Goal: Task Accomplishment & Management: Use online tool/utility

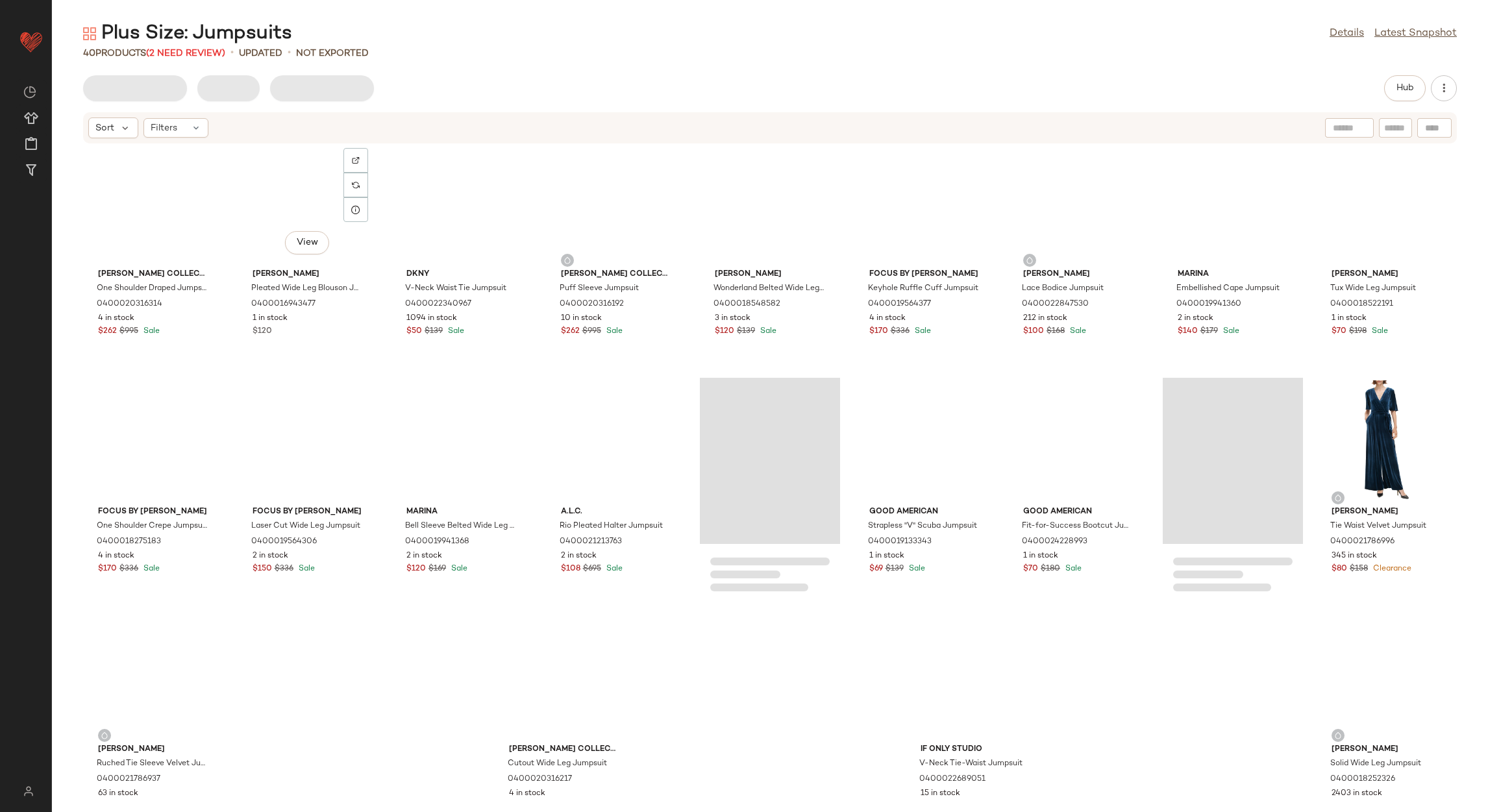
scroll to position [536, 0]
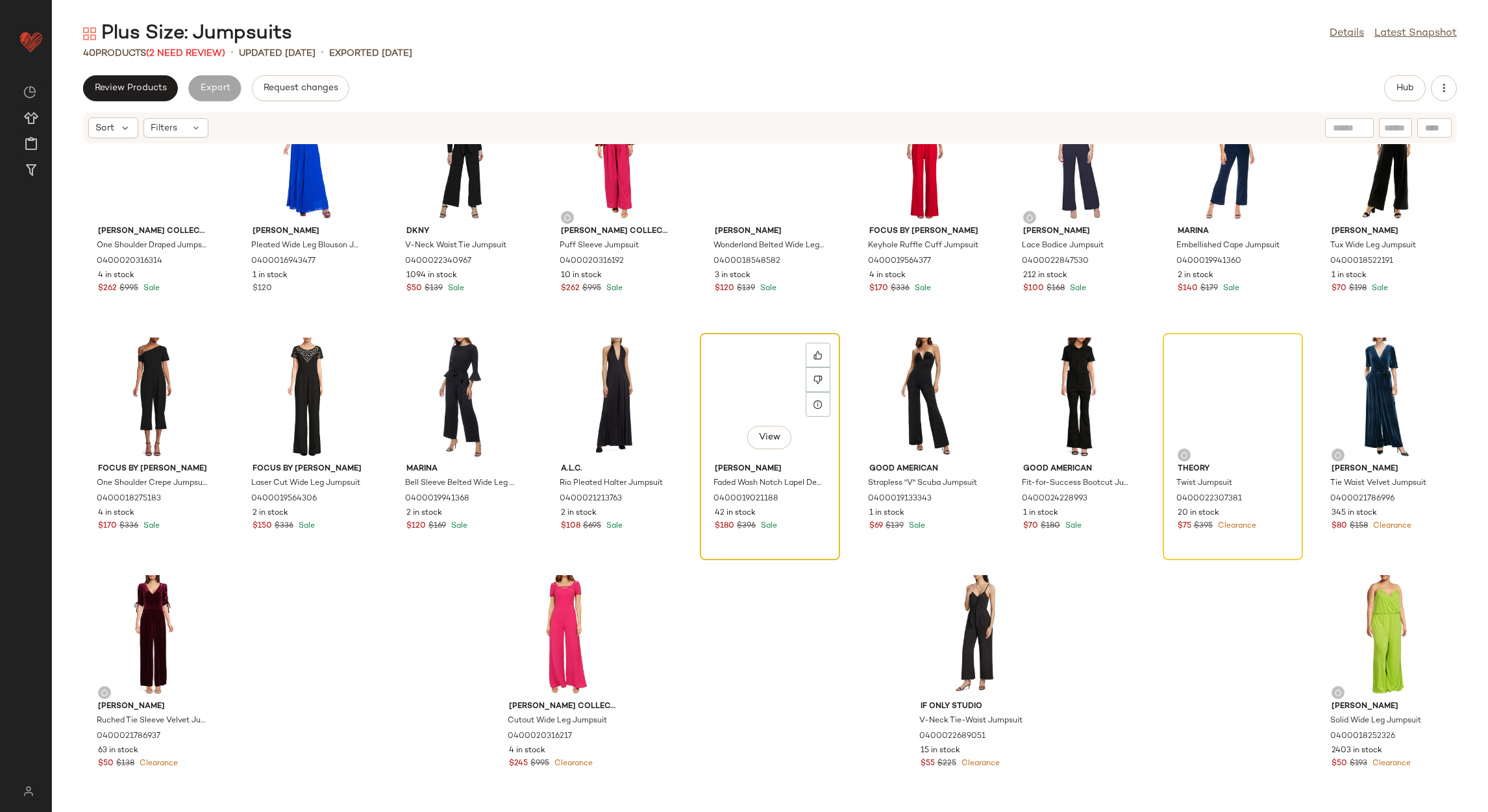
click at [751, 387] on div "View" at bounding box center [769, 397] width 131 height 121
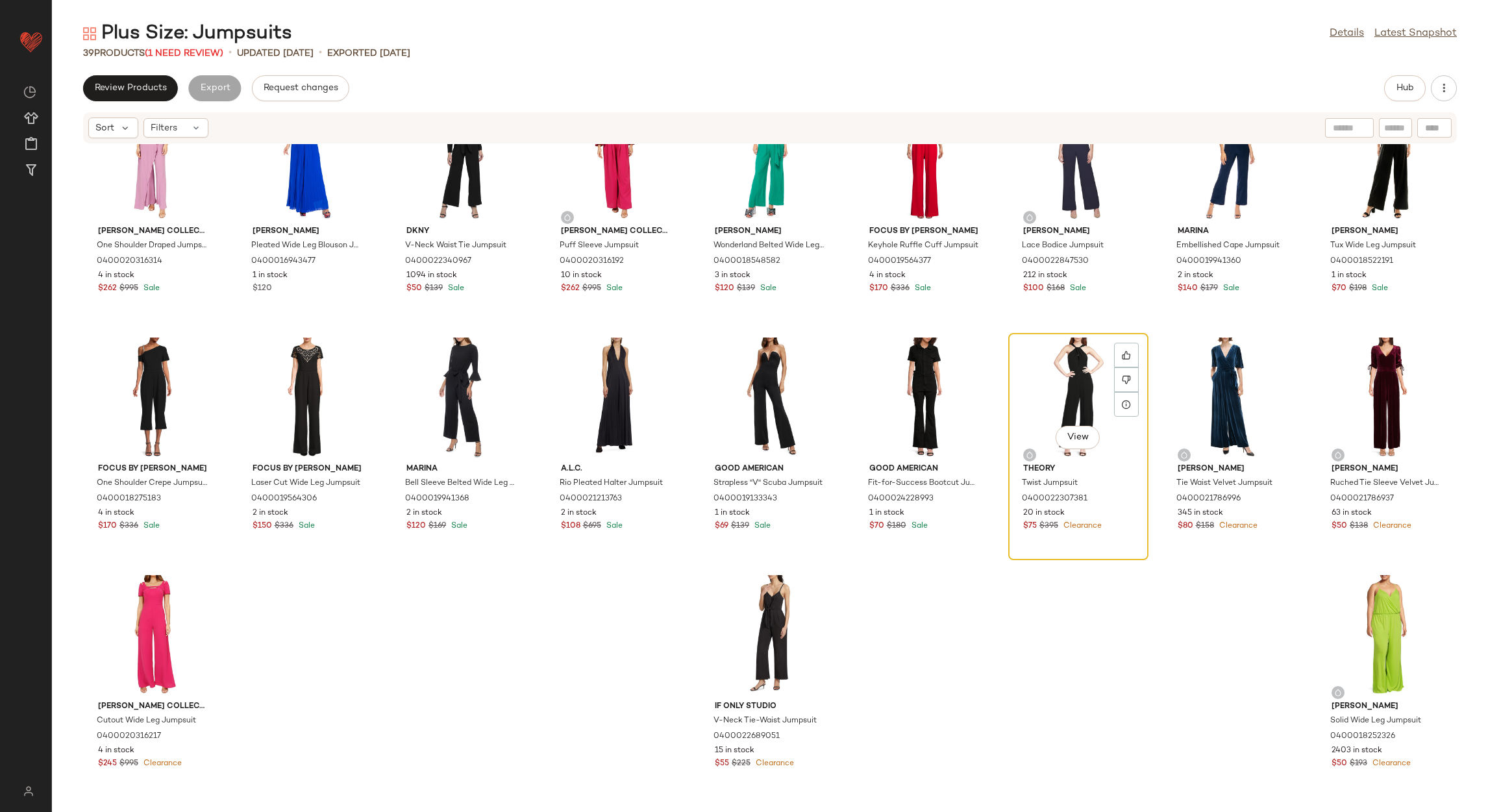
click at [1073, 385] on div "View" at bounding box center [1078, 397] width 131 height 121
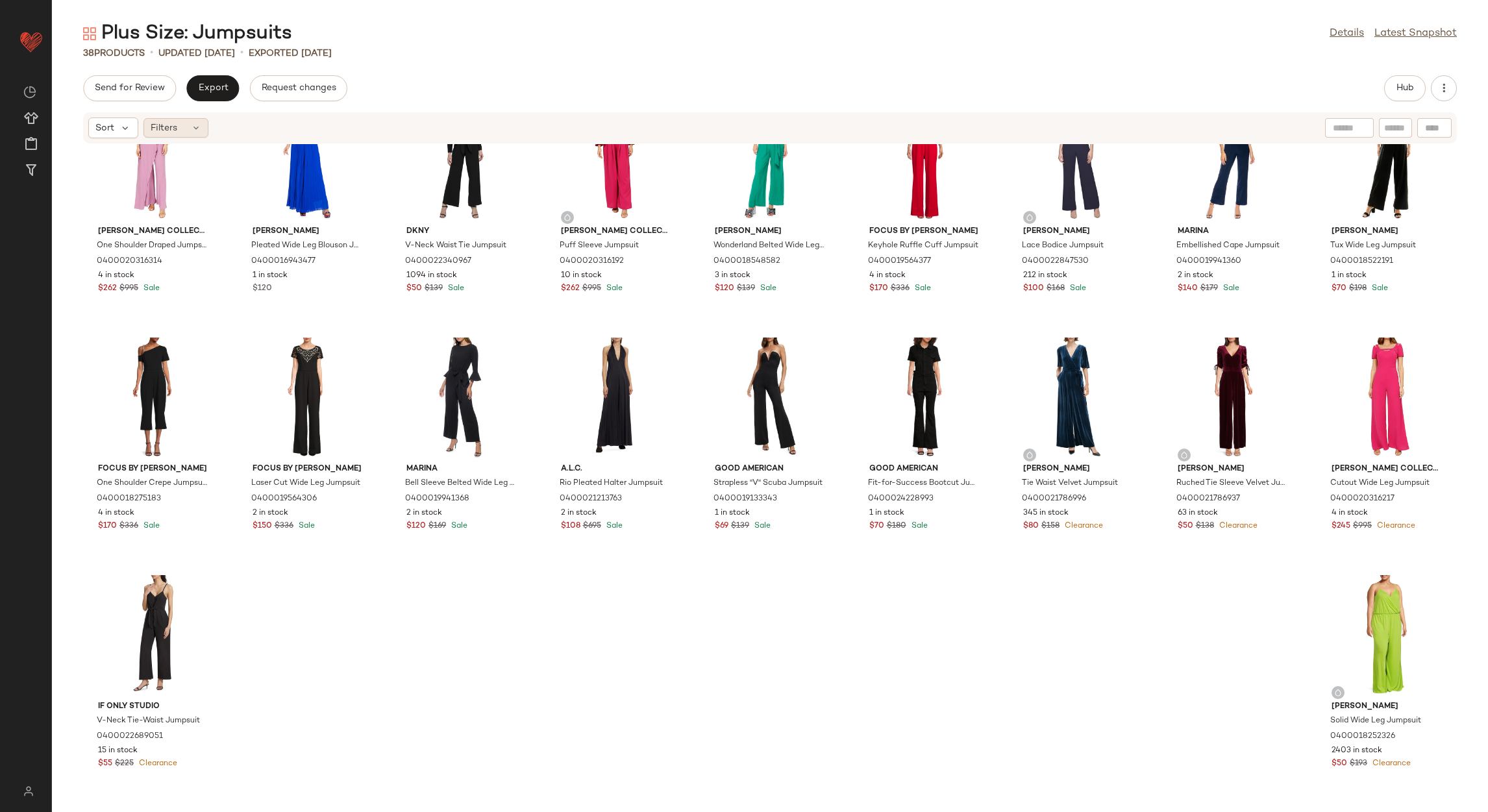
click at [174, 123] on span "Filters" at bounding box center [164, 128] width 26 height 14
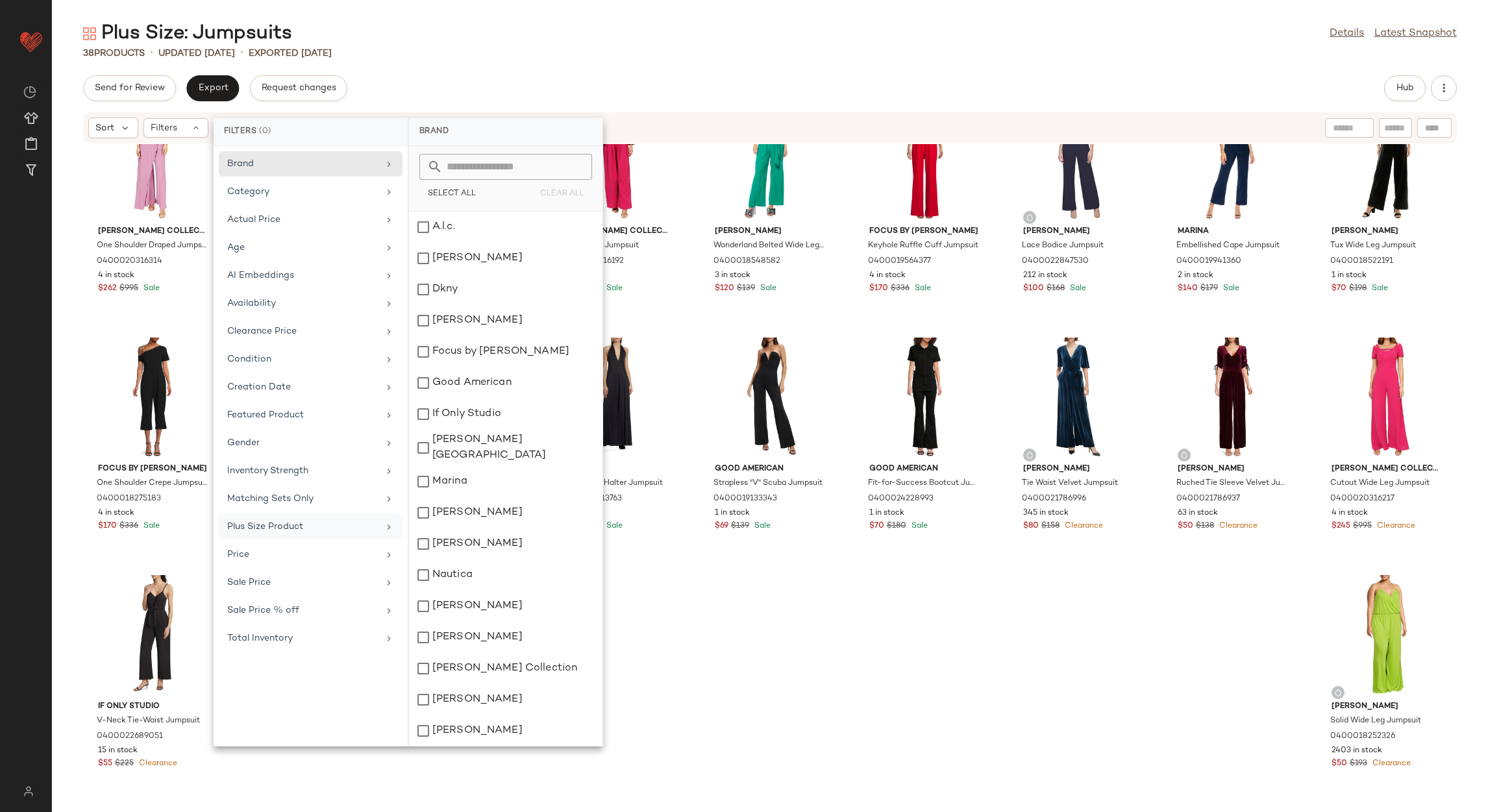
click at [272, 533] on div "Plus Size Product" at bounding box center [303, 527] width 151 height 14
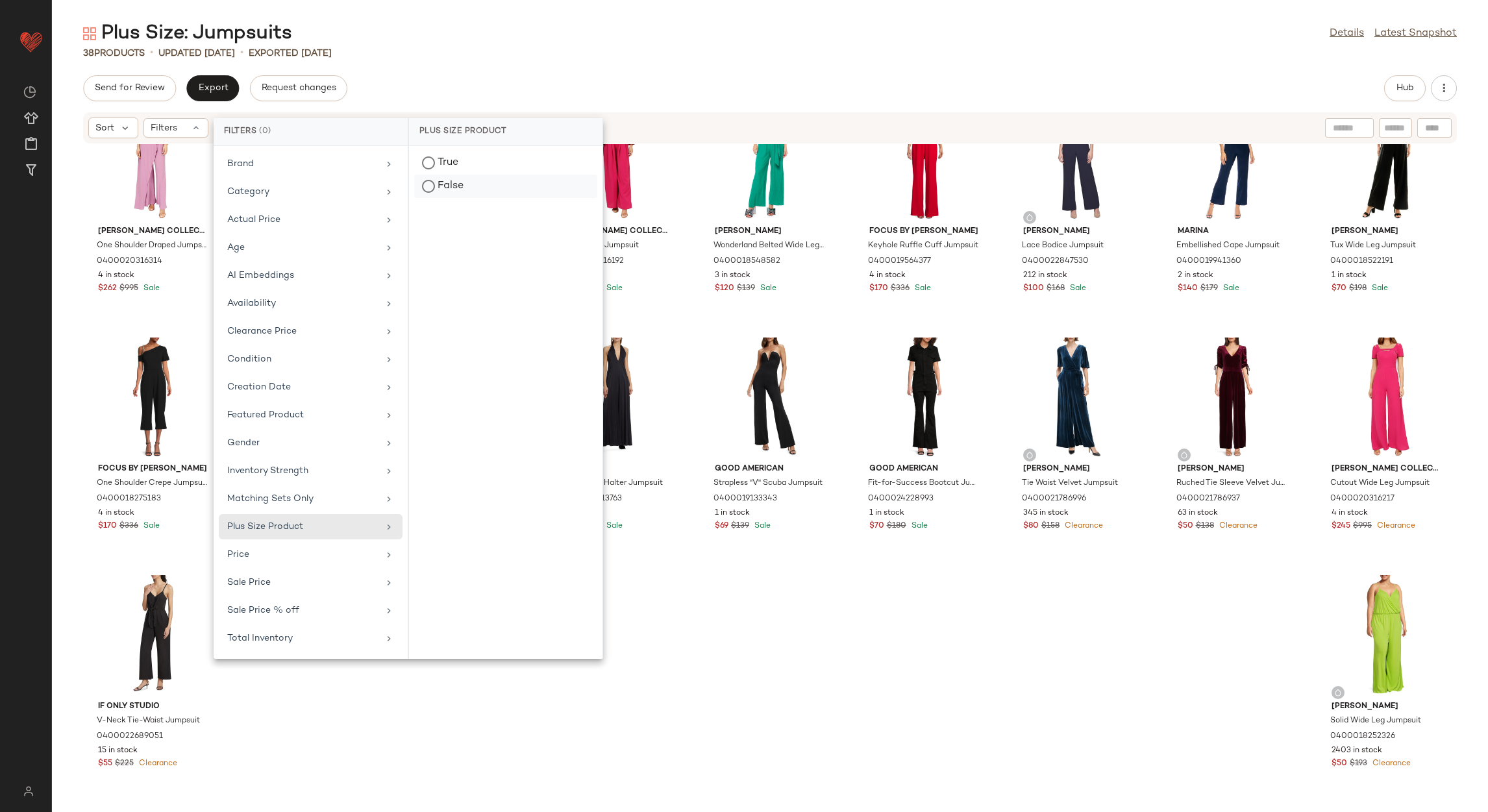
click at [484, 185] on div "False" at bounding box center [505, 186] width 183 height 23
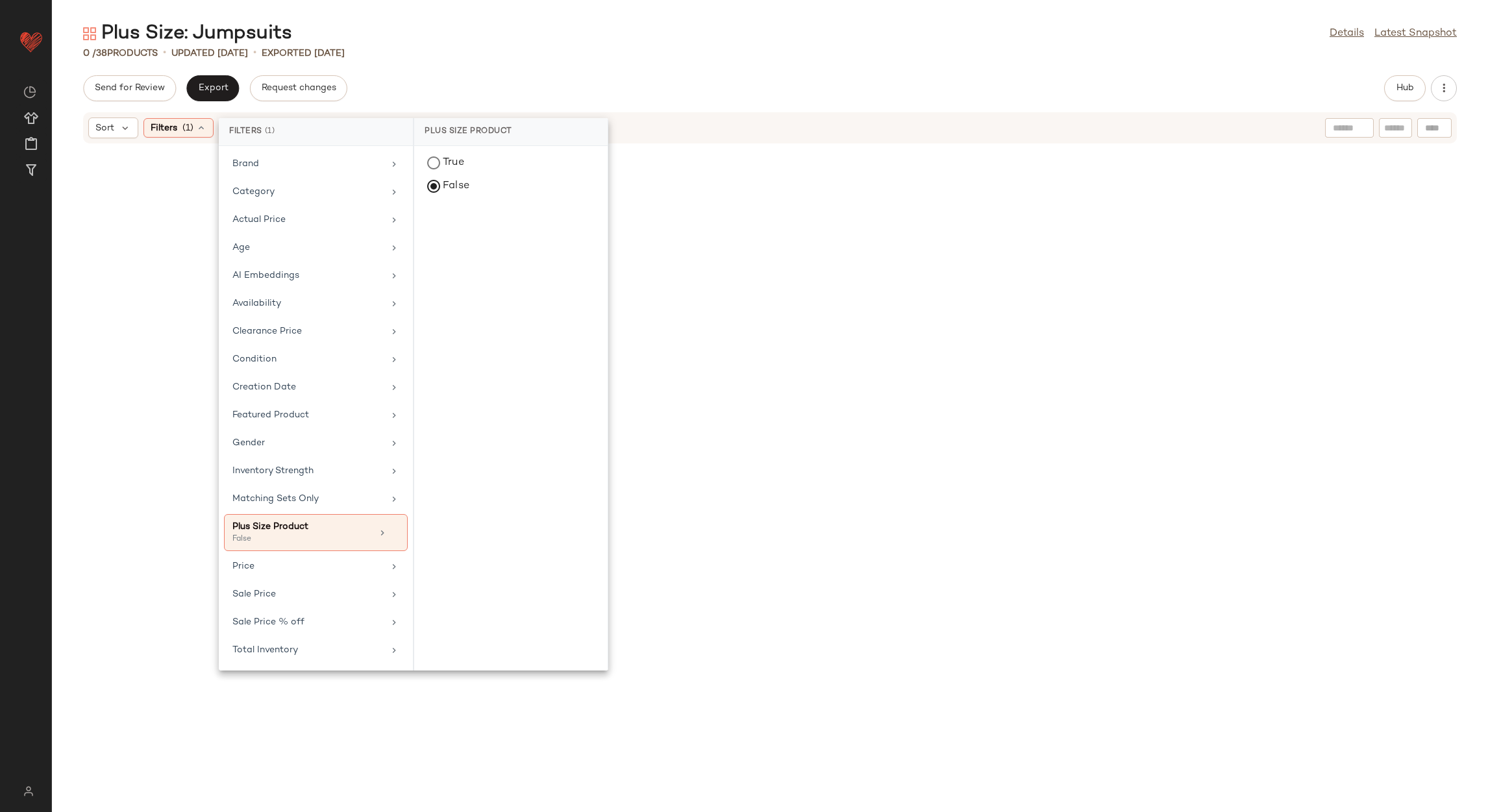
click at [548, 38] on div "Plus Size: Jumpsuits Details Latest Snapshot" at bounding box center [770, 33] width 1436 height 26
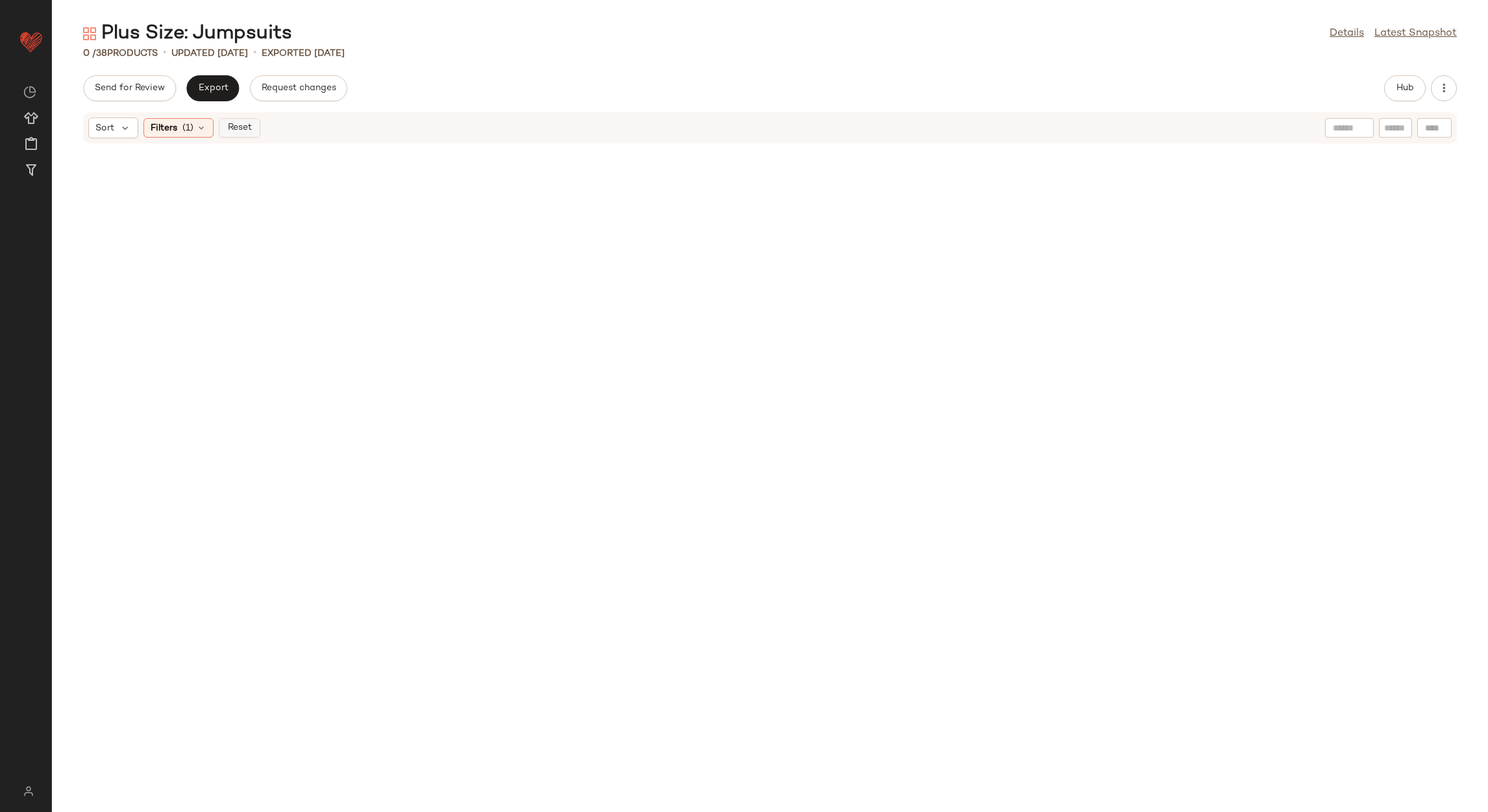
click at [252, 127] on span "Reset" at bounding box center [239, 128] width 25 height 10
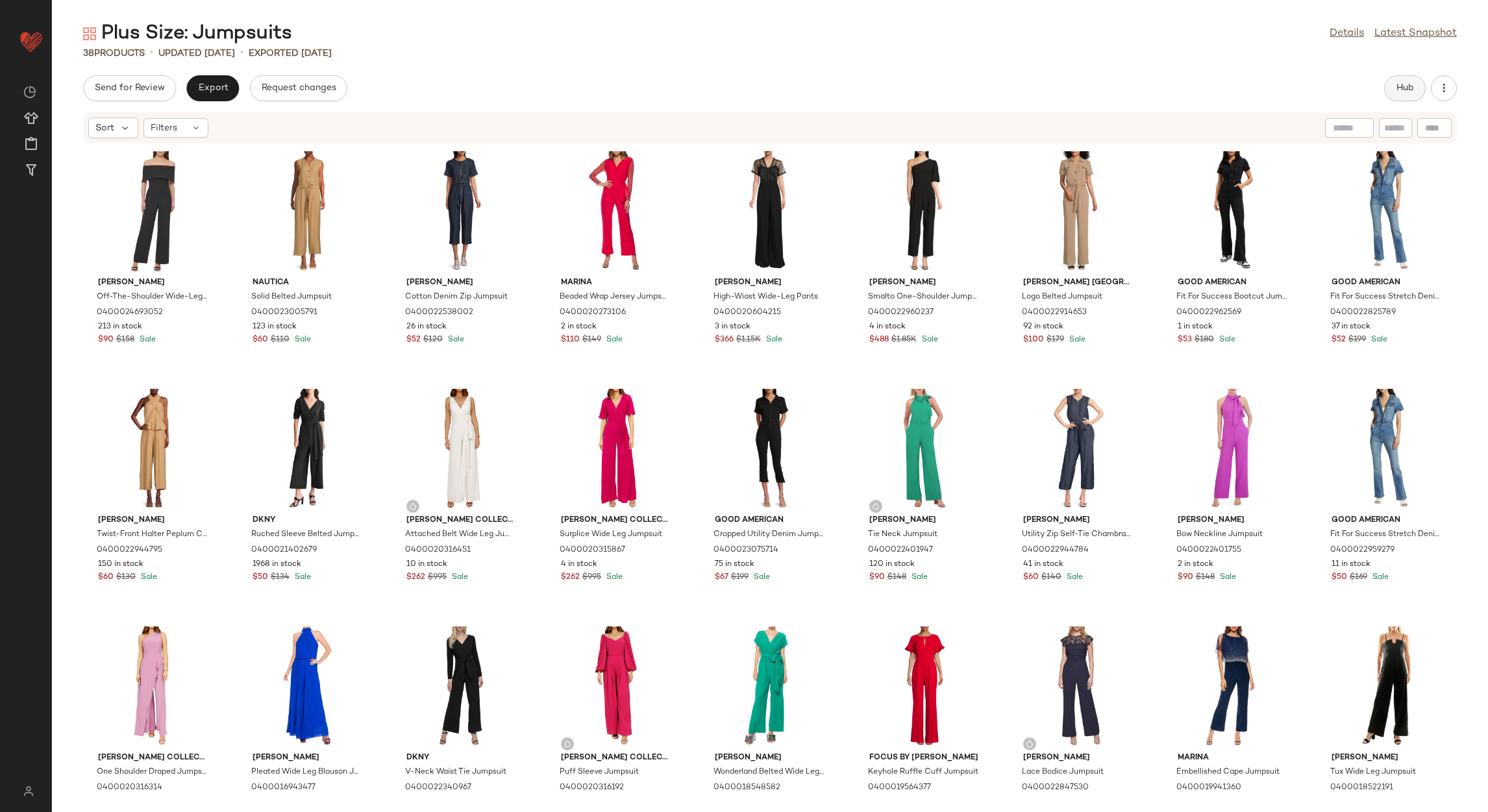
click at [1401, 91] on span "Hub" at bounding box center [1404, 88] width 18 height 10
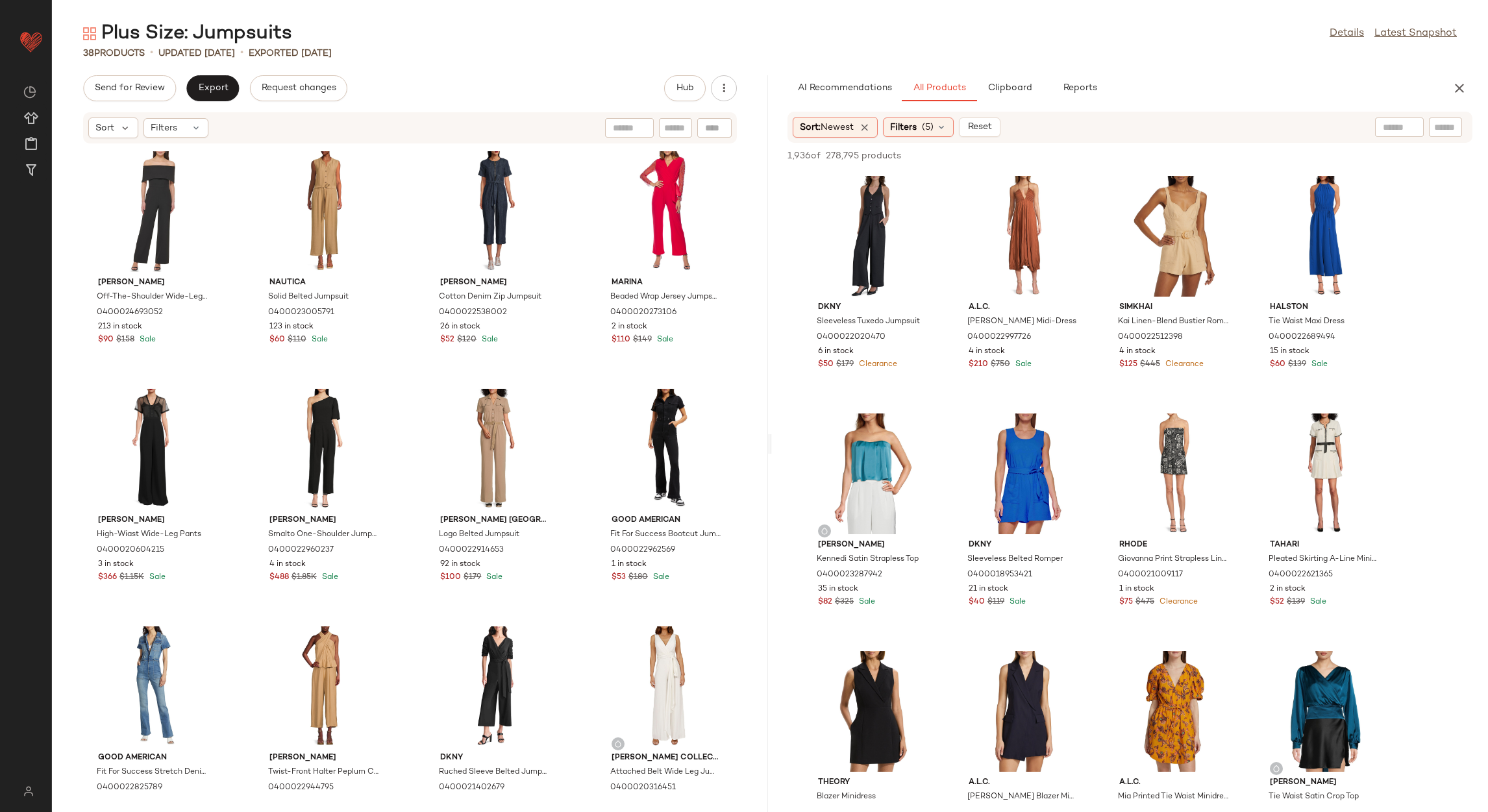
click at [893, 158] on span "278,795 products" at bounding box center [863, 156] width 76 height 14
click at [878, 190] on div "View" at bounding box center [873, 236] width 131 height 121
click at [1357, 160] on span "Add to Bottom" at bounding box center [1361, 156] width 67 height 9
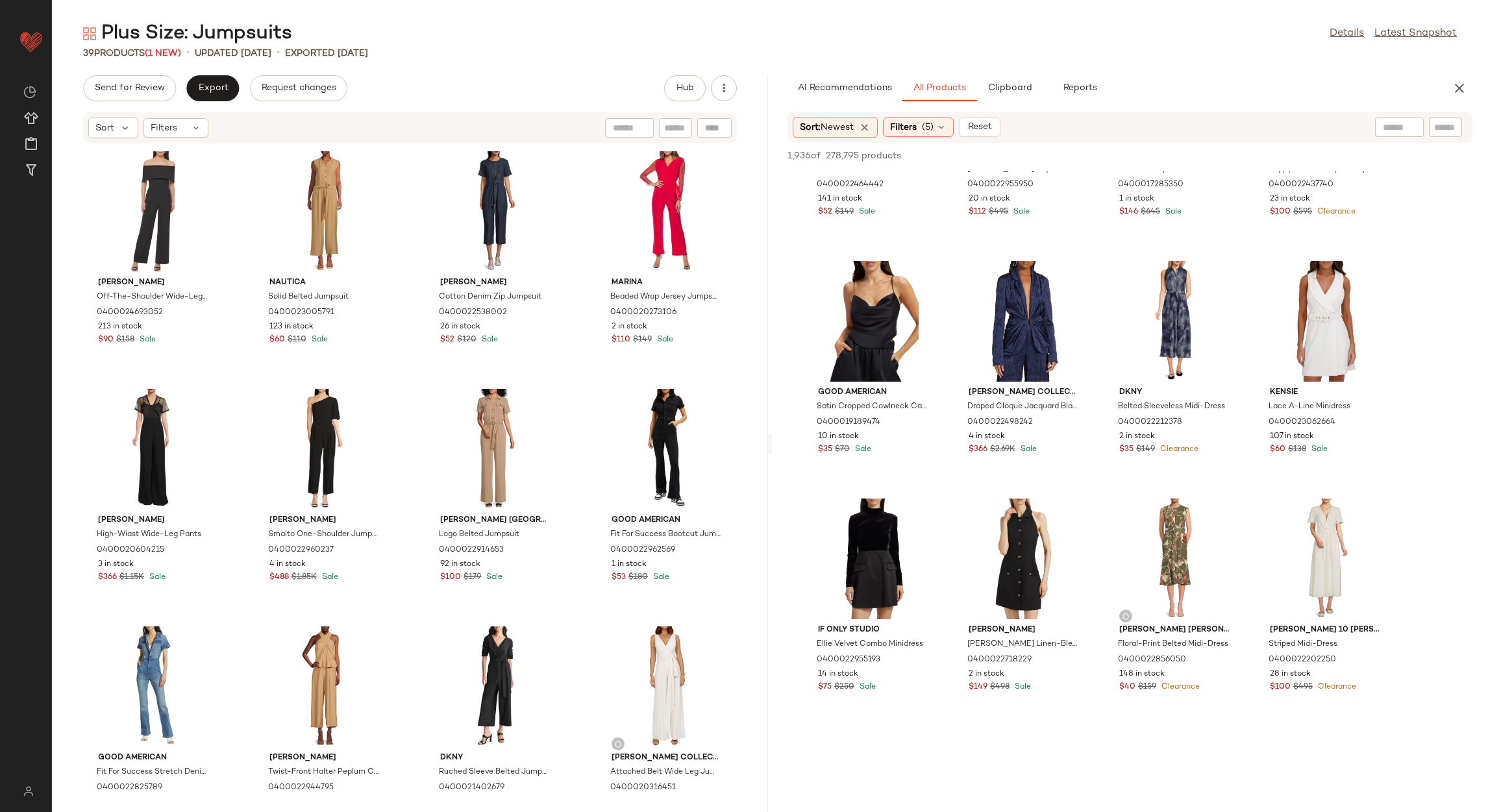
scroll to position [2238, 0]
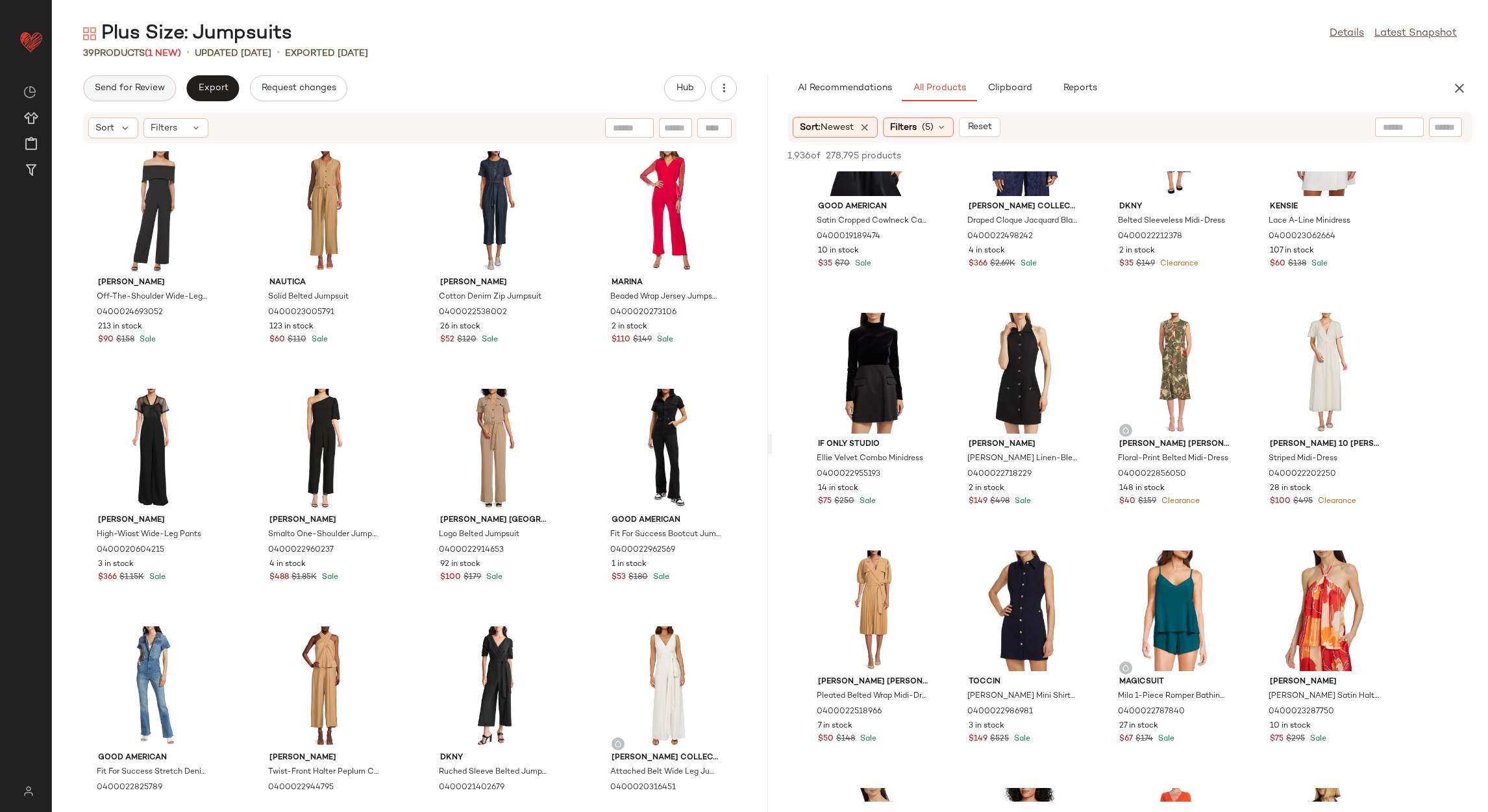
click at [143, 89] on span "Send for Review" at bounding box center [129, 88] width 71 height 10
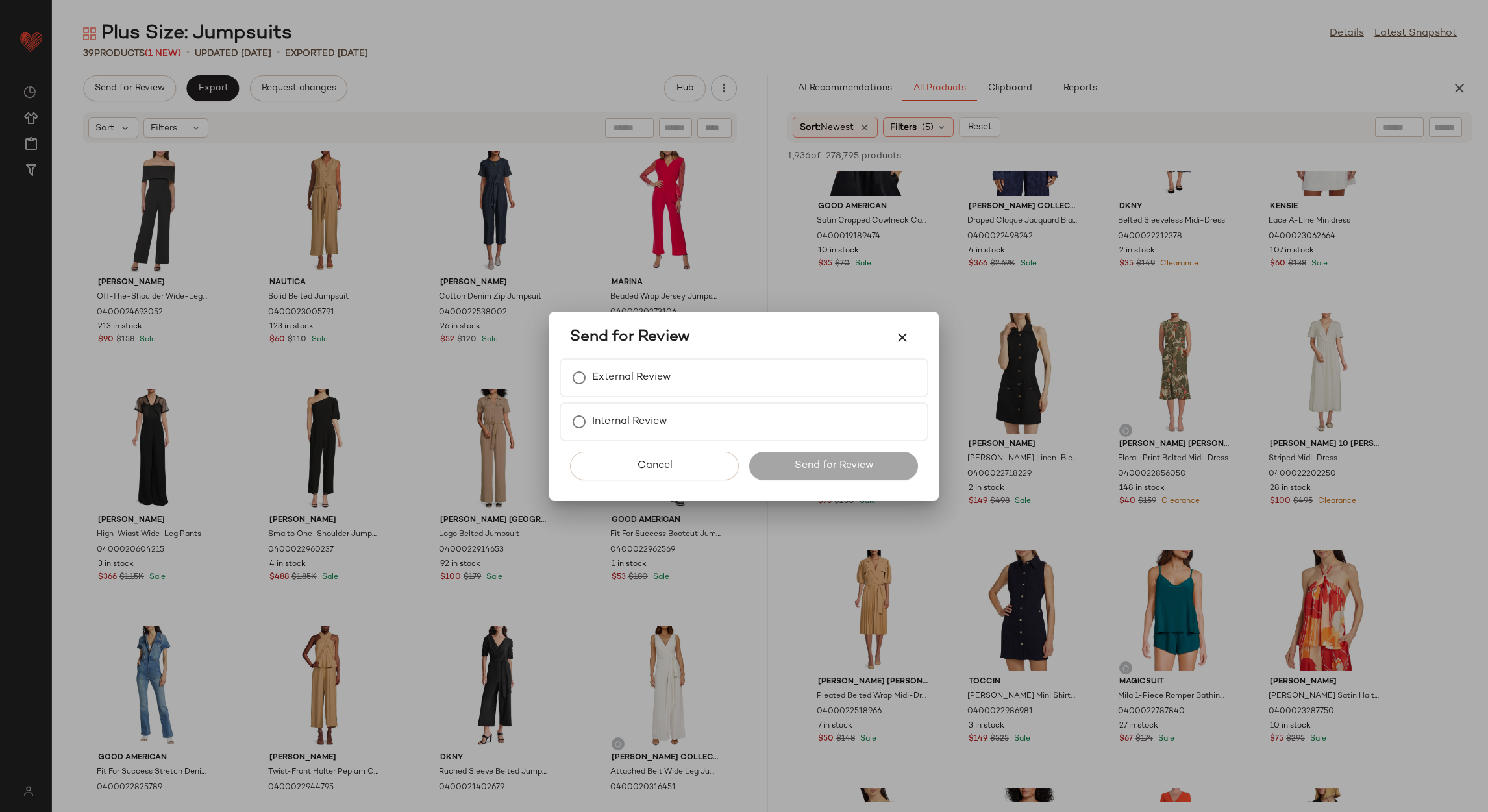
click at [572, 400] on div "External Review Internal Review" at bounding box center [744, 399] width 368 height 83
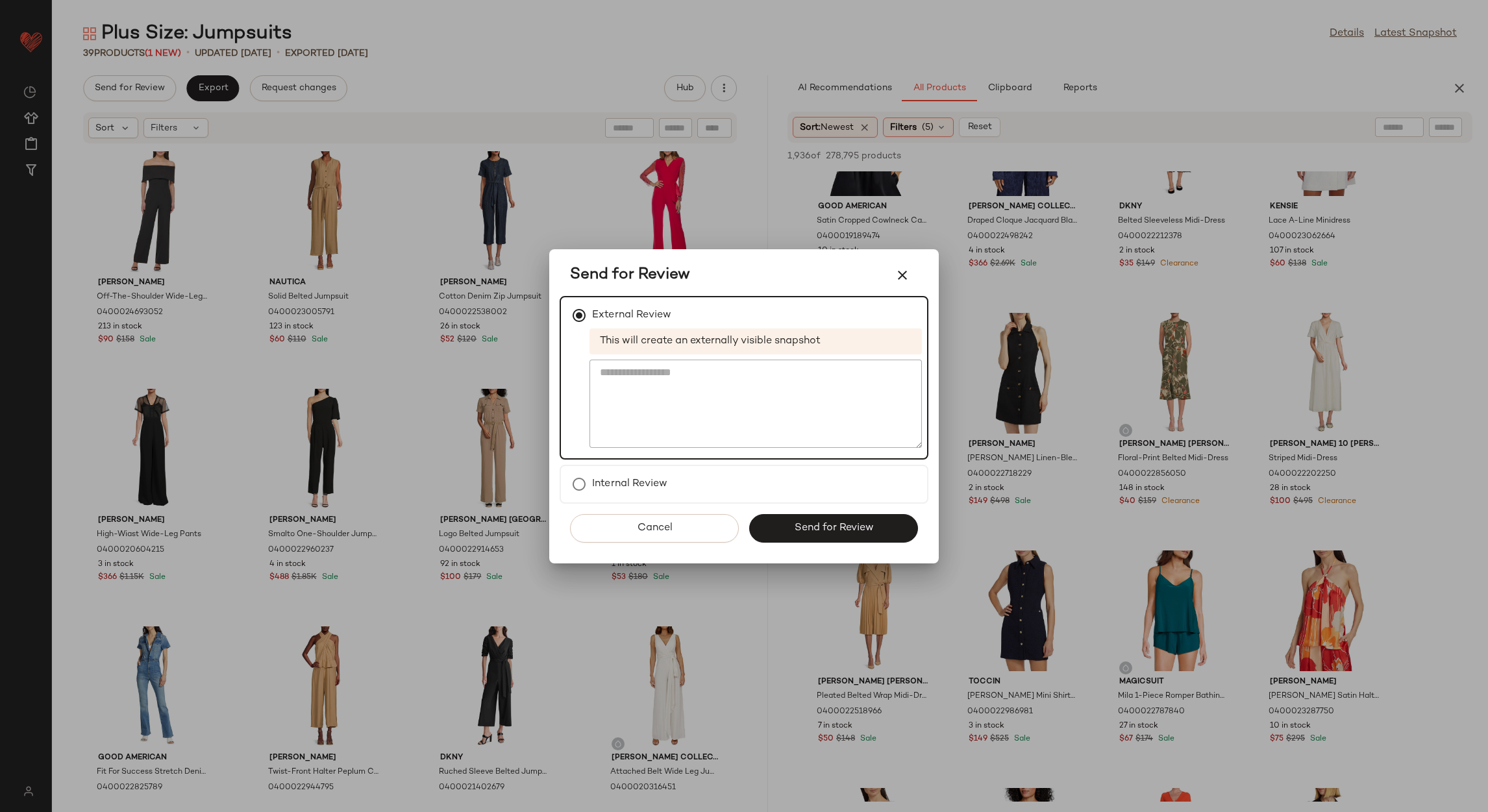
click at [774, 533] on button "Send for Review" at bounding box center [833, 528] width 169 height 29
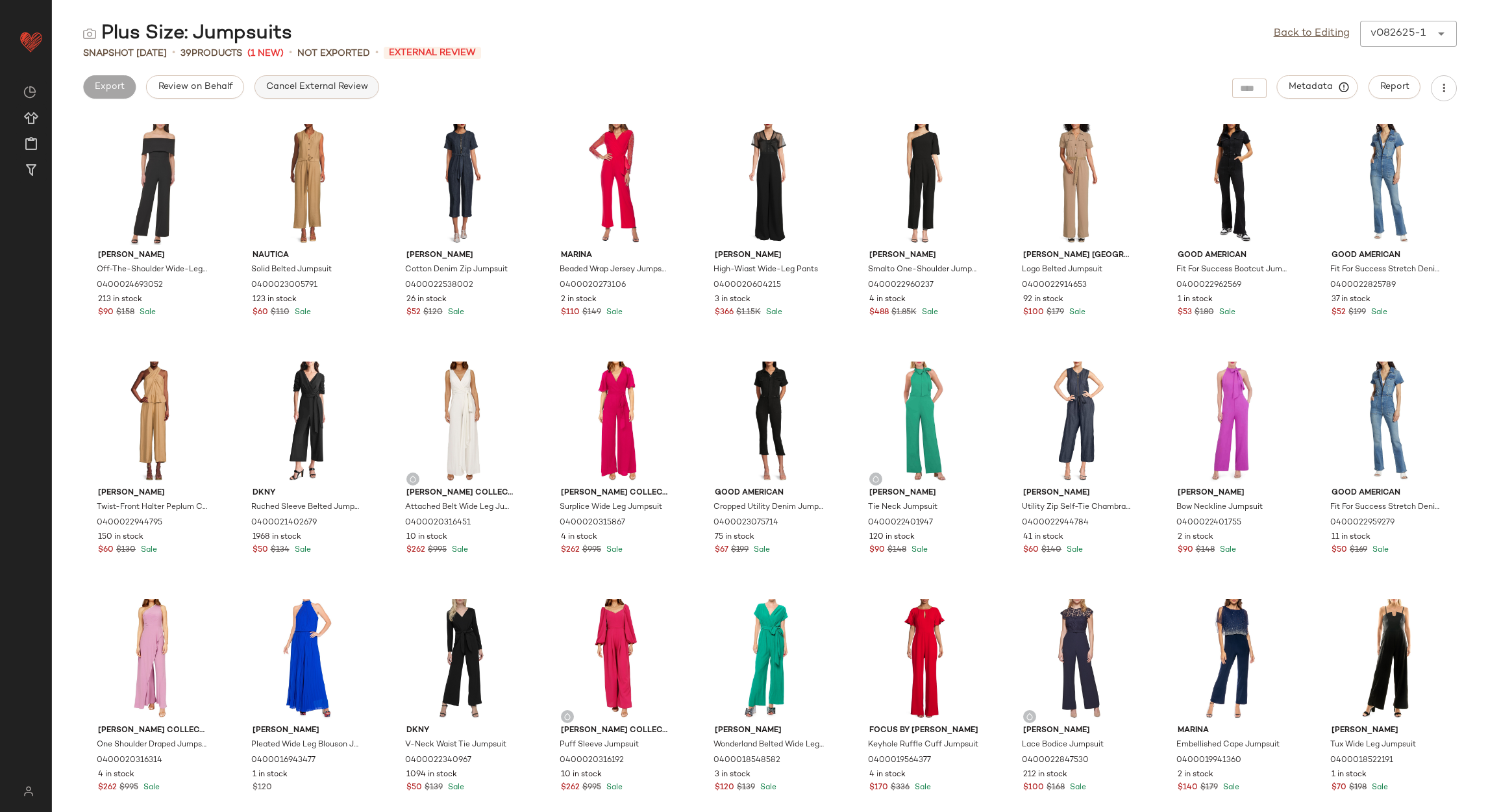
click at [277, 77] on button "Cancel External Review" at bounding box center [317, 87] width 125 height 23
click at [216, 87] on span "Export" at bounding box center [212, 86] width 30 height 10
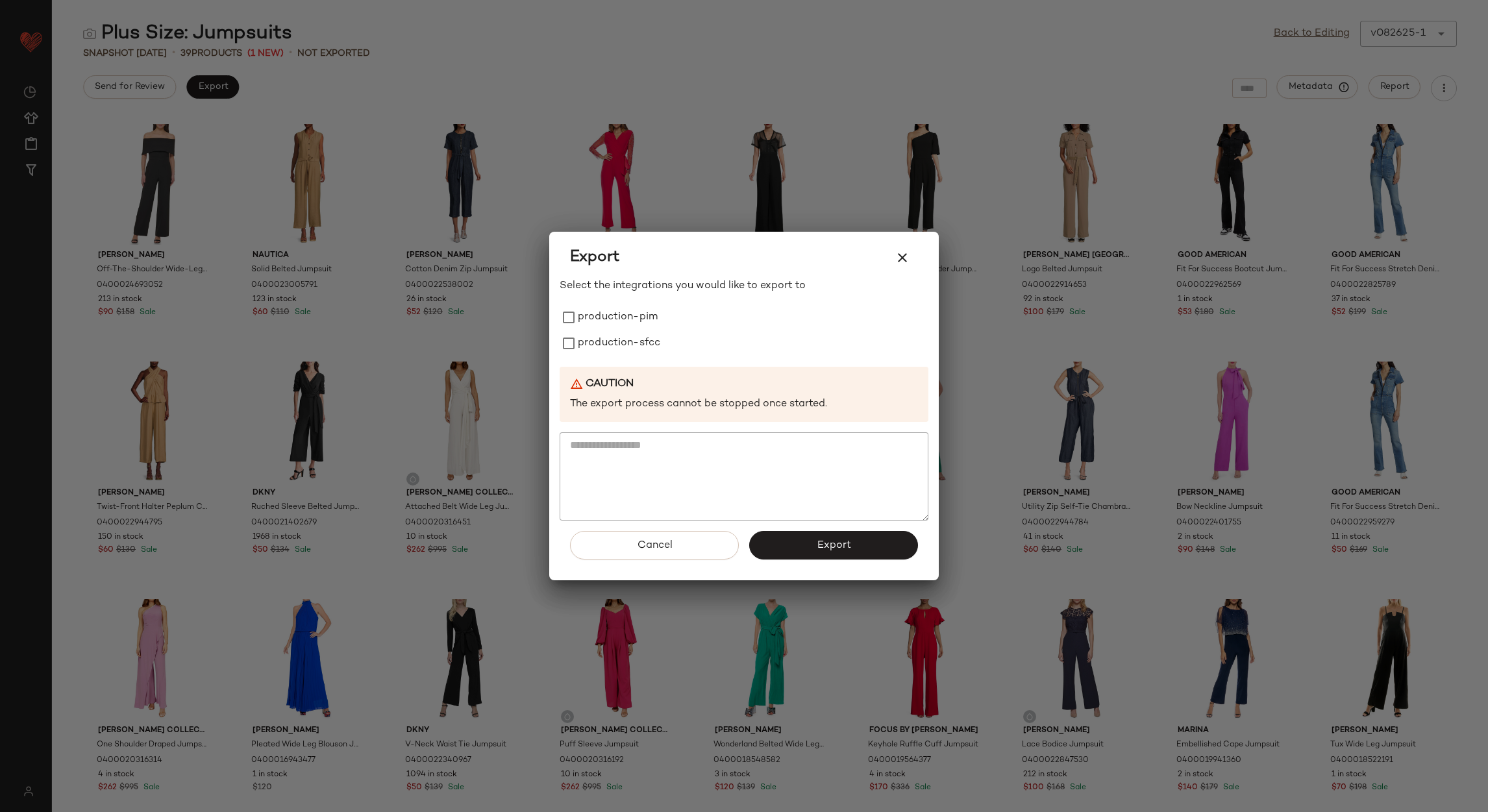
drag, startPoint x: 1312, startPoint y: 38, endPoint x: 1302, endPoint y: 26, distance: 15.6
click at [1312, 37] on div at bounding box center [744, 406] width 1488 height 812
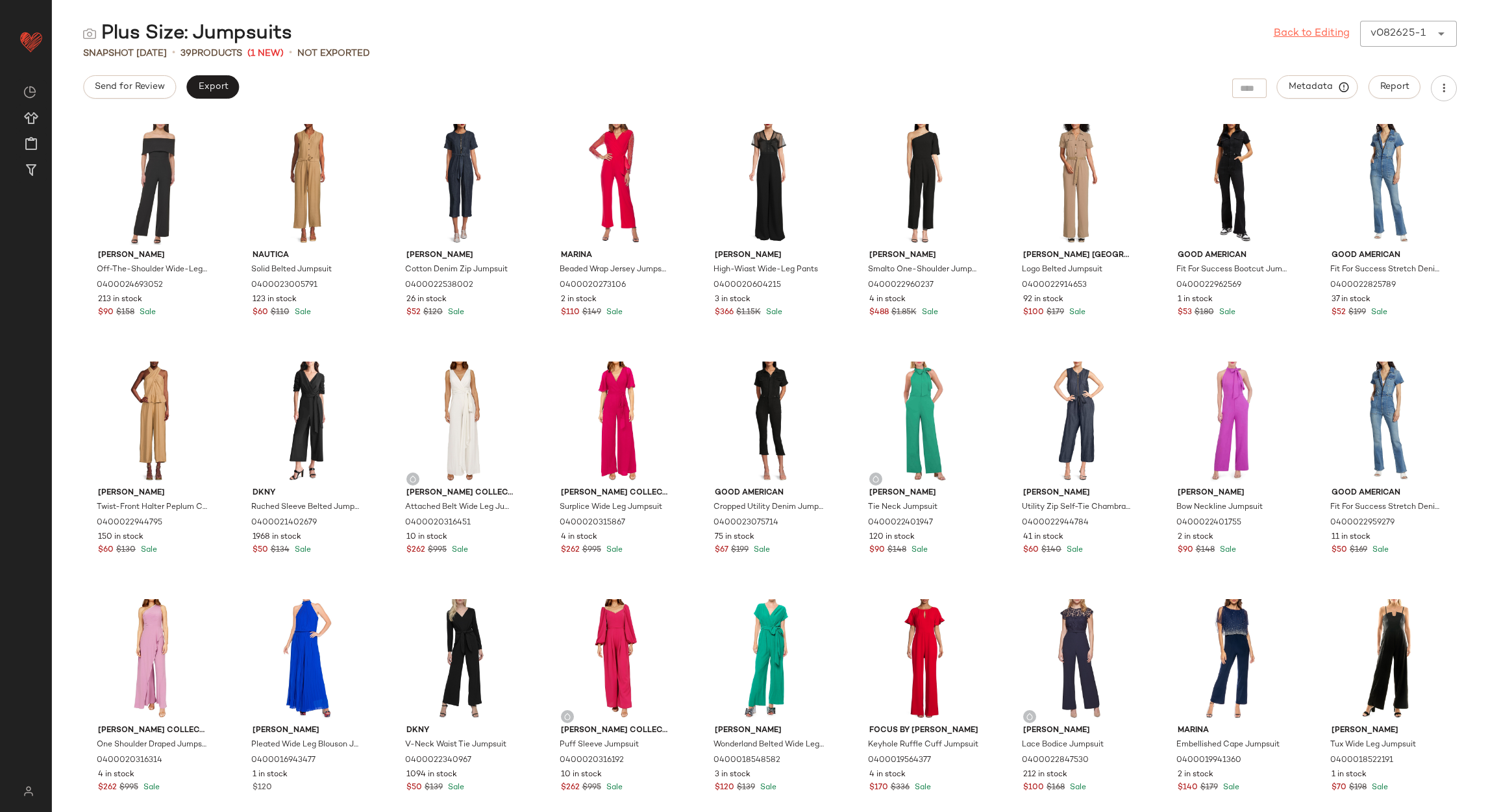
click at [1297, 30] on link "Back to Editing" at bounding box center [1312, 33] width 76 height 16
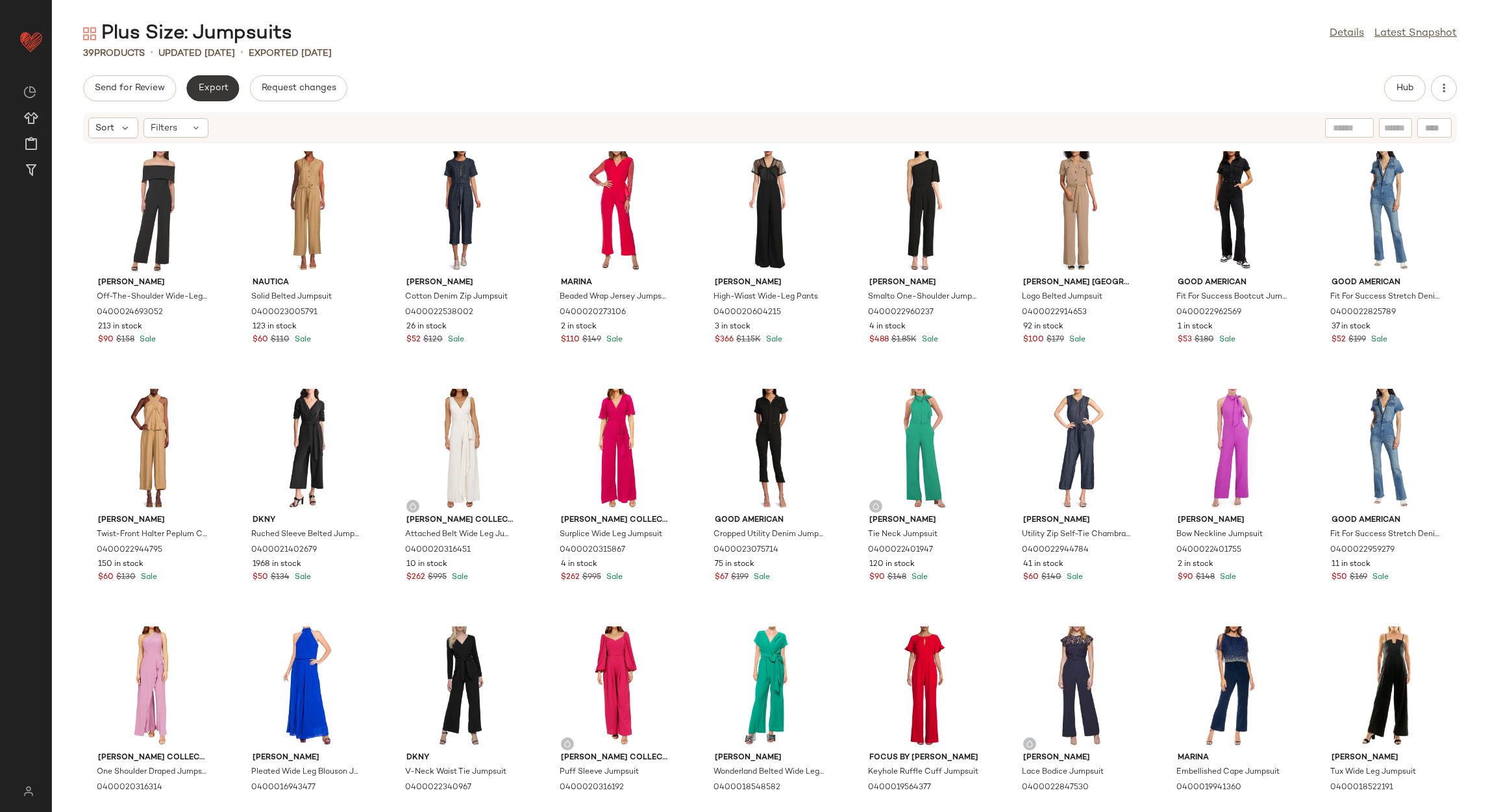
click at [211, 87] on span "Export" at bounding box center [212, 88] width 30 height 10
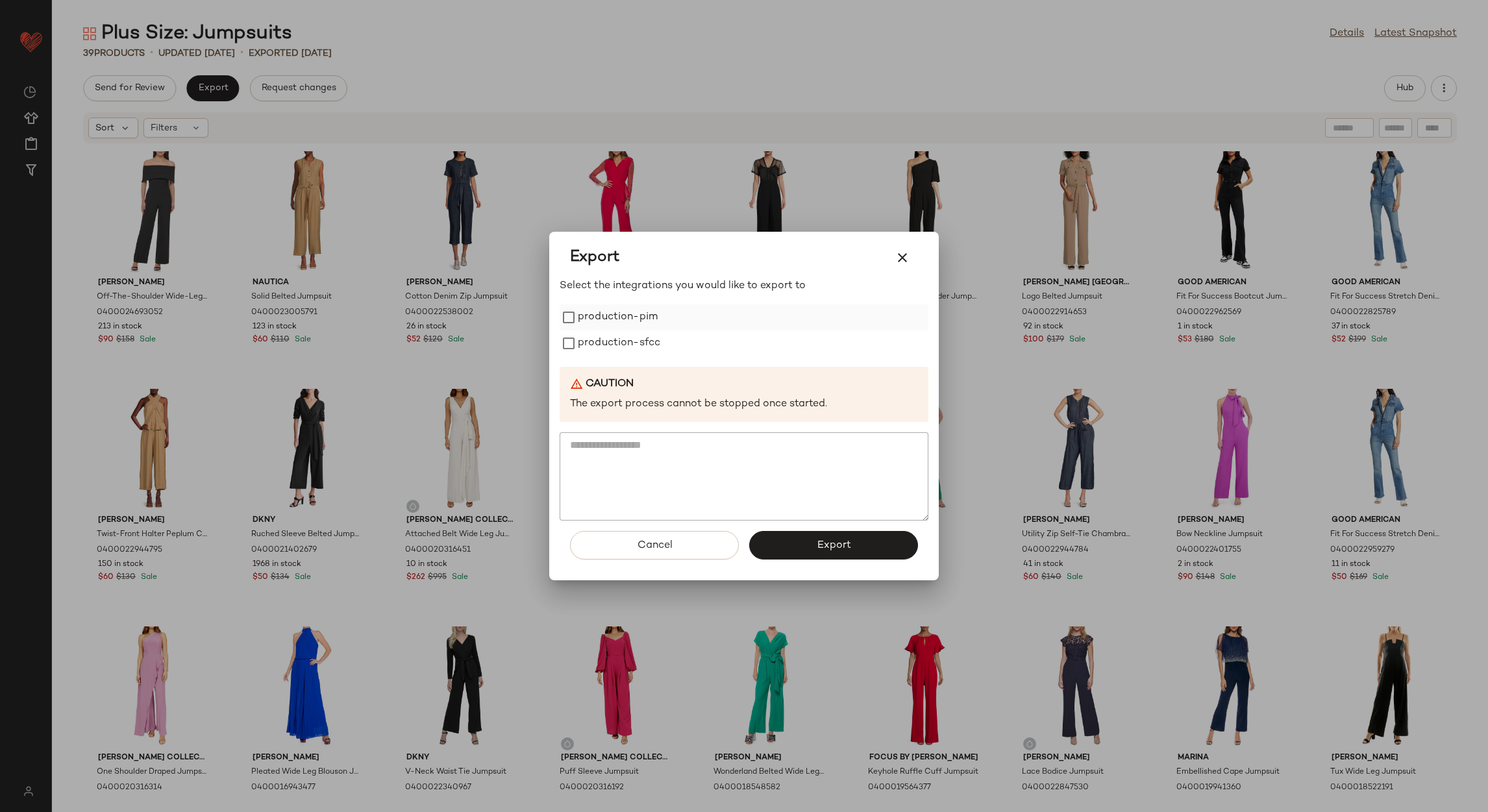
click at [593, 320] on label "production-pim" at bounding box center [617, 317] width 80 height 26
drag, startPoint x: 595, startPoint y: 338, endPoint x: 634, endPoint y: 375, distance: 53.8
click at [595, 338] on label "production-sfcc" at bounding box center [619, 343] width 83 height 26
click at [801, 539] on button "Export" at bounding box center [833, 545] width 169 height 29
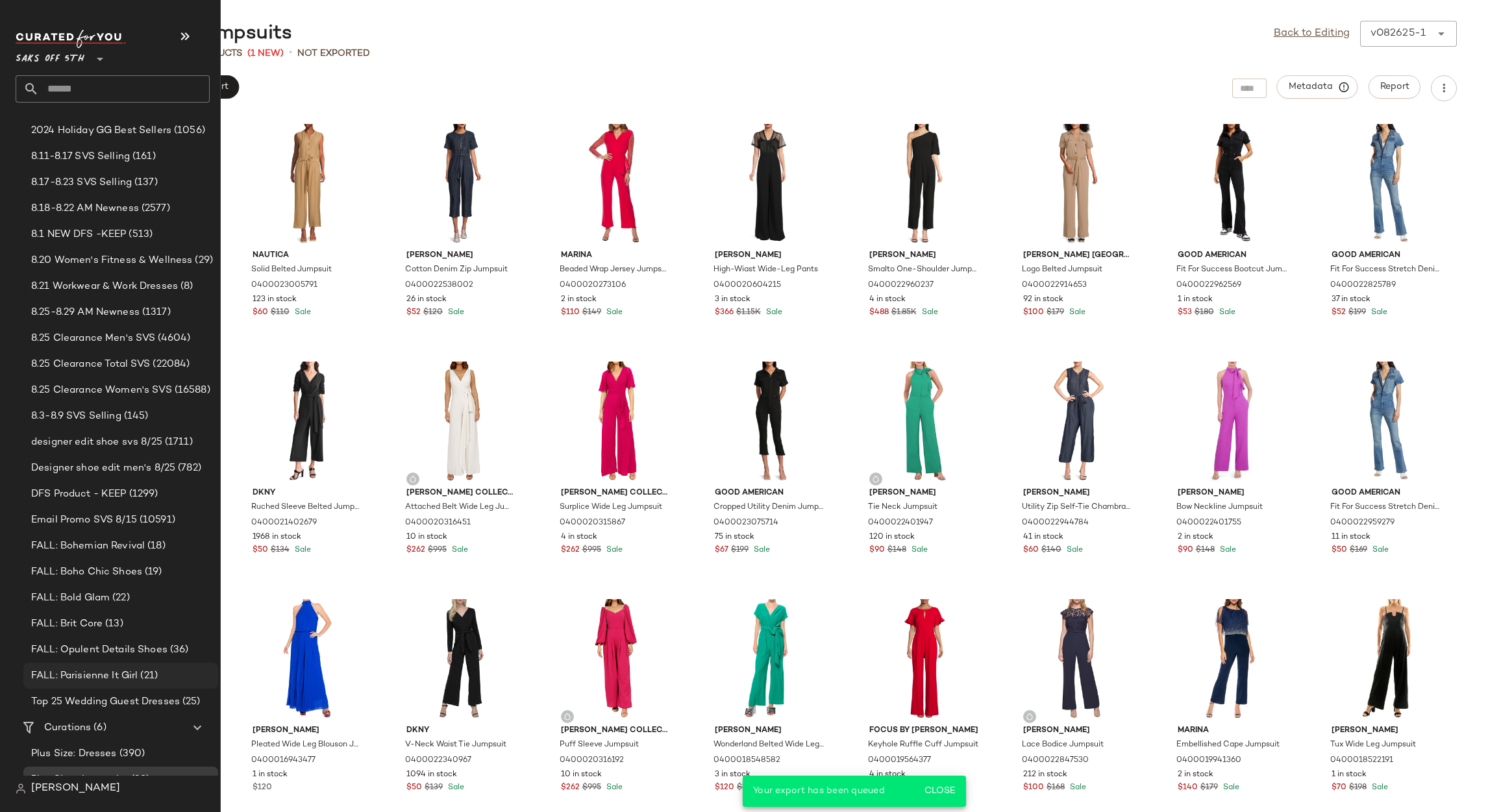
scroll to position [202, 0]
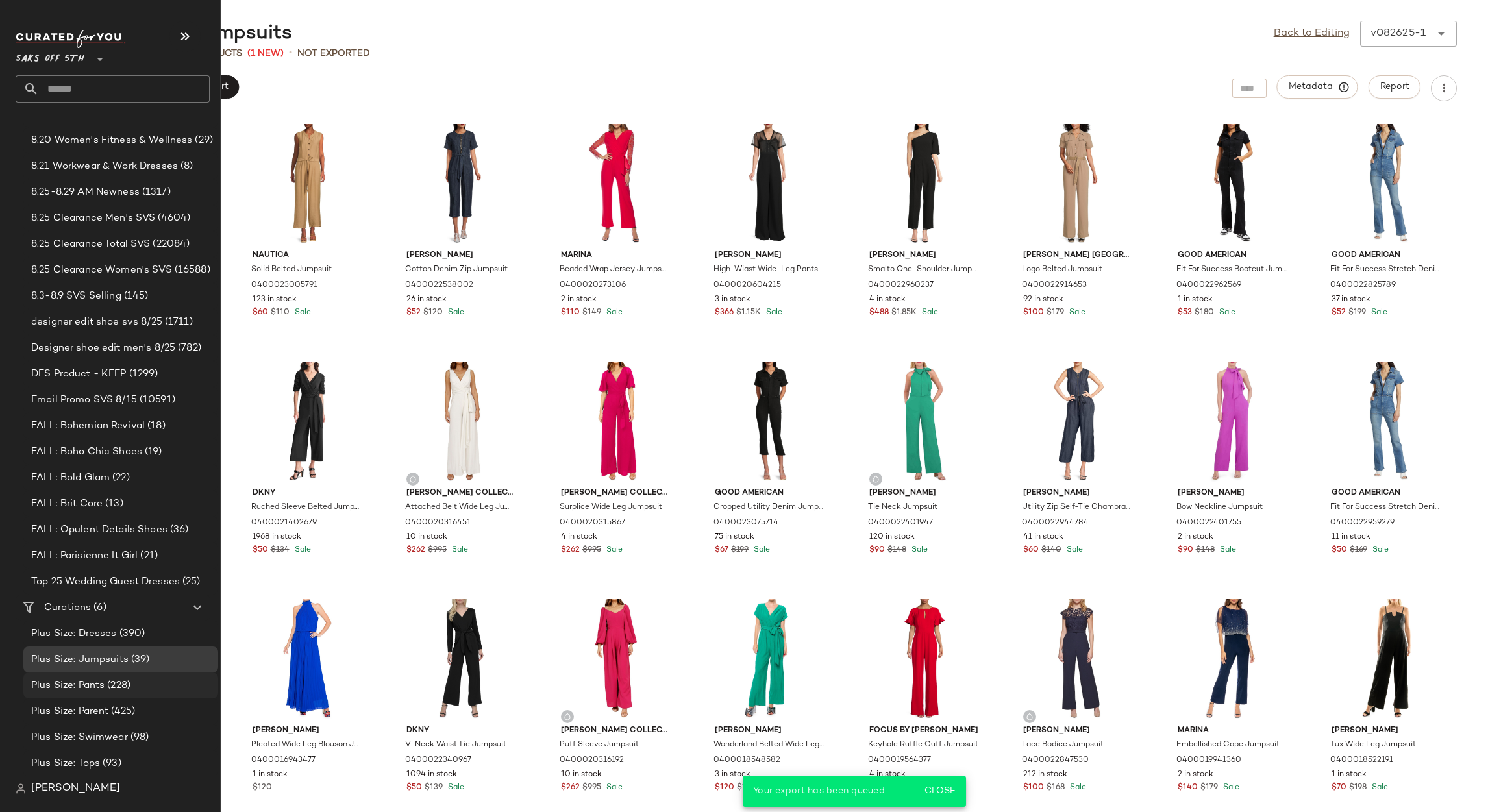
click at [91, 690] on span "Plus Size: Pants" at bounding box center [68, 685] width 73 height 15
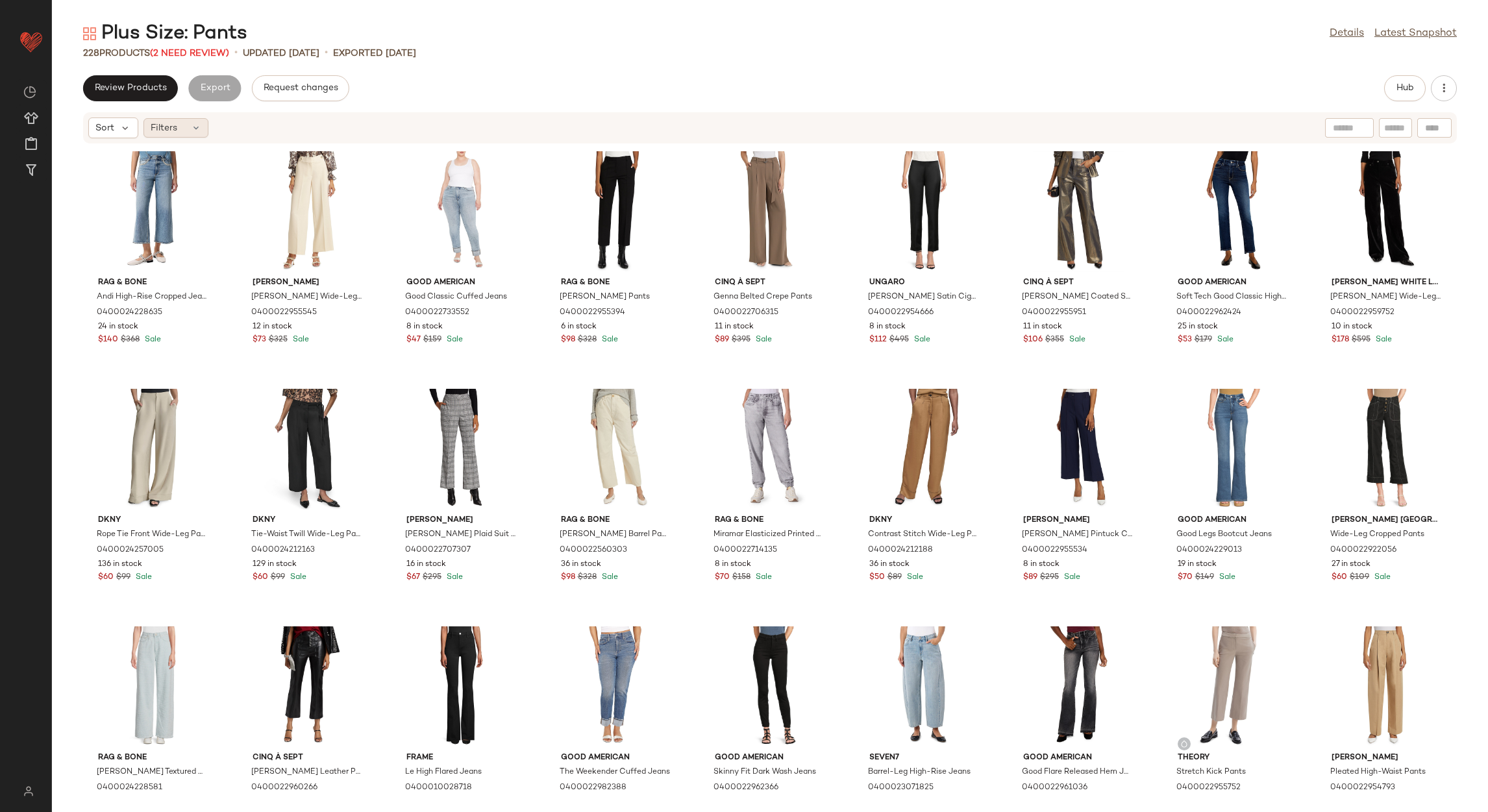
click at [199, 130] on icon at bounding box center [195, 128] width 10 height 10
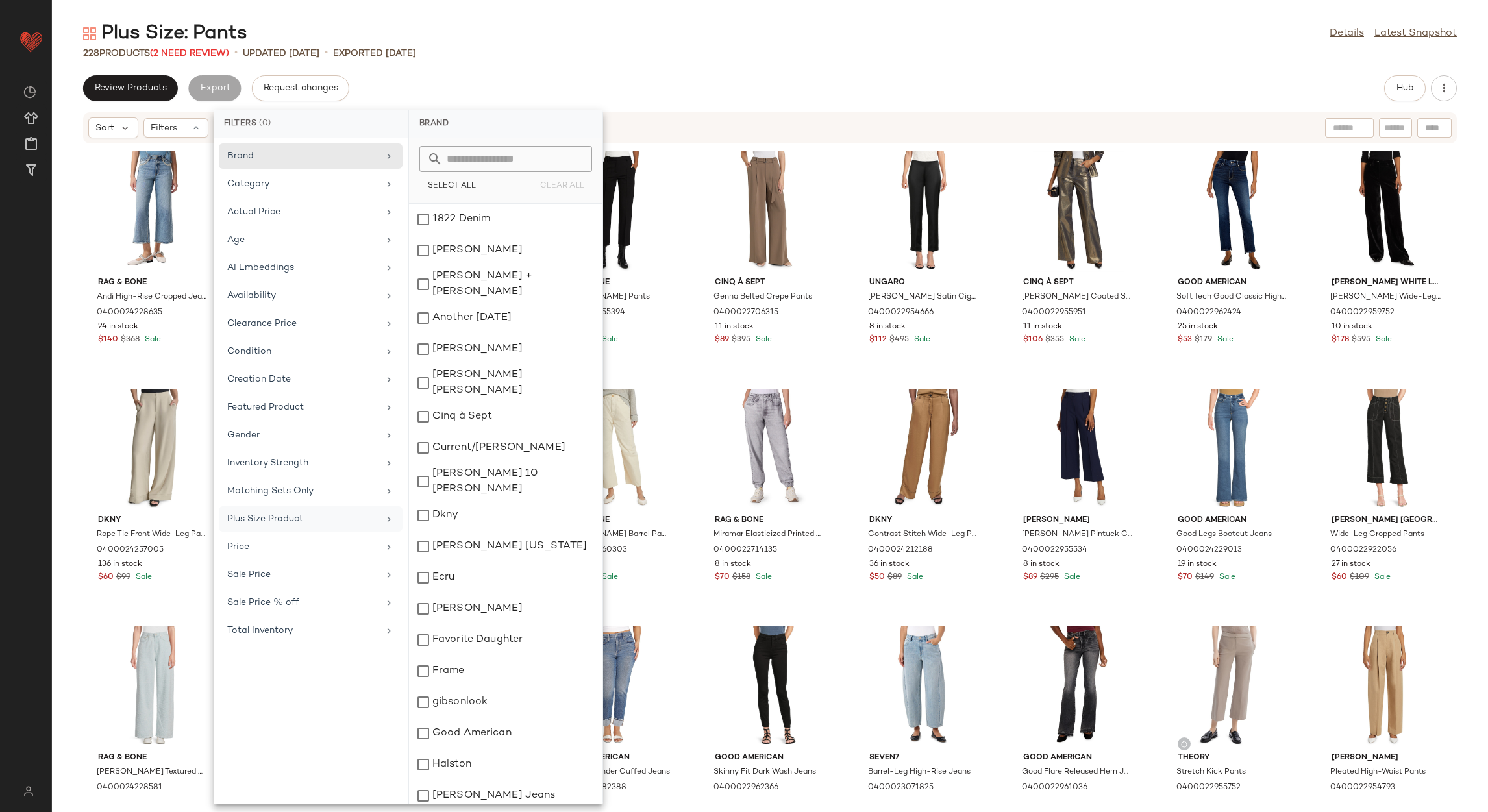
click at [285, 517] on div "Plus Size Product" at bounding box center [303, 519] width 151 height 14
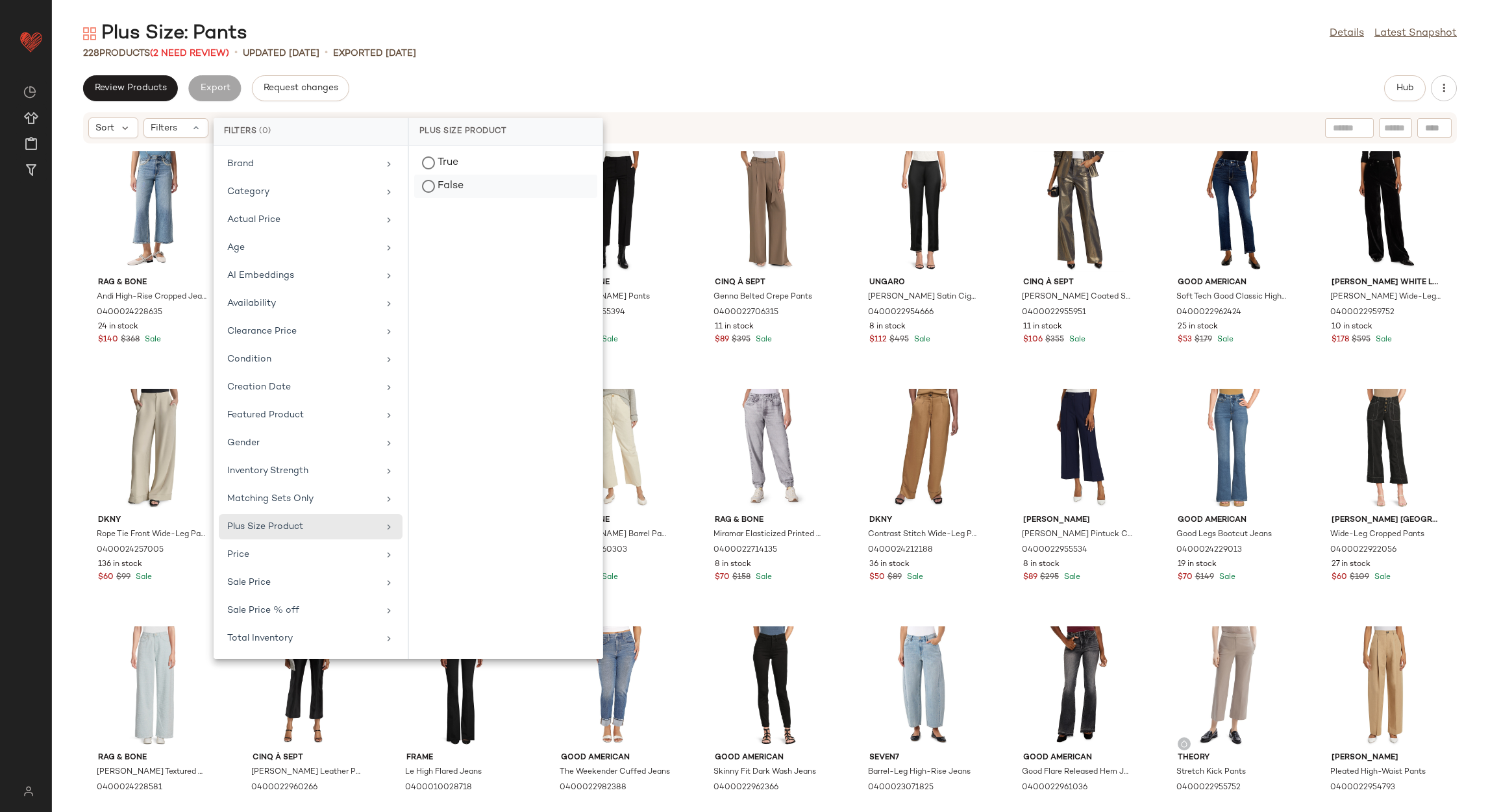
click at [470, 189] on div "False" at bounding box center [505, 186] width 183 height 23
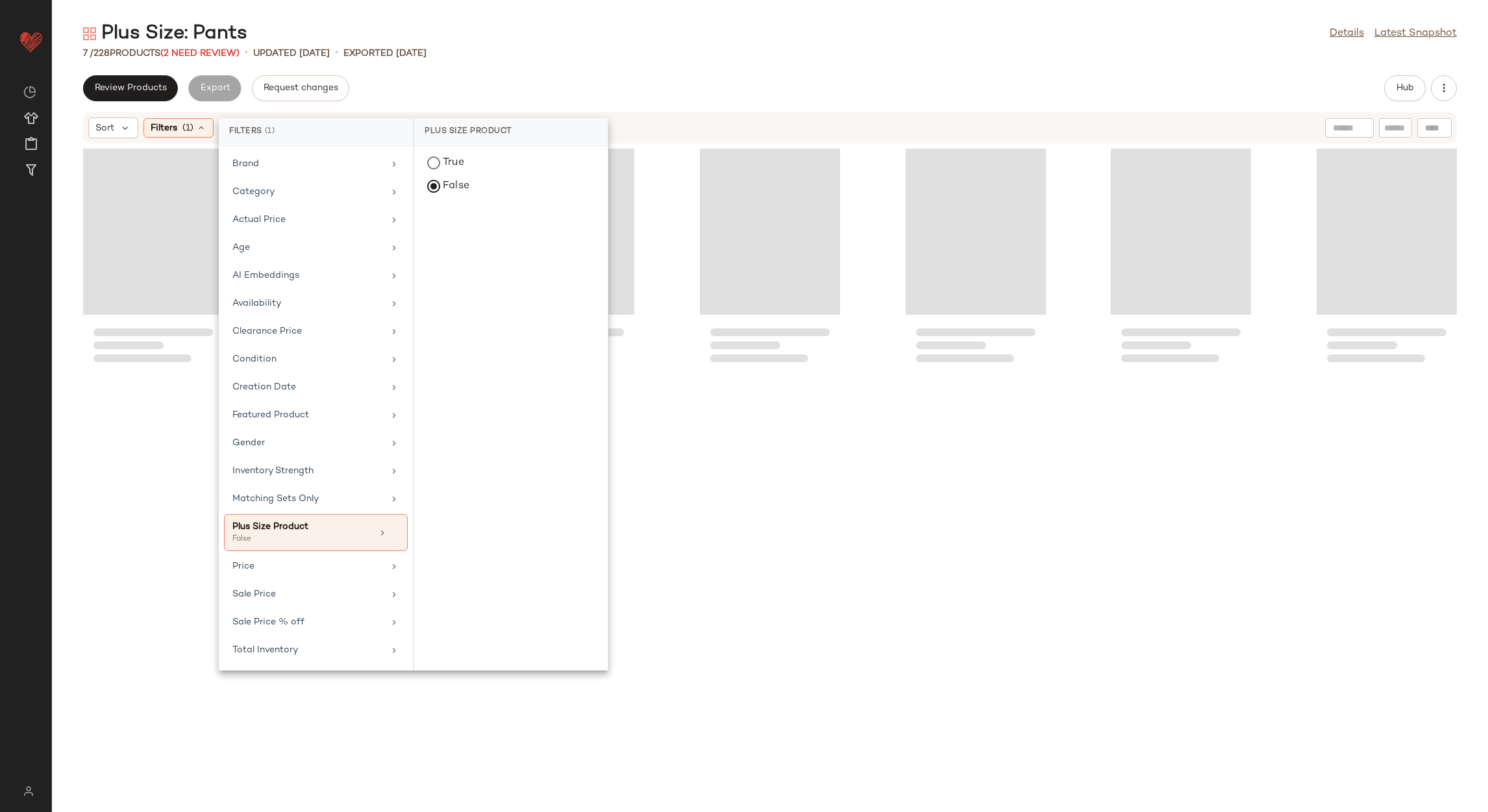
drag, startPoint x: 617, startPoint y: 30, endPoint x: 587, endPoint y: 62, distance: 43.9
click at [617, 30] on div "Plus Size: Pants Details Latest Snapshot" at bounding box center [770, 33] width 1436 height 26
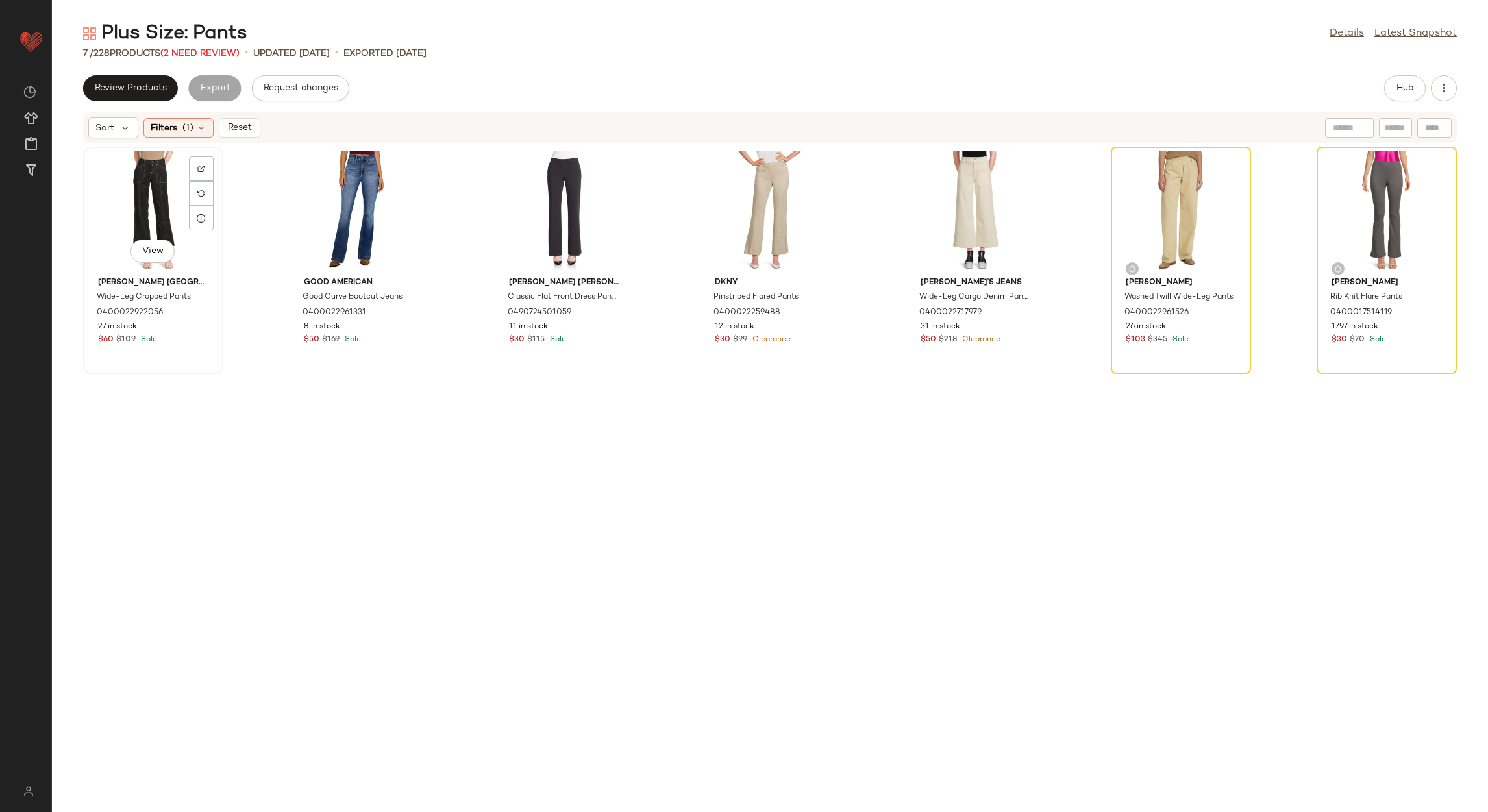
click at [166, 157] on div "View" at bounding box center [153, 211] width 131 height 121
click at [1374, 171] on div "View" at bounding box center [1386, 211] width 131 height 121
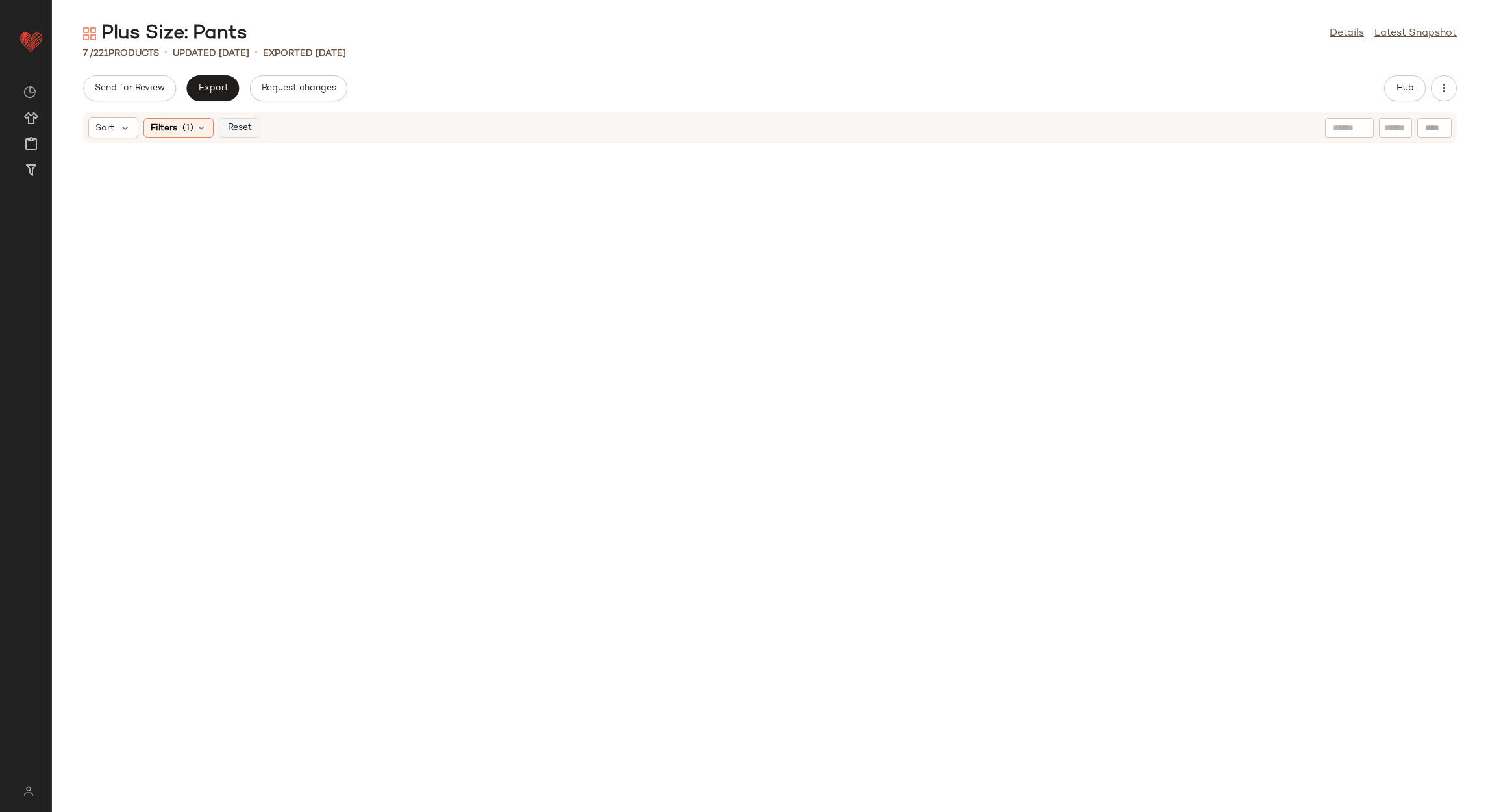
click at [232, 126] on span "Reset" at bounding box center [239, 128] width 25 height 10
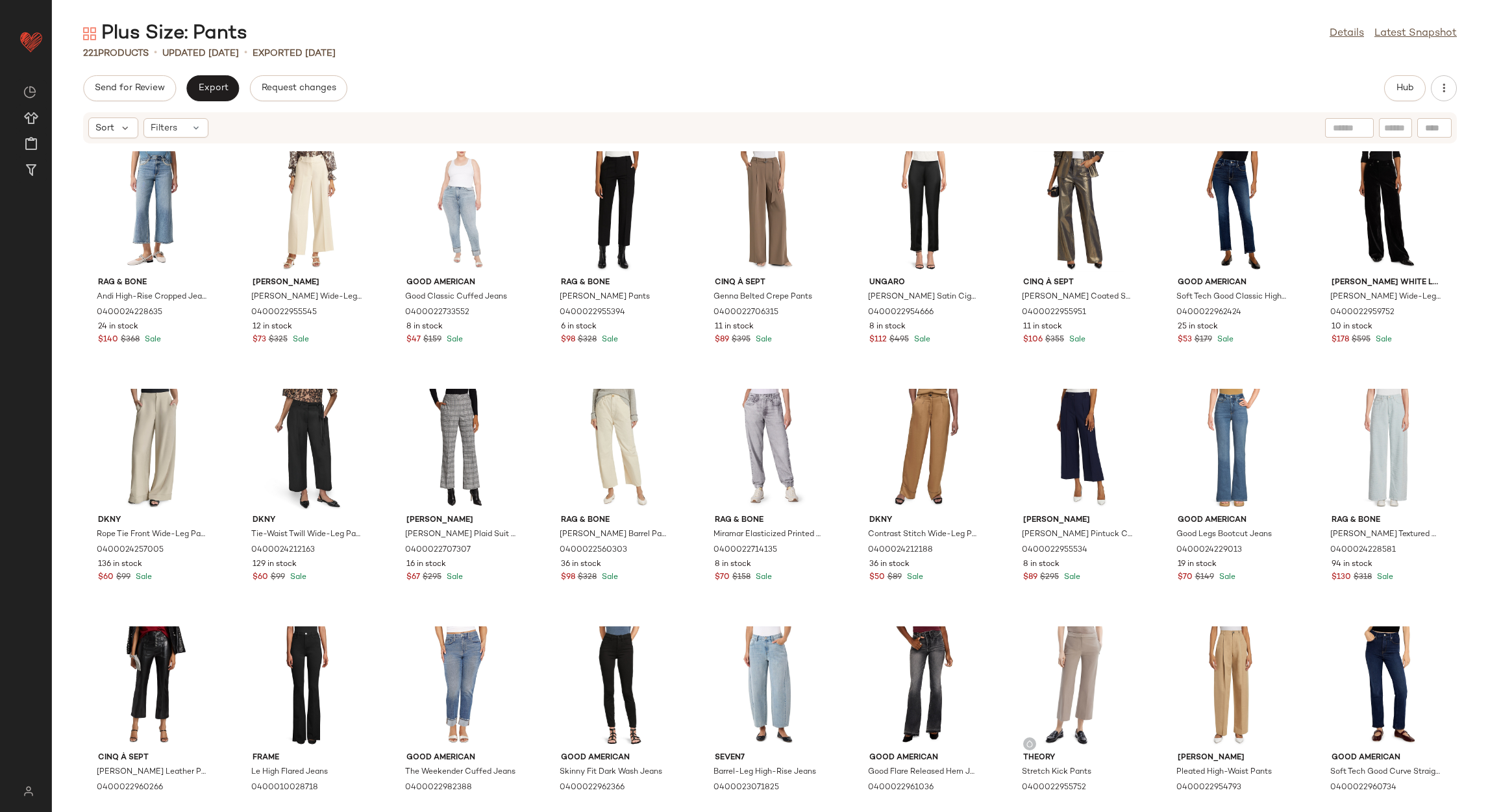
click at [1384, 92] on div "Hub" at bounding box center [1404, 88] width 41 height 26
click at [1384, 92] on button "Hub" at bounding box center [1404, 88] width 41 height 26
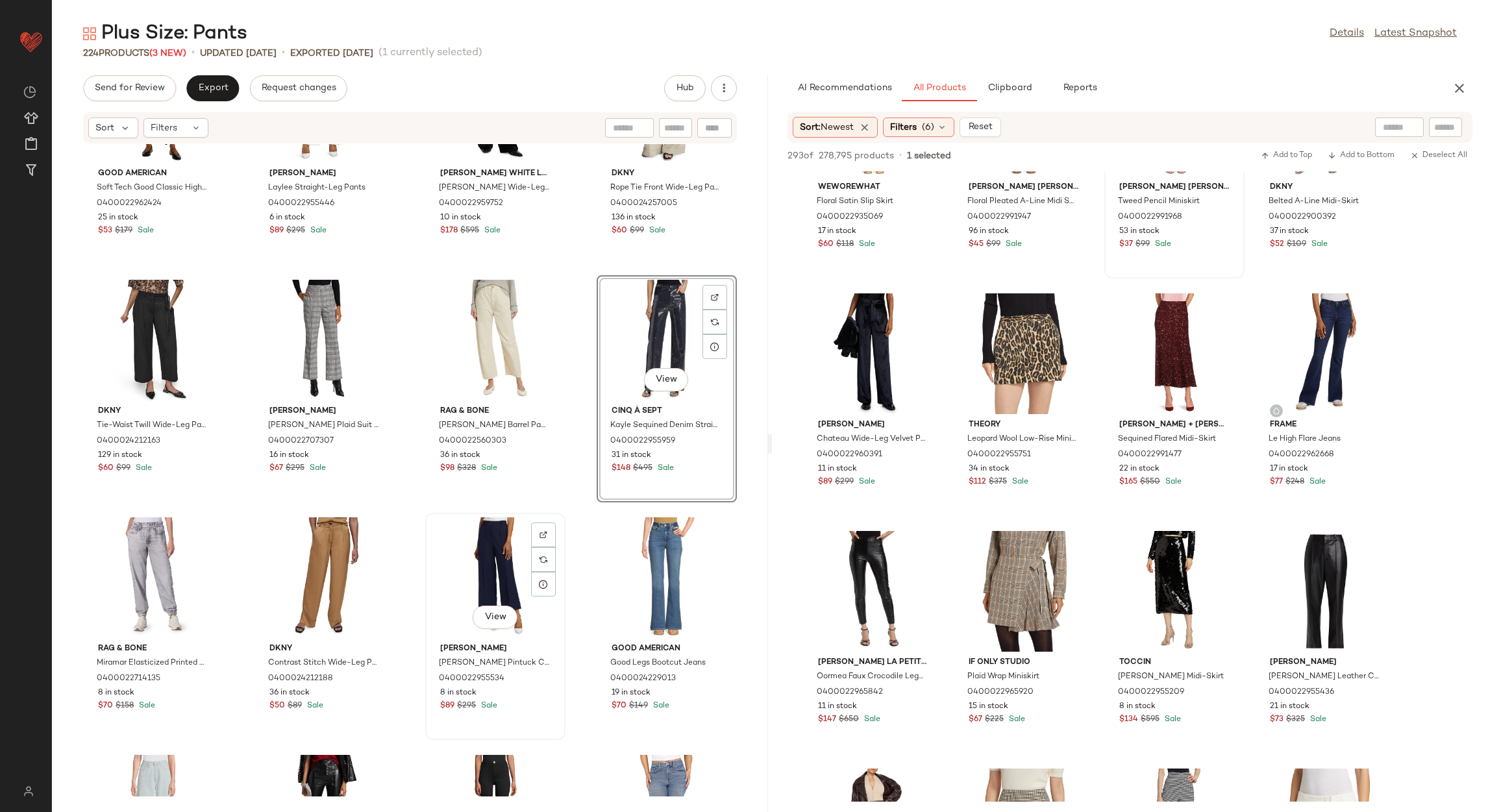
scroll to position [692, 0]
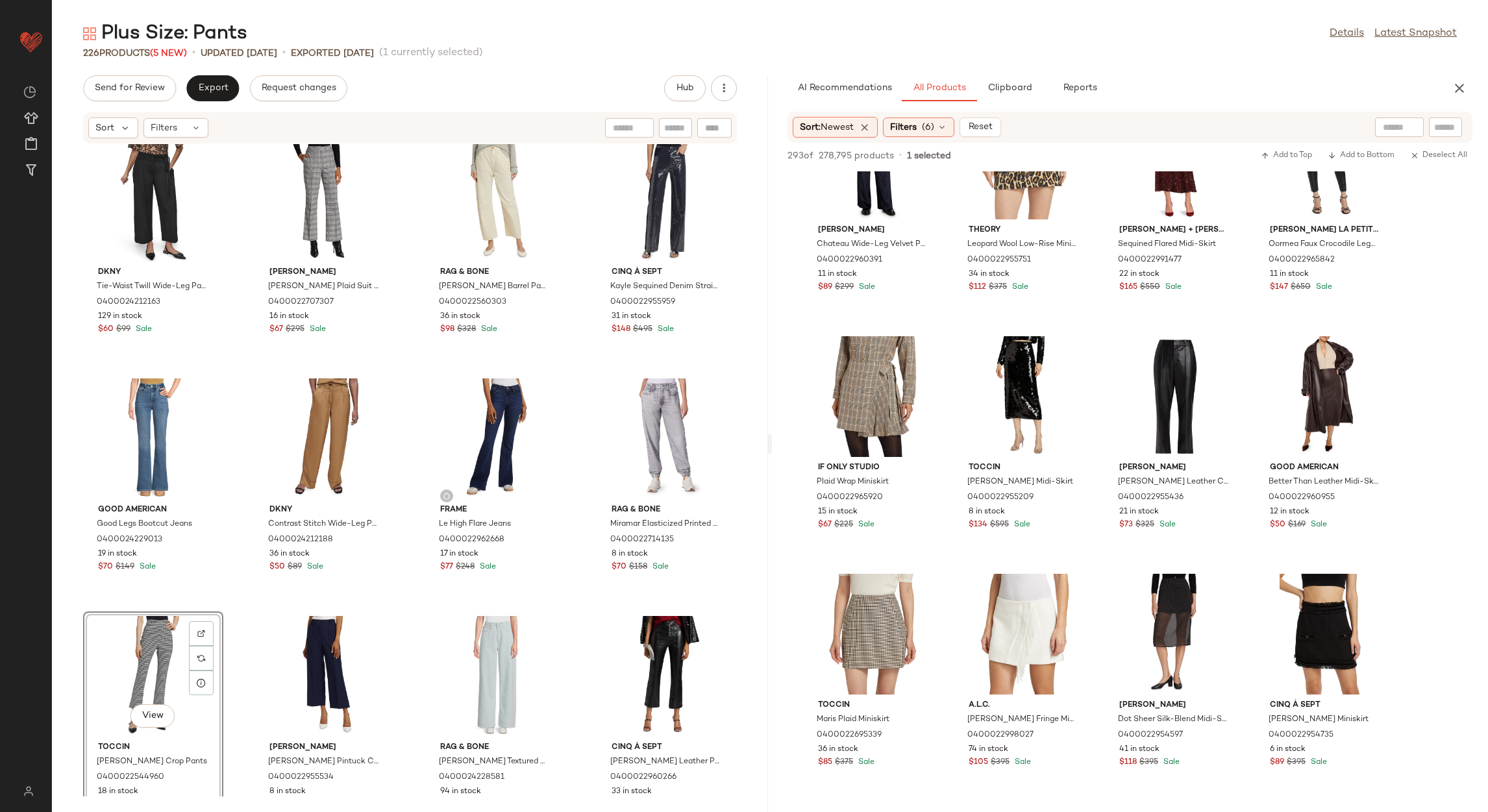
scroll to position [1461, 0]
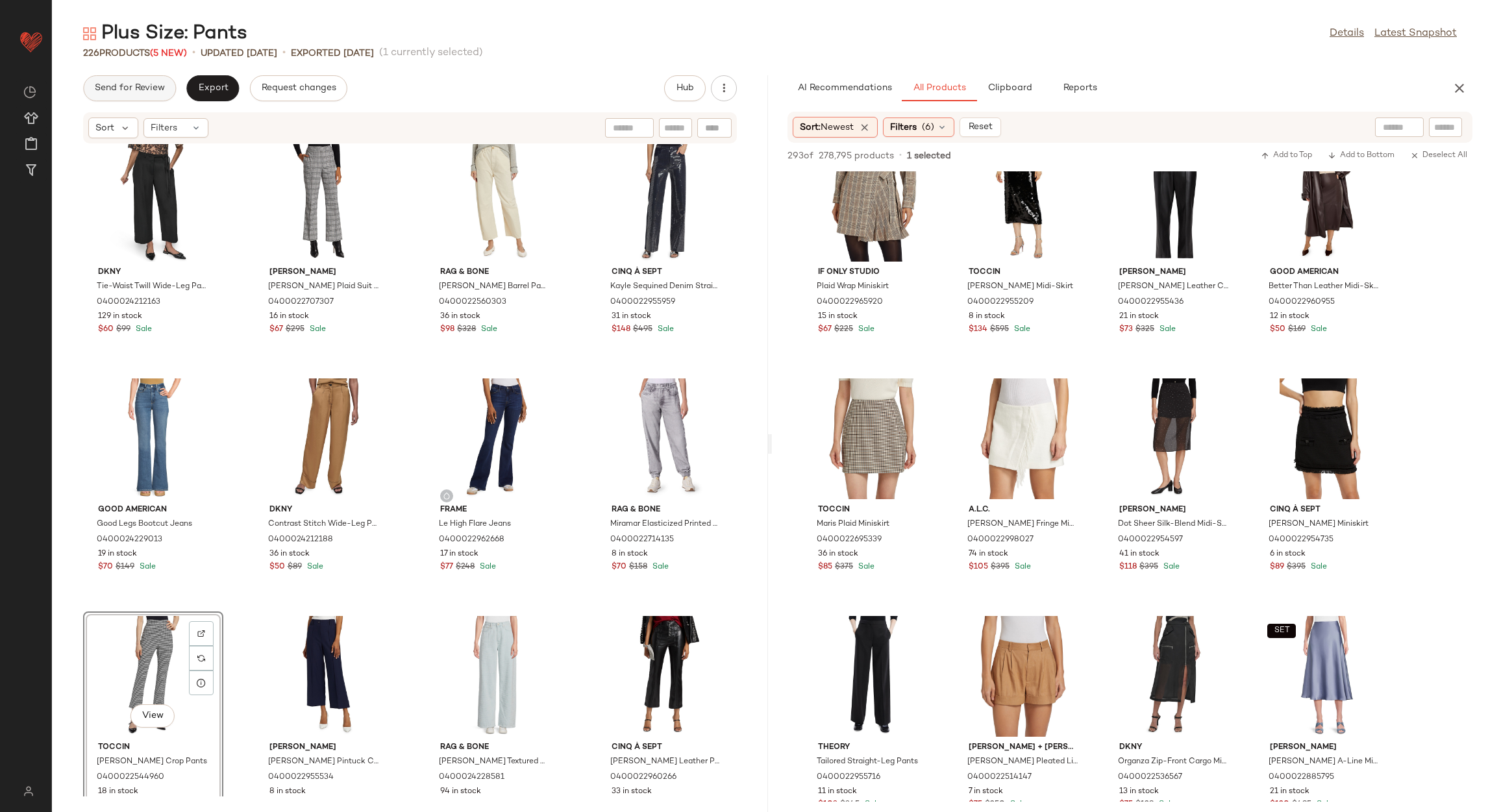
click at [153, 77] on button "Send for Review" at bounding box center [129, 88] width 93 height 26
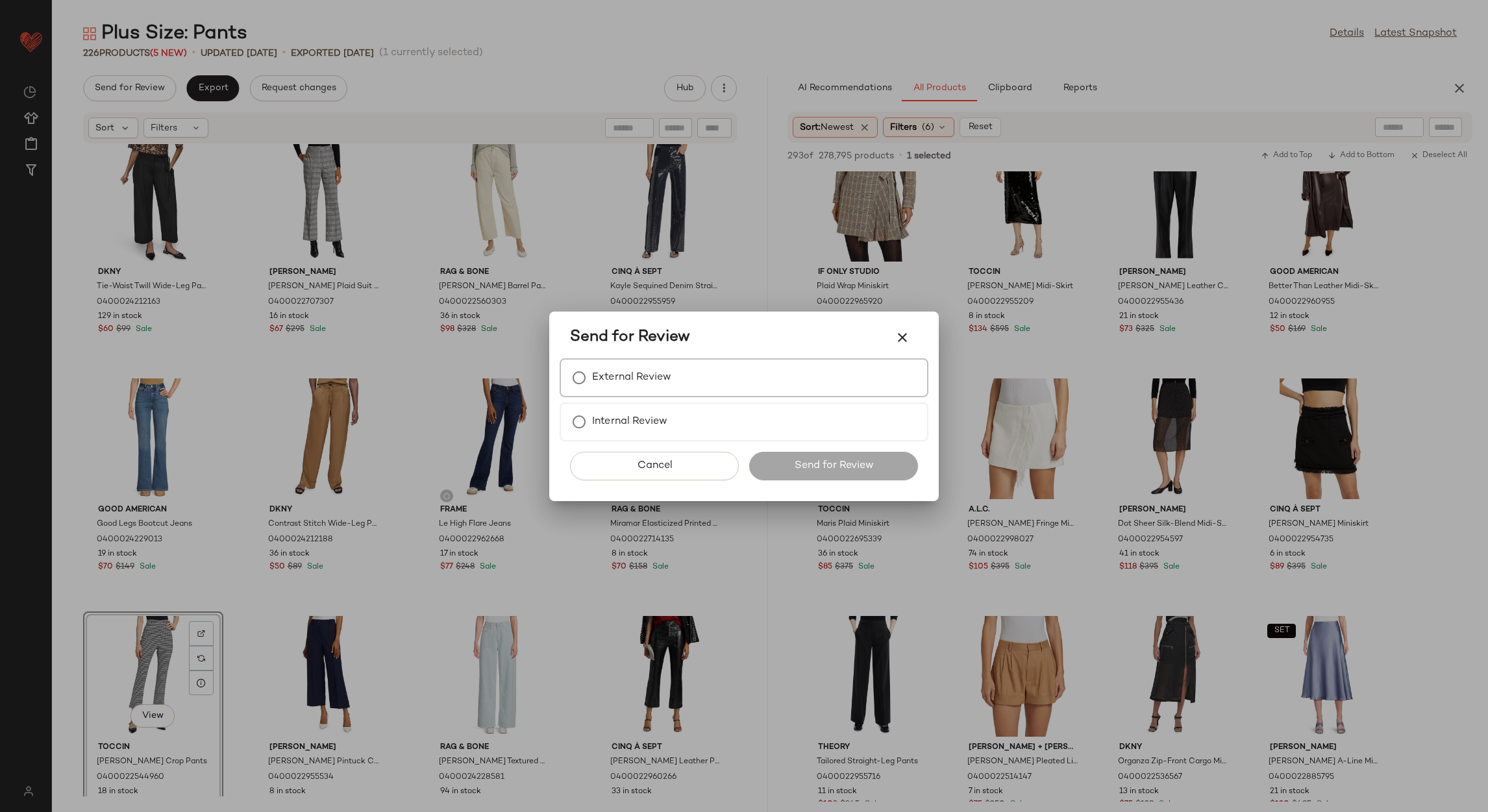
click at [610, 376] on label "External Review" at bounding box center [631, 377] width 79 height 26
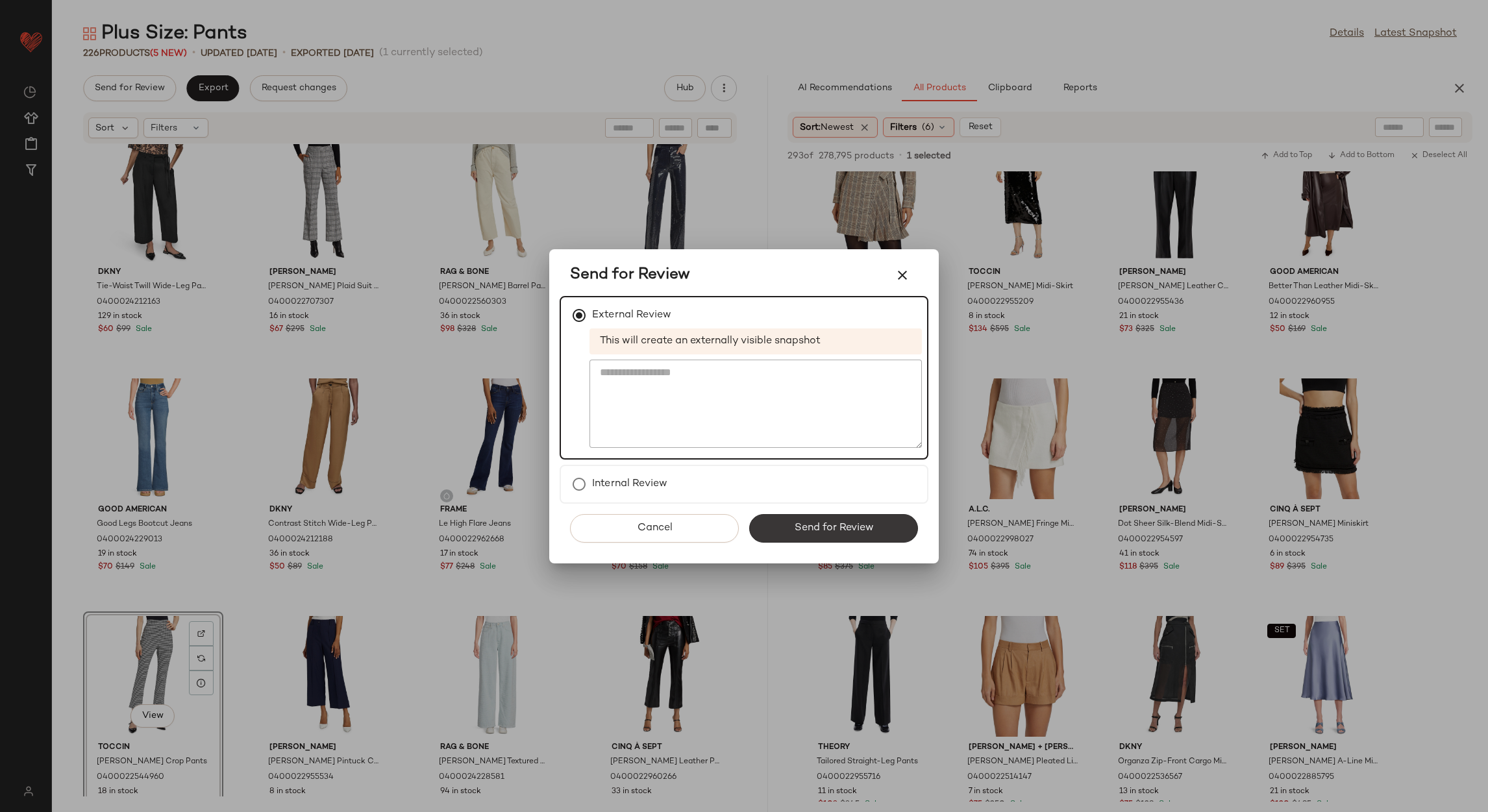
click at [772, 526] on button "Send for Review" at bounding box center [833, 528] width 169 height 29
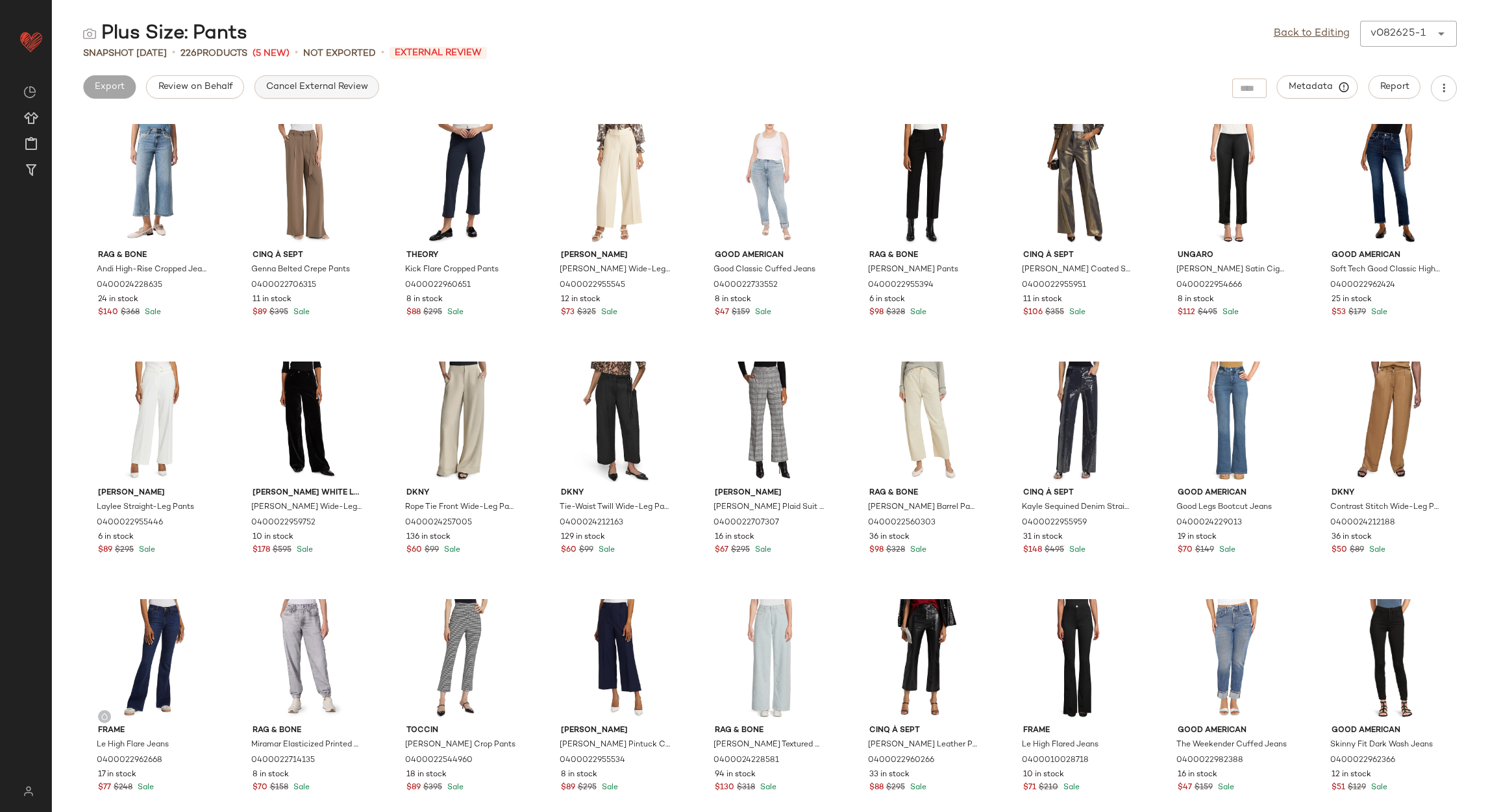
click at [287, 88] on span "Cancel External Review" at bounding box center [317, 86] width 103 height 10
click at [1278, 44] on div "Back to Editing v082625-1 ******" at bounding box center [1365, 33] width 183 height 26
click at [1300, 23] on div "Back to Editing v082625-1 ******" at bounding box center [1365, 33] width 183 height 26
click at [1295, 26] on link "Back to Editing" at bounding box center [1312, 33] width 76 height 16
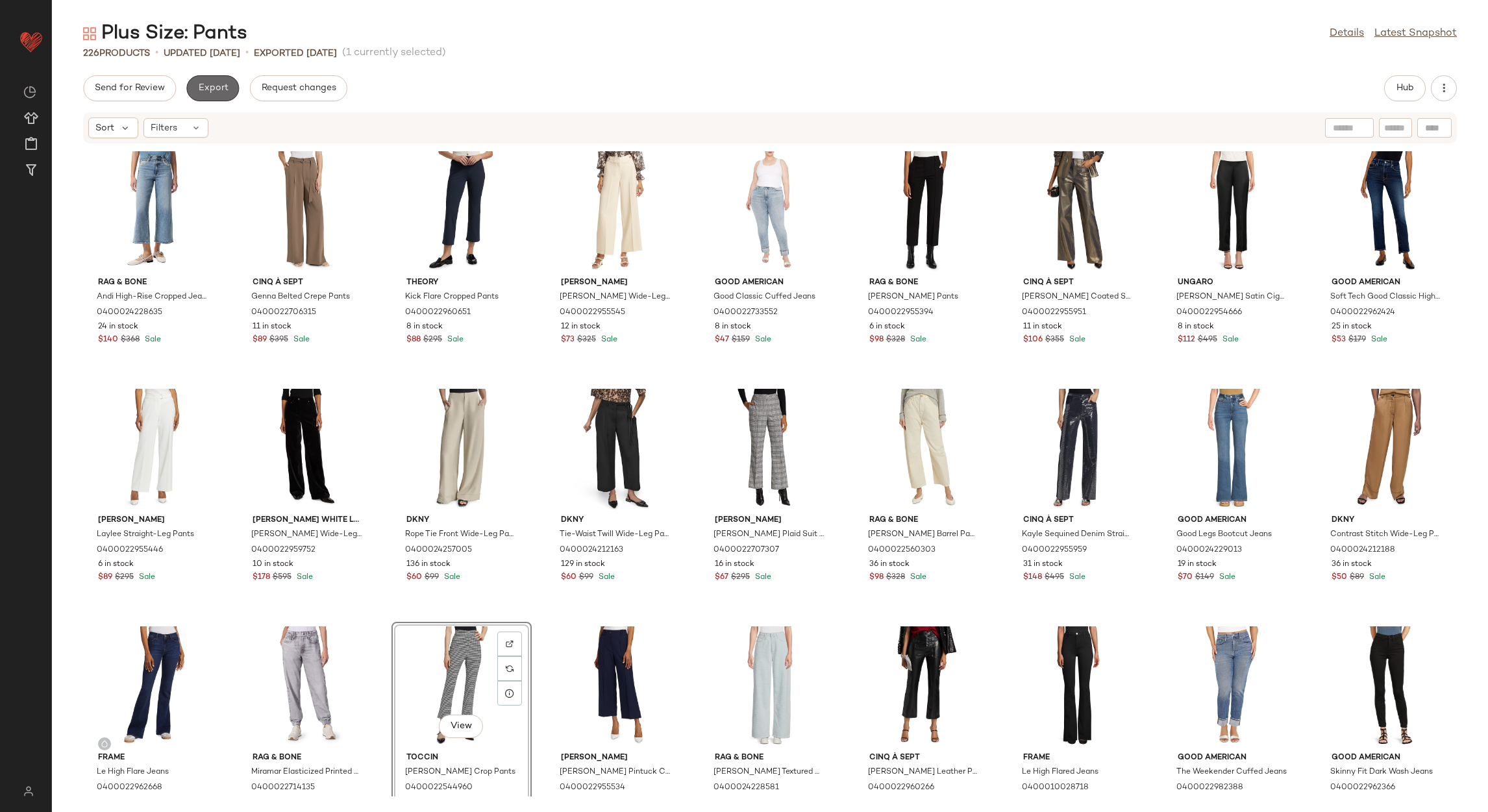
click at [227, 83] on span "Export" at bounding box center [212, 88] width 30 height 10
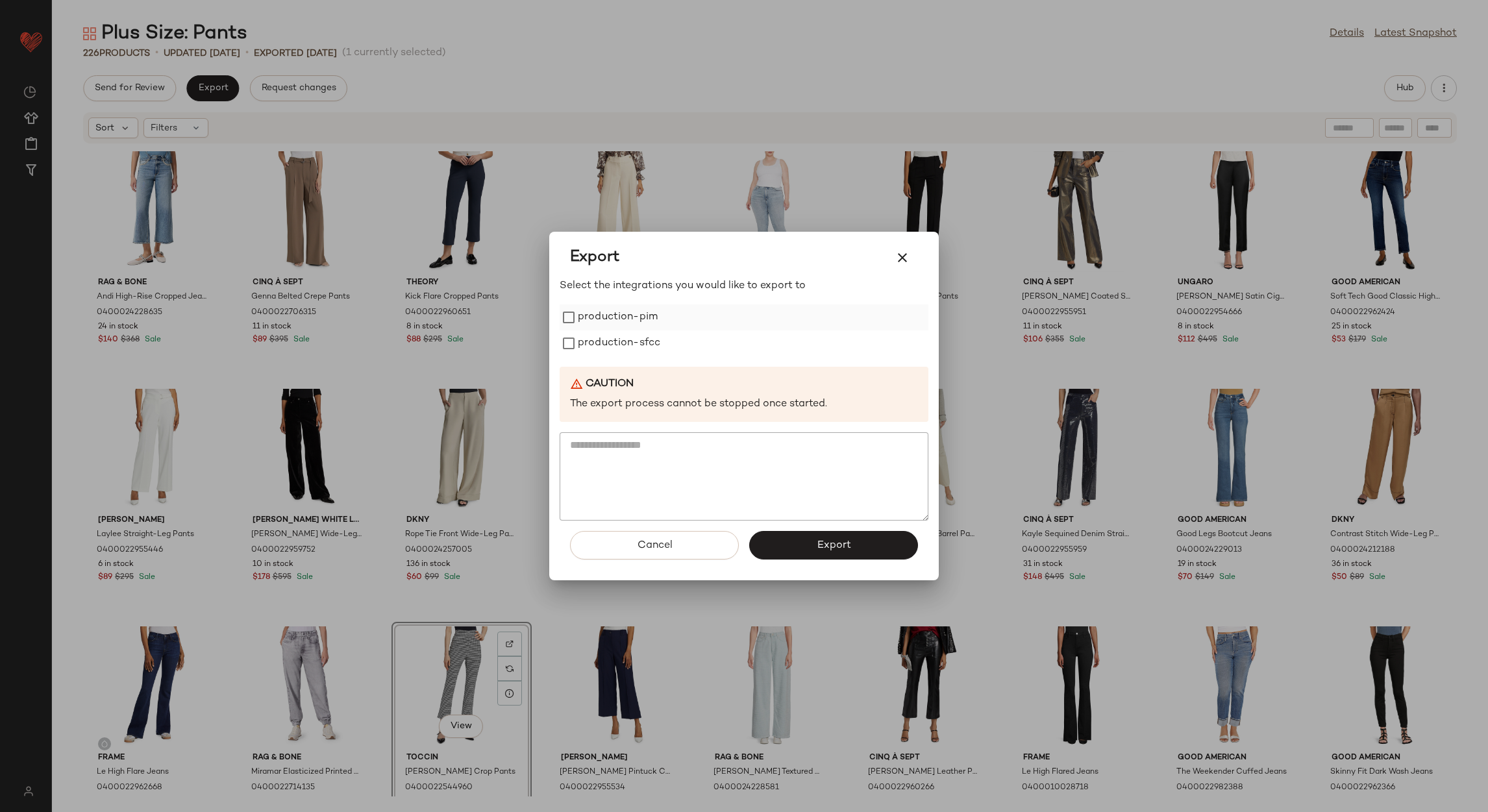
click at [603, 312] on label "production-pim" at bounding box center [617, 317] width 80 height 26
drag, startPoint x: 616, startPoint y: 336, endPoint x: 624, endPoint y: 344, distance: 11.3
click at [617, 336] on label "production-sfcc" at bounding box center [619, 343] width 83 height 26
click at [785, 550] on button "Export" at bounding box center [833, 545] width 169 height 29
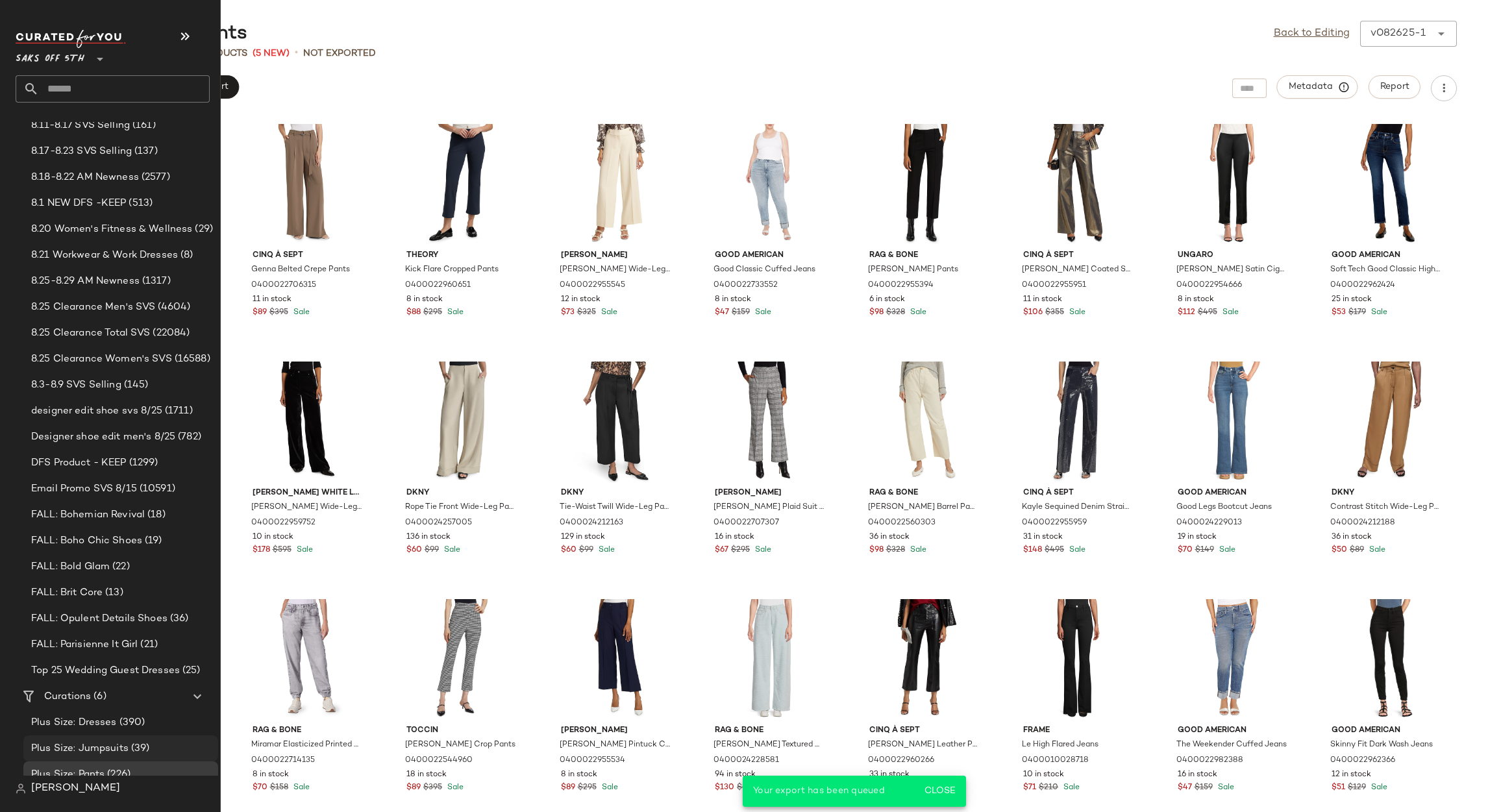
scroll to position [202, 0]
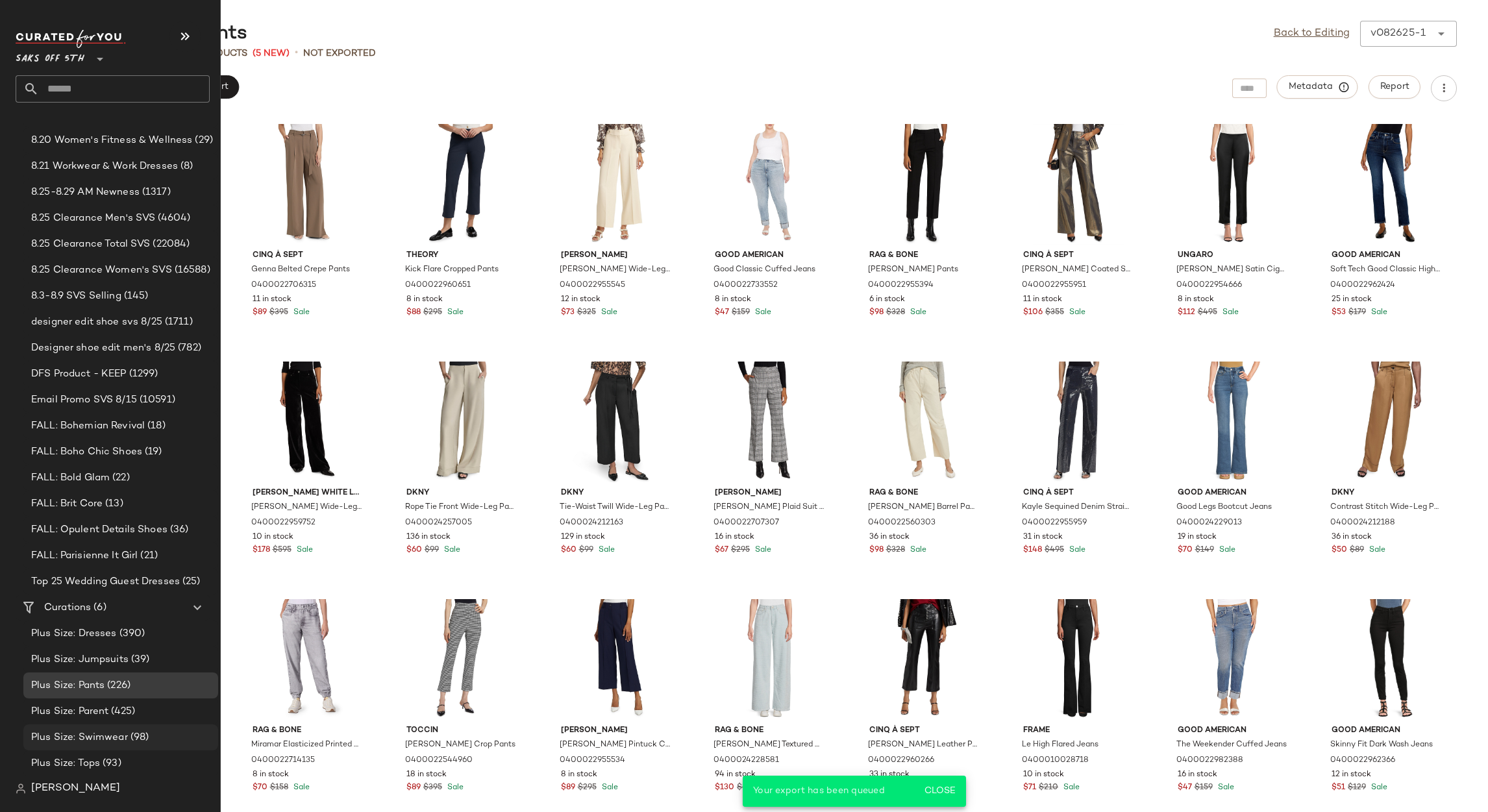
click at [104, 736] on span "Plus Size: Swimwear" at bounding box center [79, 737] width 97 height 15
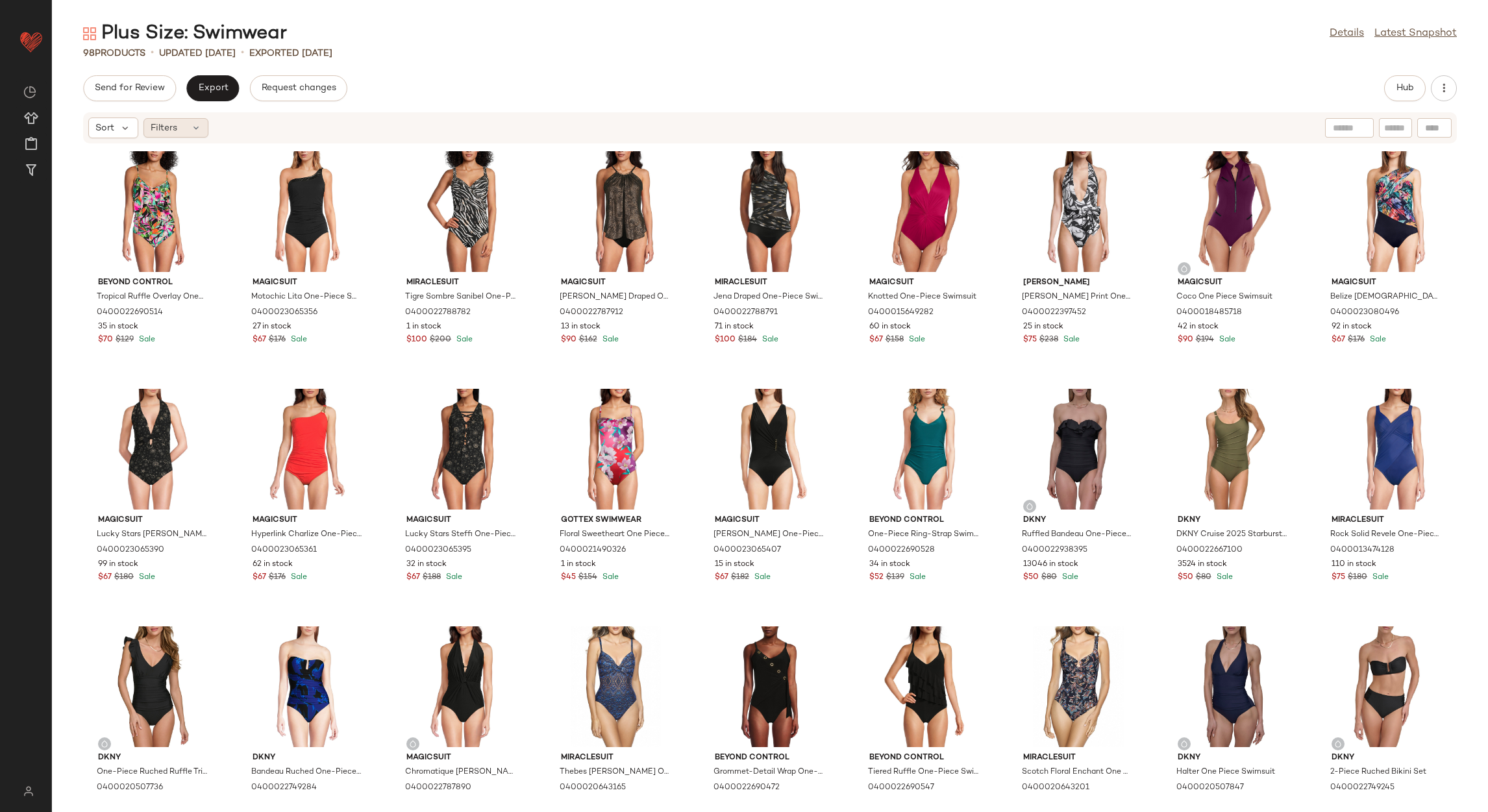
click at [160, 129] on span "Filters" at bounding box center [164, 128] width 26 height 14
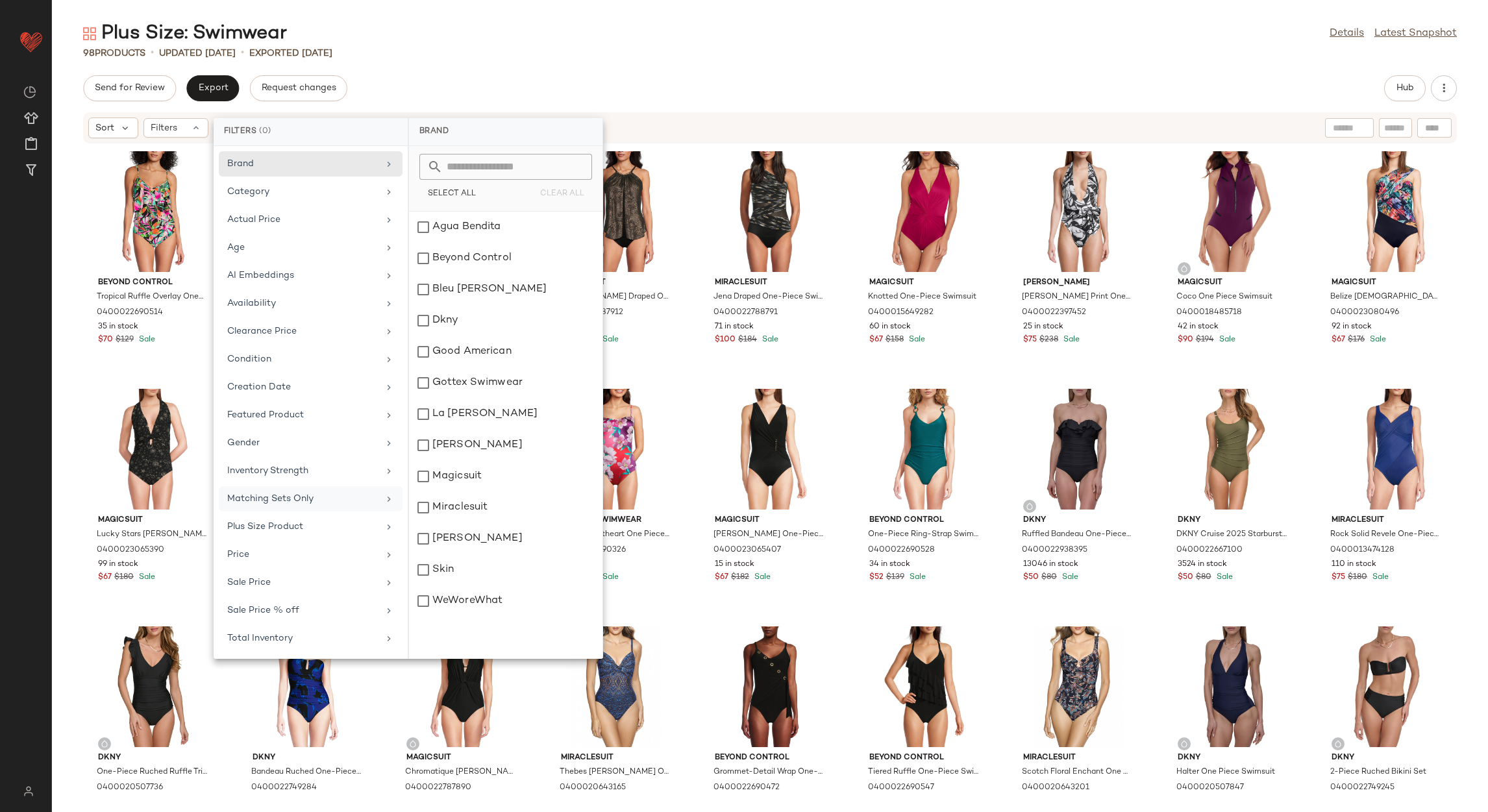
drag, startPoint x: 282, startPoint y: 536, endPoint x: 307, endPoint y: 494, distance: 48.9
click at [281, 533] on div "Plus Size Product" at bounding box center [303, 527] width 151 height 14
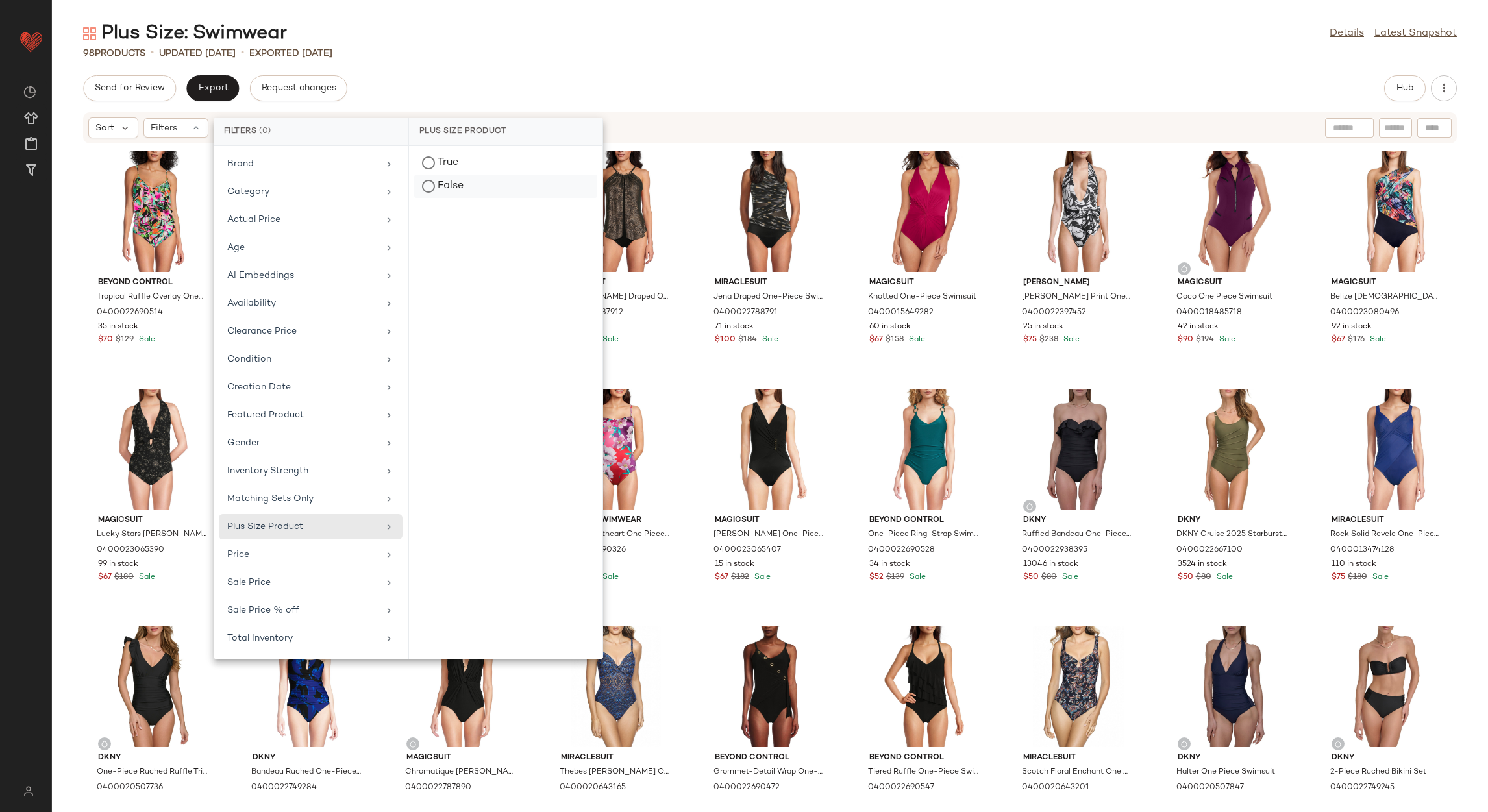
click at [455, 185] on div "False" at bounding box center [505, 186] width 183 height 23
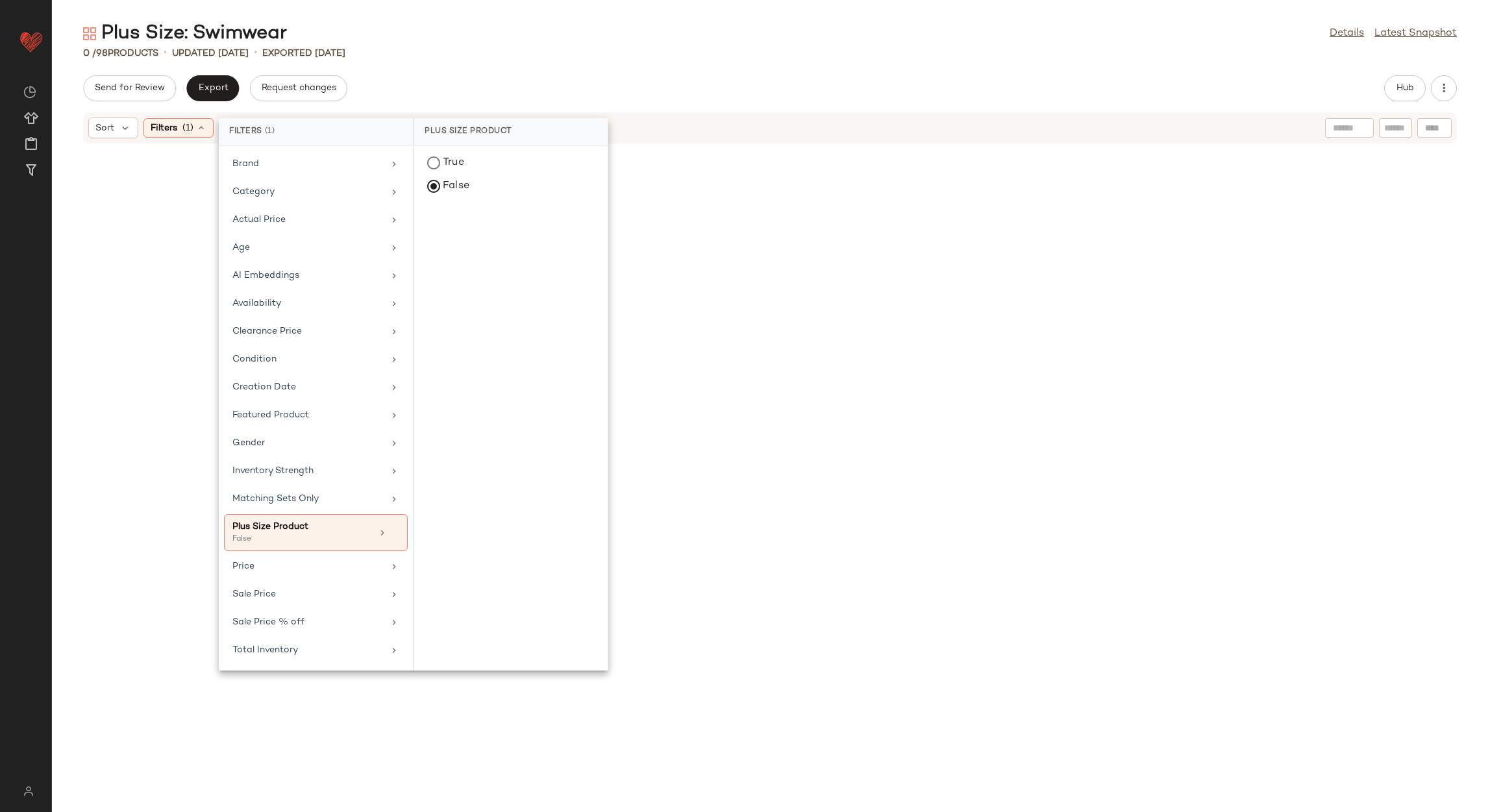
click at [533, 59] on div "0 / 98 Products • updated Aug 21st • Exported Aug 21st" at bounding box center [770, 53] width 1436 height 13
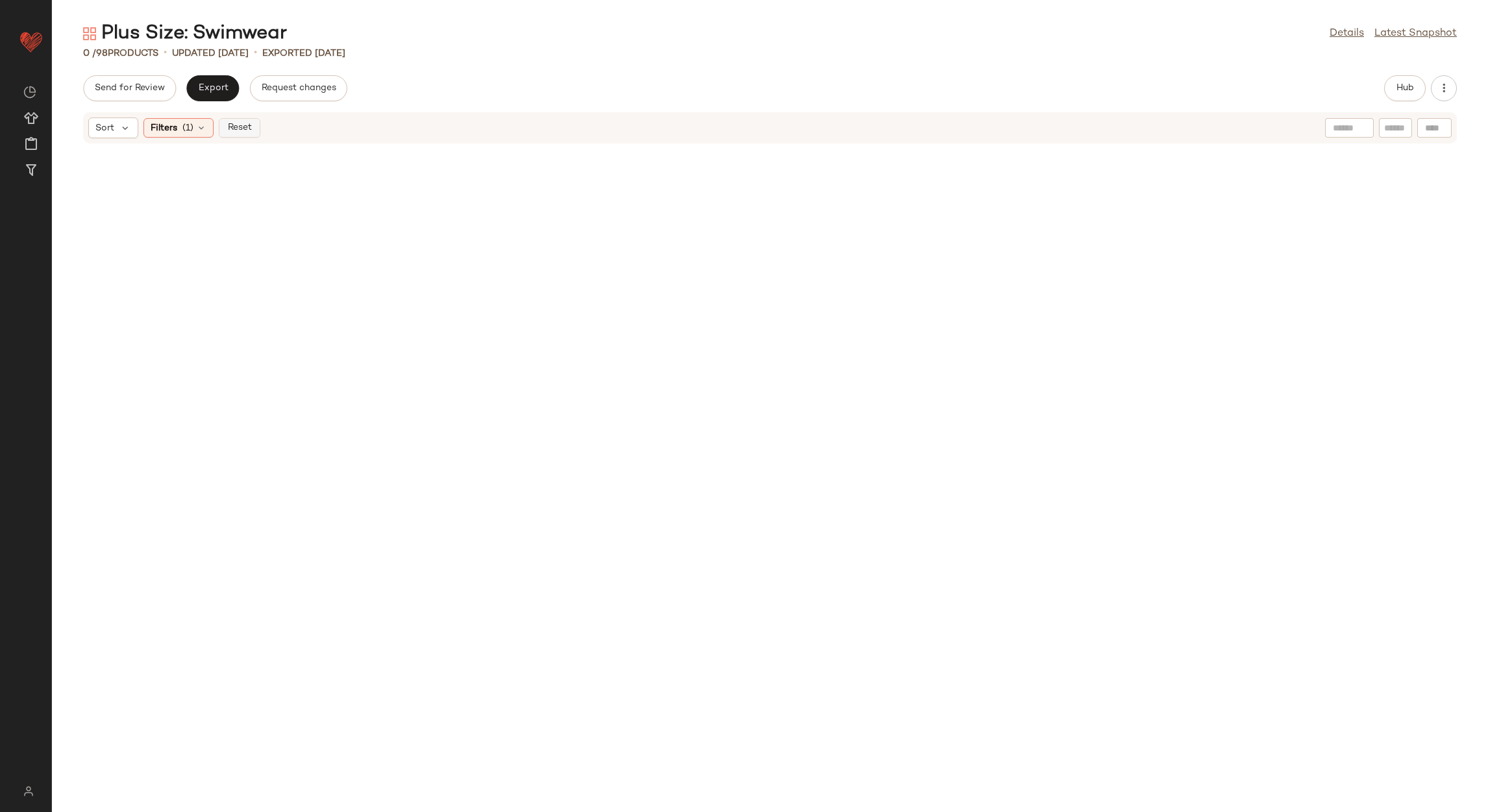
click at [242, 128] on span "Reset" at bounding box center [239, 128] width 25 height 10
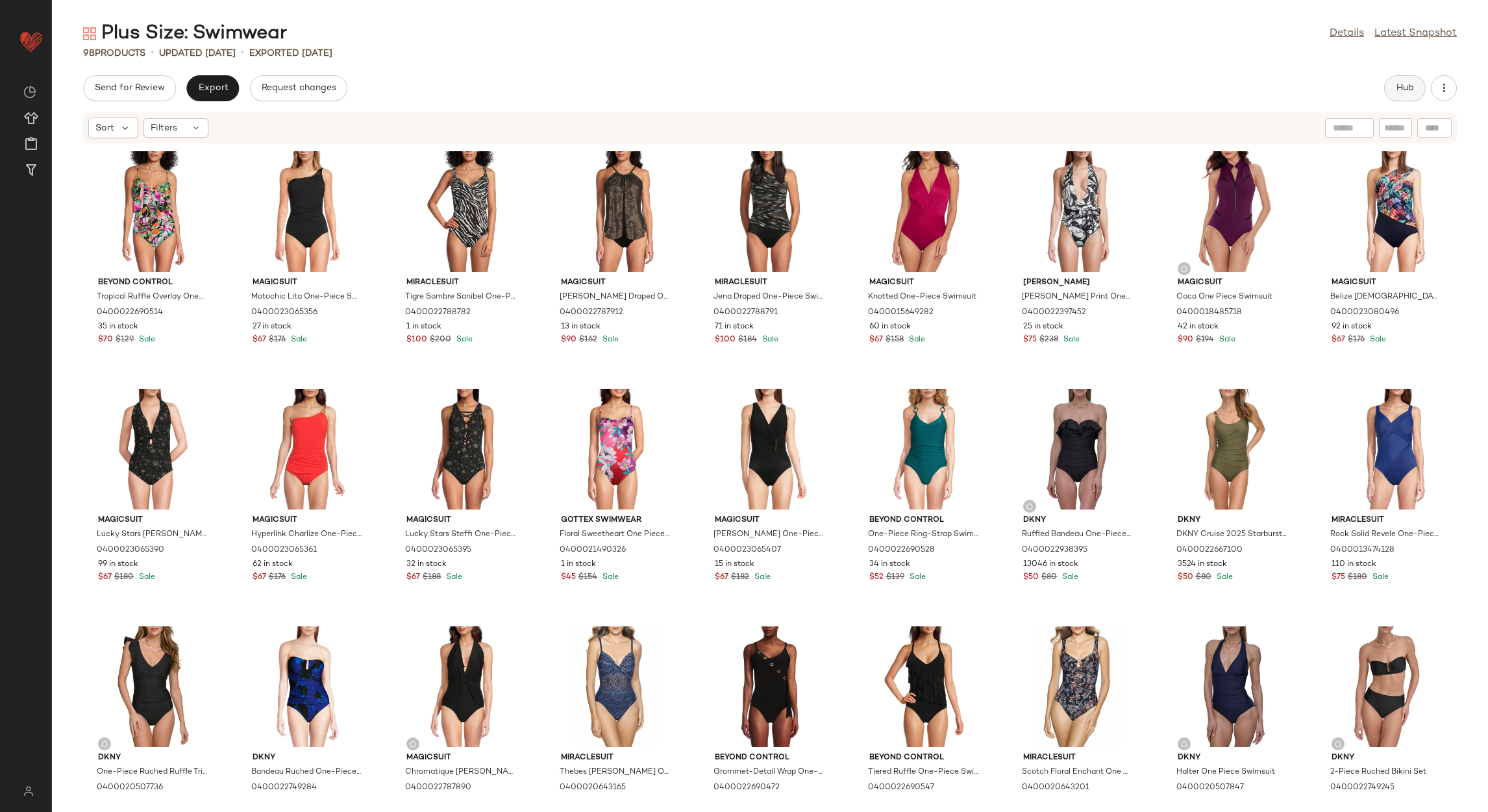
click at [1396, 93] on button "Hub" at bounding box center [1404, 88] width 41 height 26
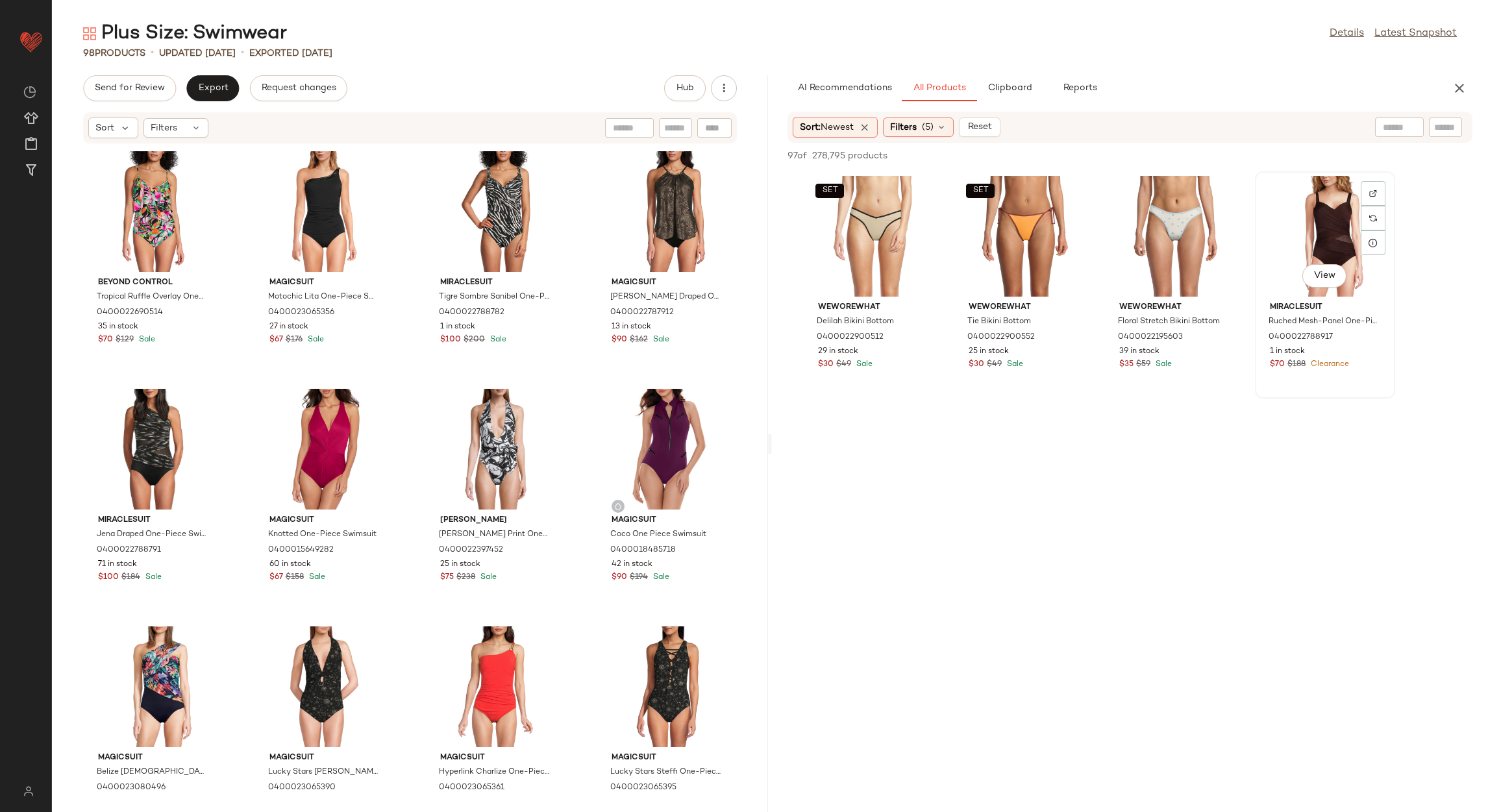
click at [1344, 232] on div "View" at bounding box center [1324, 236] width 131 height 121
click at [1367, 153] on span "Add to Bottom" at bounding box center [1361, 156] width 67 height 9
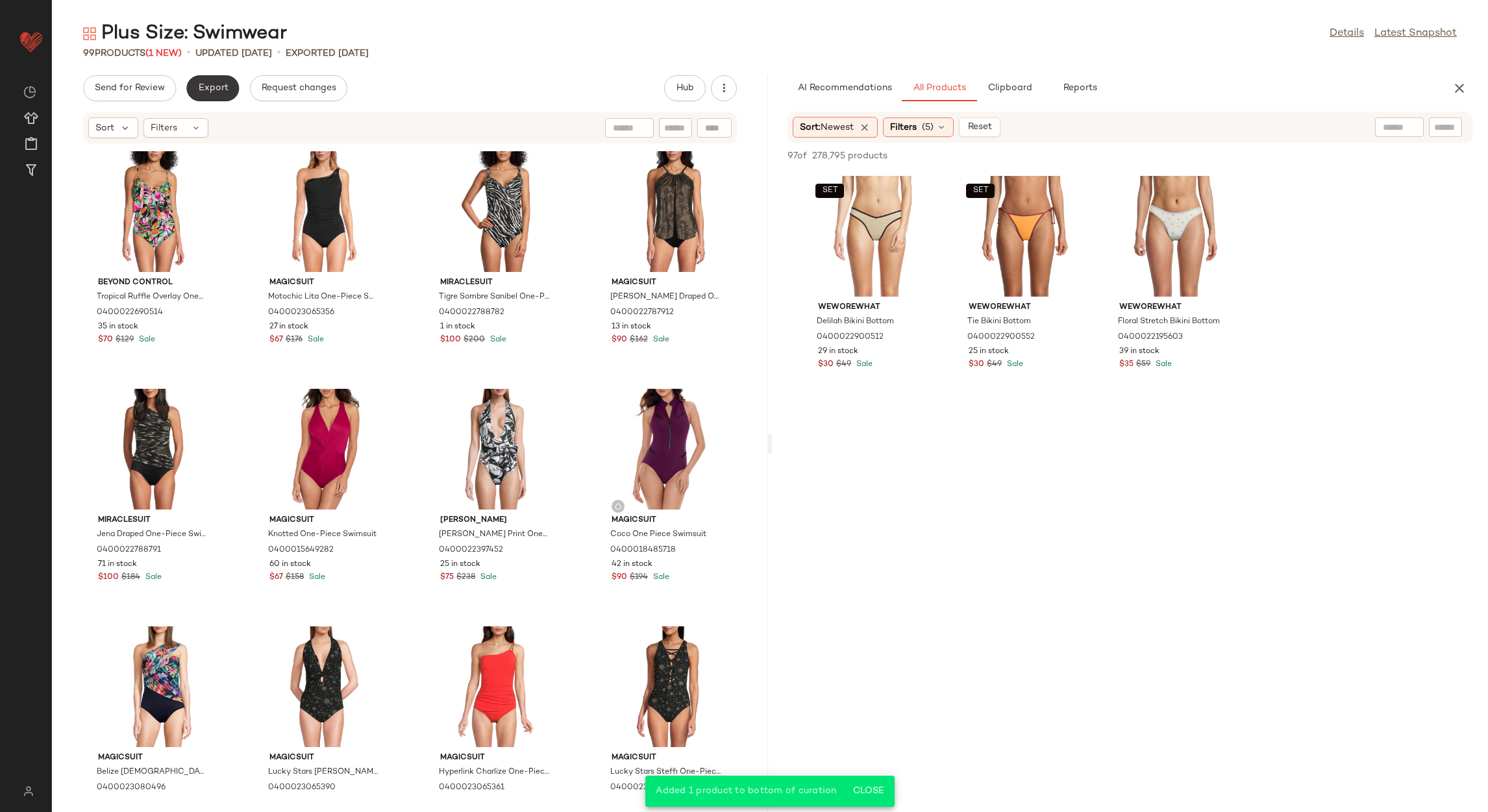
click at [193, 96] on button "Export" at bounding box center [213, 88] width 53 height 26
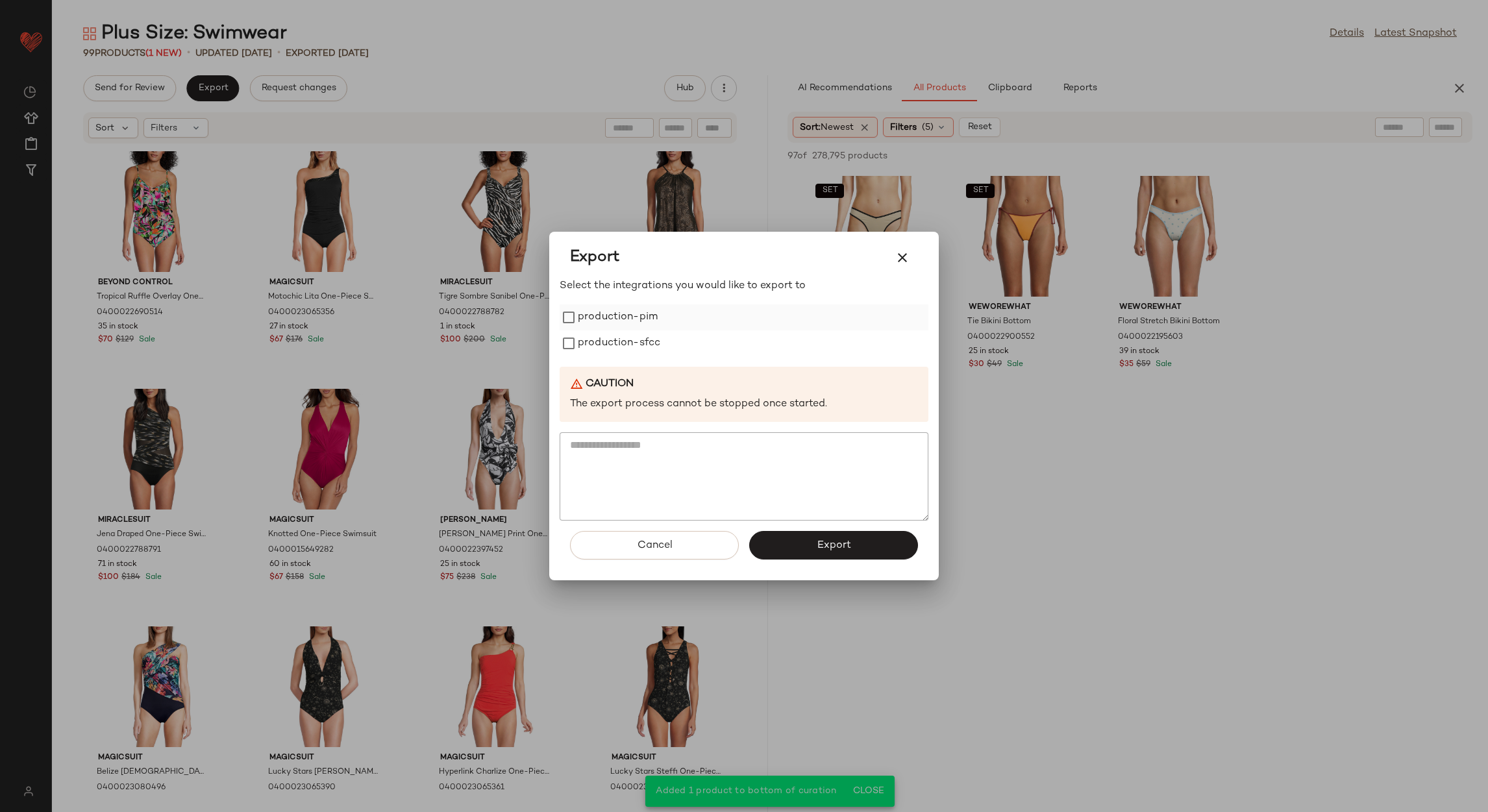
click at [607, 312] on label "production-pim" at bounding box center [617, 317] width 80 height 26
click at [607, 339] on label "production-sfcc" at bounding box center [619, 343] width 83 height 26
click at [854, 556] on button "Export" at bounding box center [833, 545] width 169 height 29
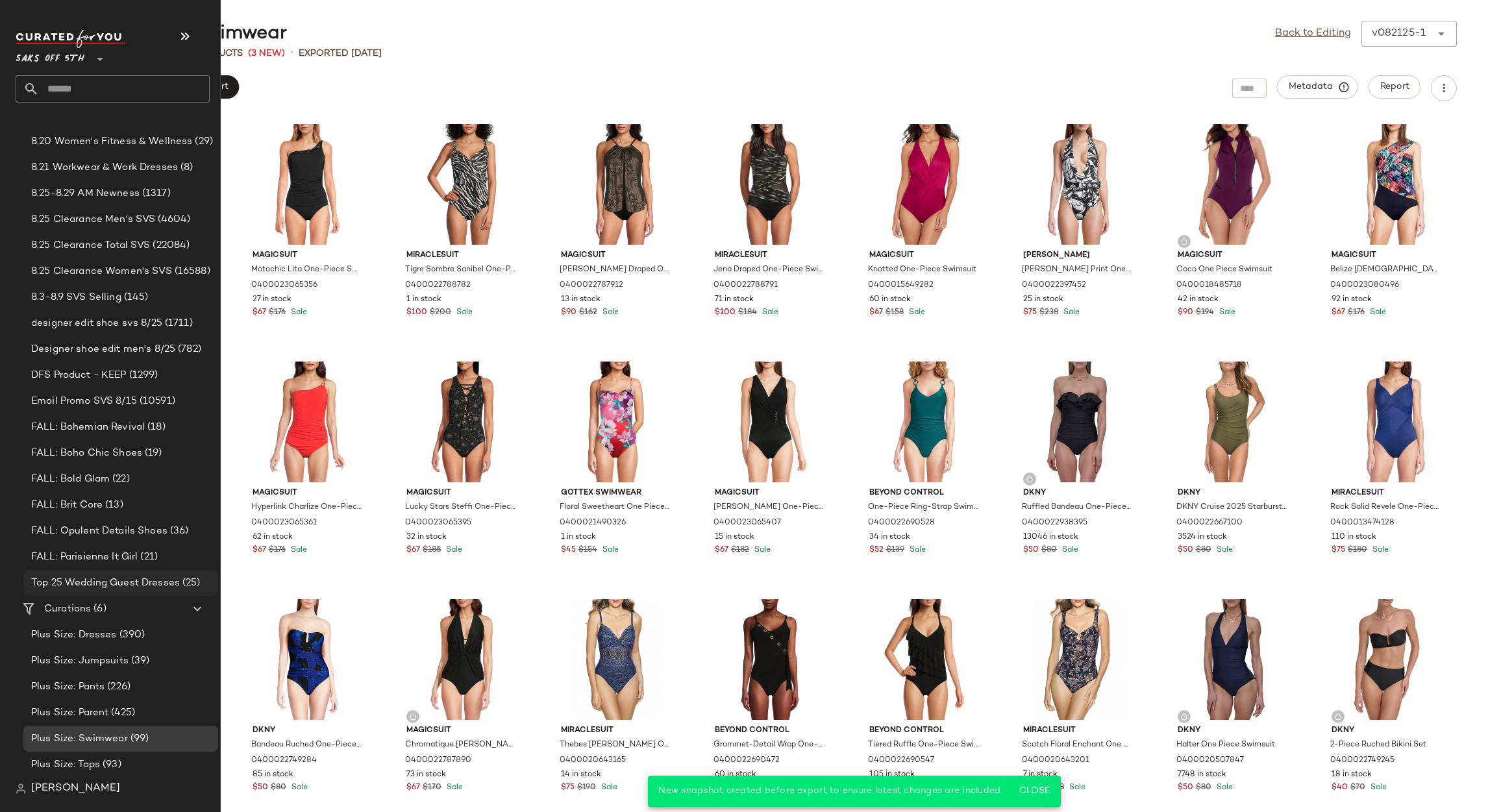
scroll to position [202, 0]
click at [114, 754] on div "Plus Size: Tops (93)" at bounding box center [121, 763] width 195 height 26
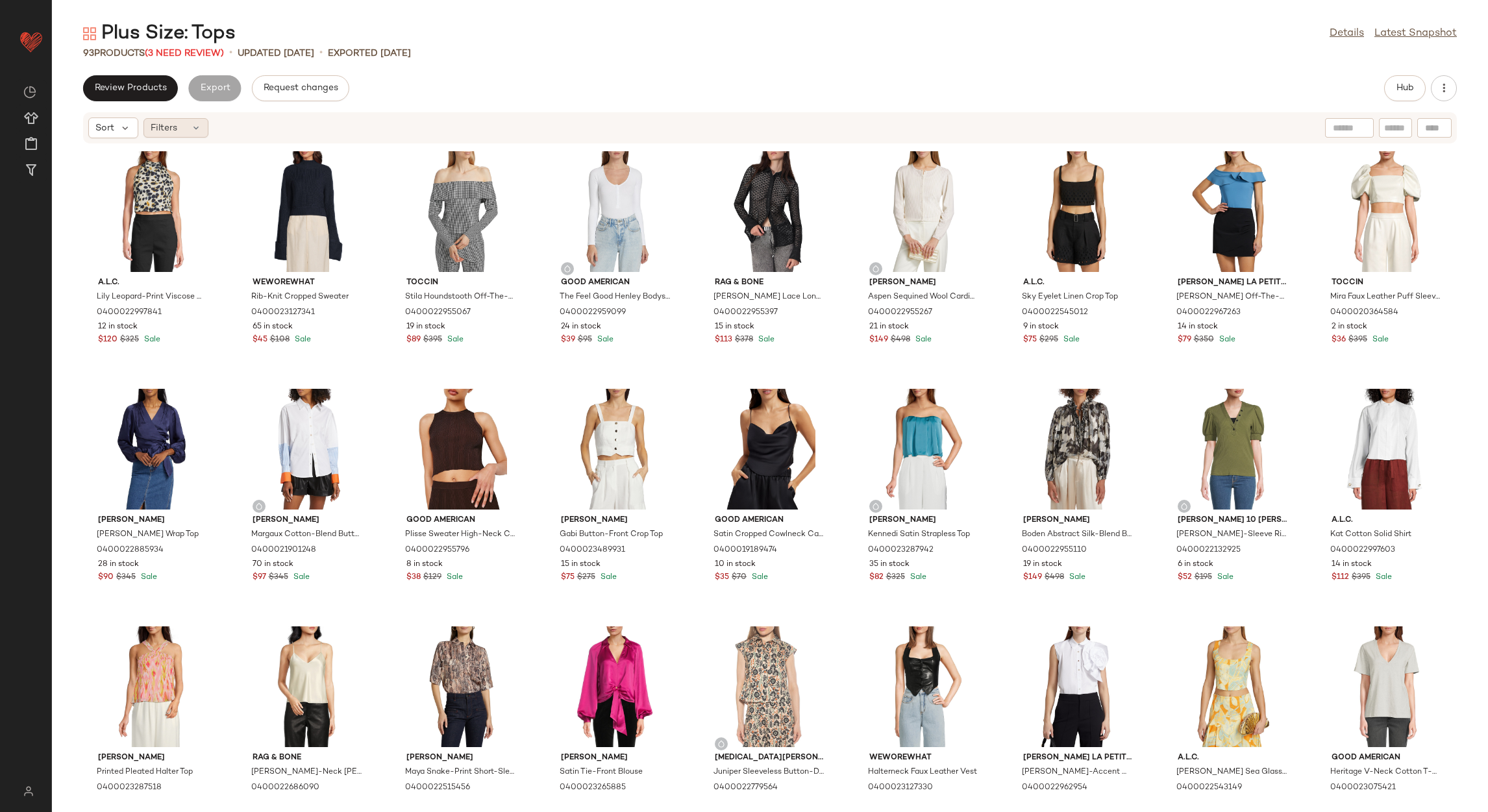
click at [172, 130] on span "Filters" at bounding box center [164, 128] width 26 height 14
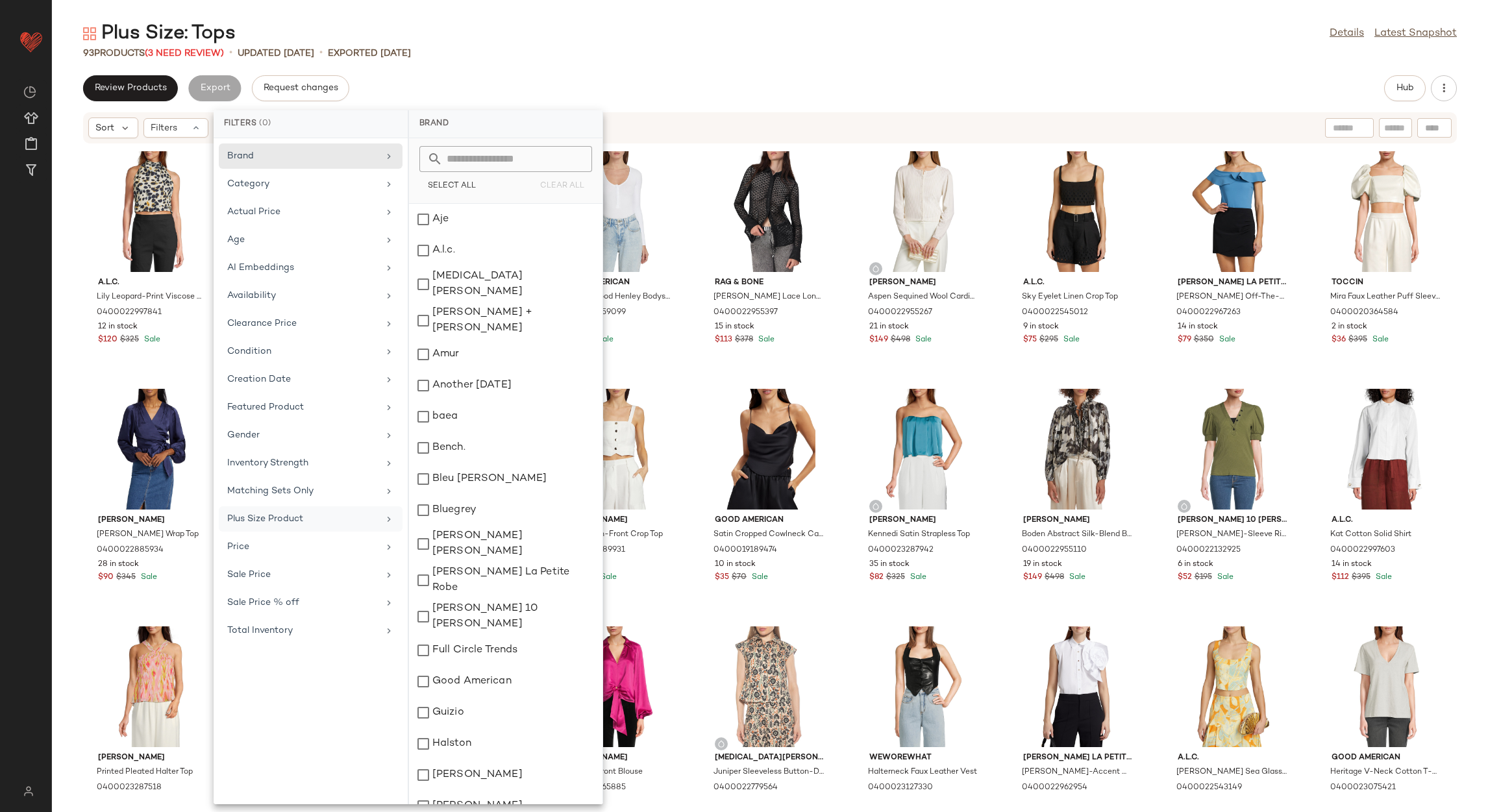
click at [298, 518] on div "Plus Size Product" at bounding box center [303, 519] width 151 height 14
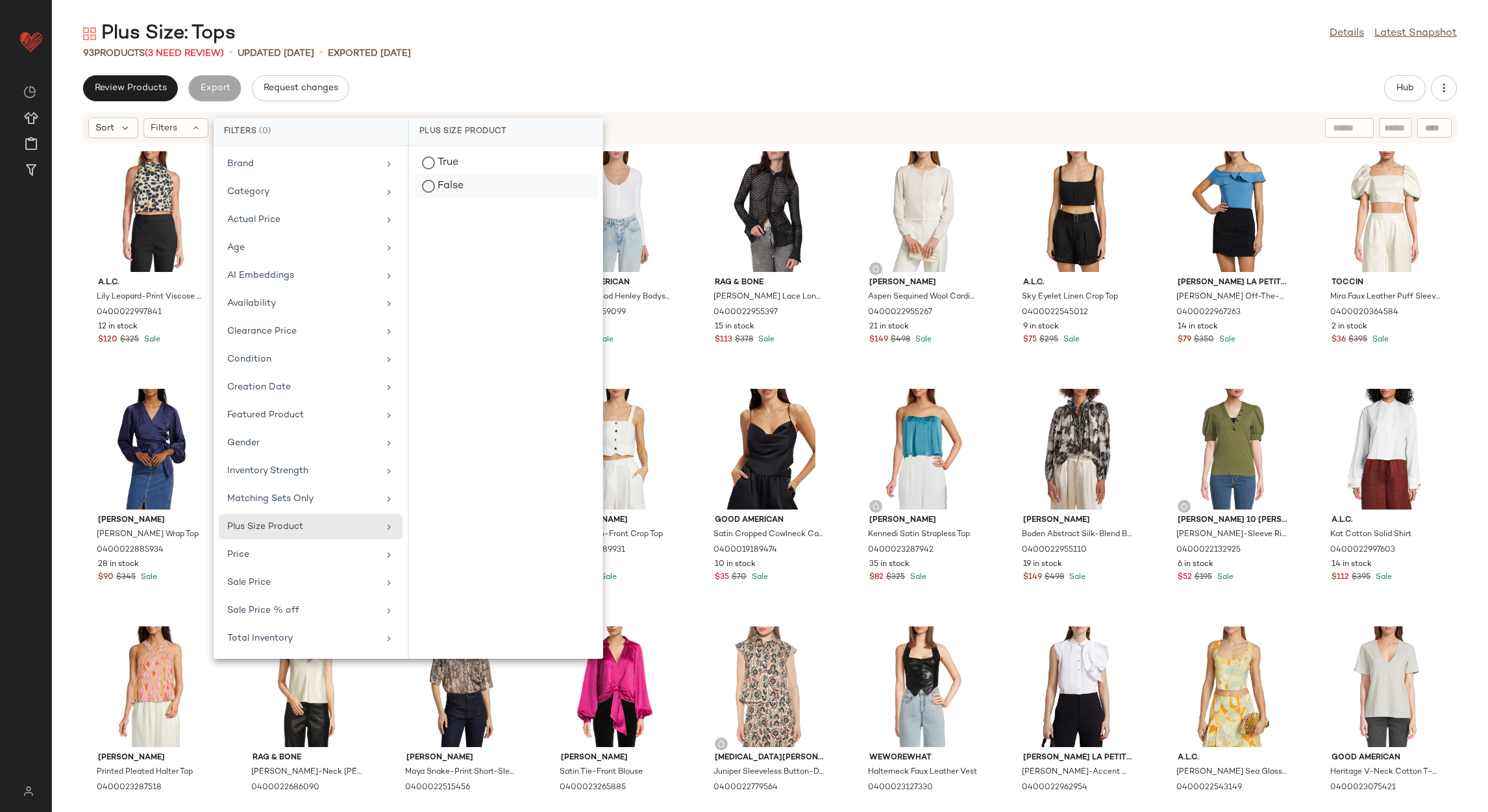
click at [452, 195] on div "False" at bounding box center [505, 186] width 183 height 23
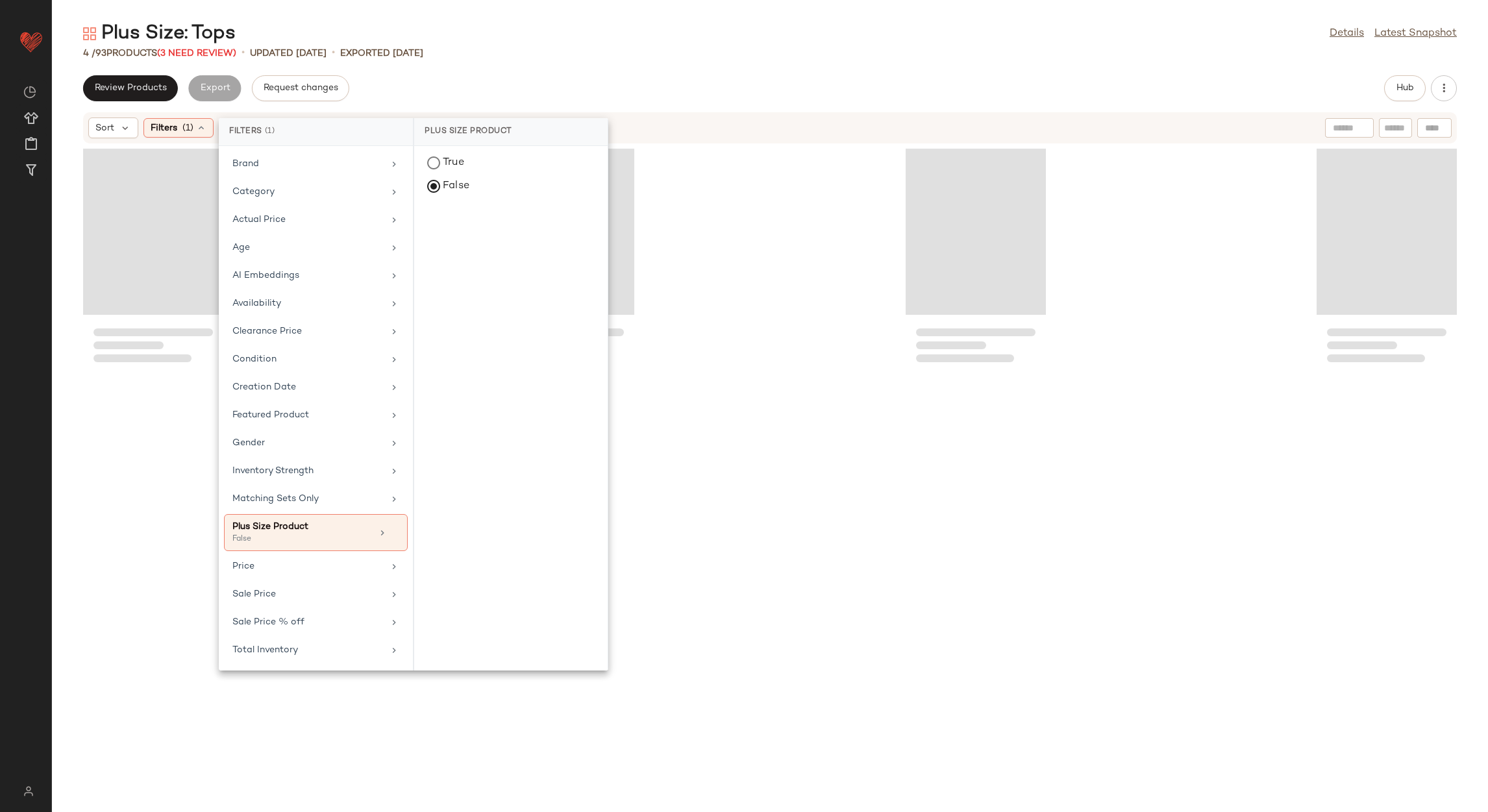
click at [574, 47] on div "4 / 93 Products (3 Need Review) • updated Aug 21st • Exported Aug 21st" at bounding box center [770, 53] width 1436 height 13
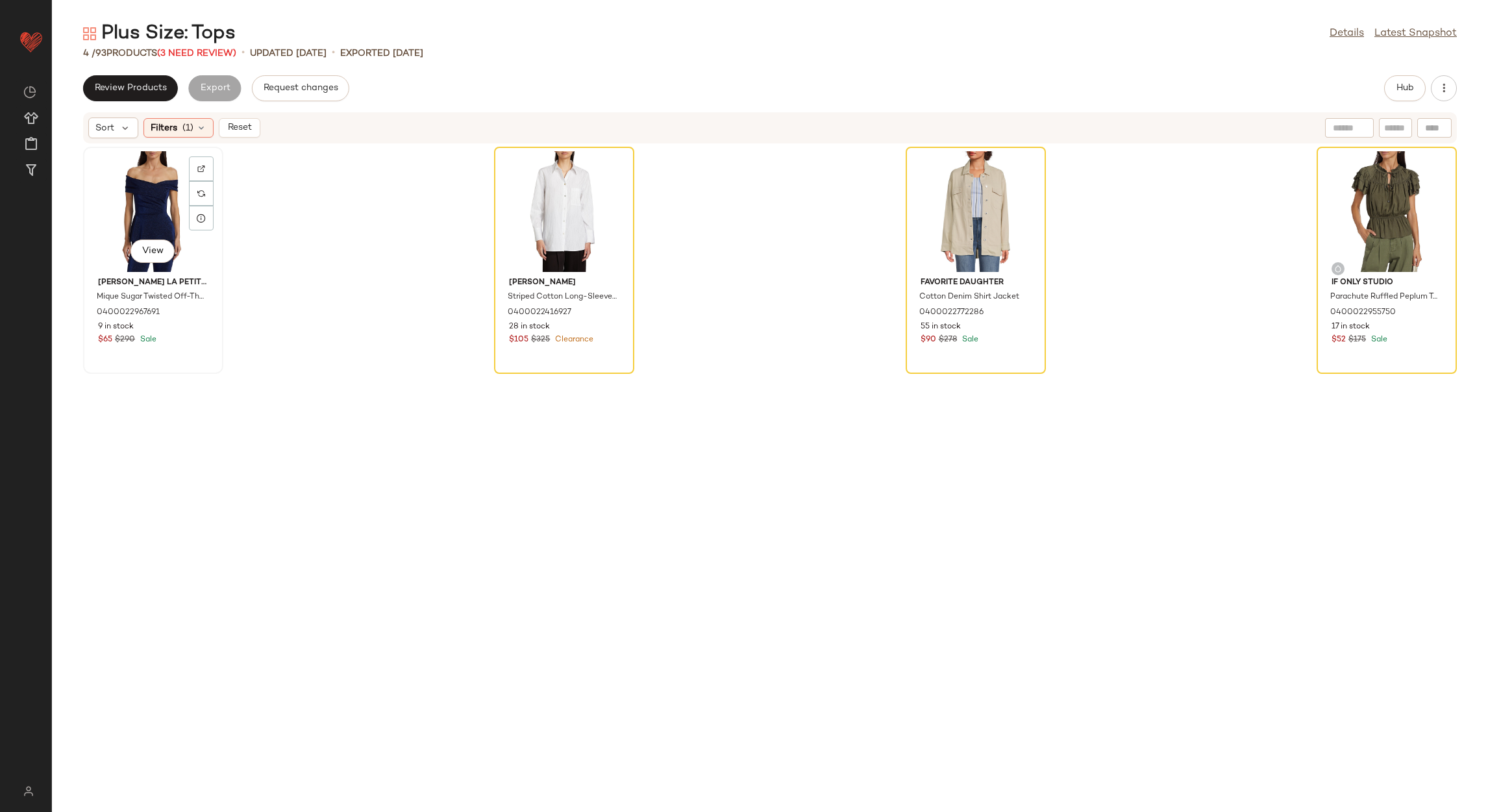
click at [115, 213] on div "View" at bounding box center [153, 211] width 131 height 121
click at [1365, 185] on div "View" at bounding box center [1386, 211] width 131 height 121
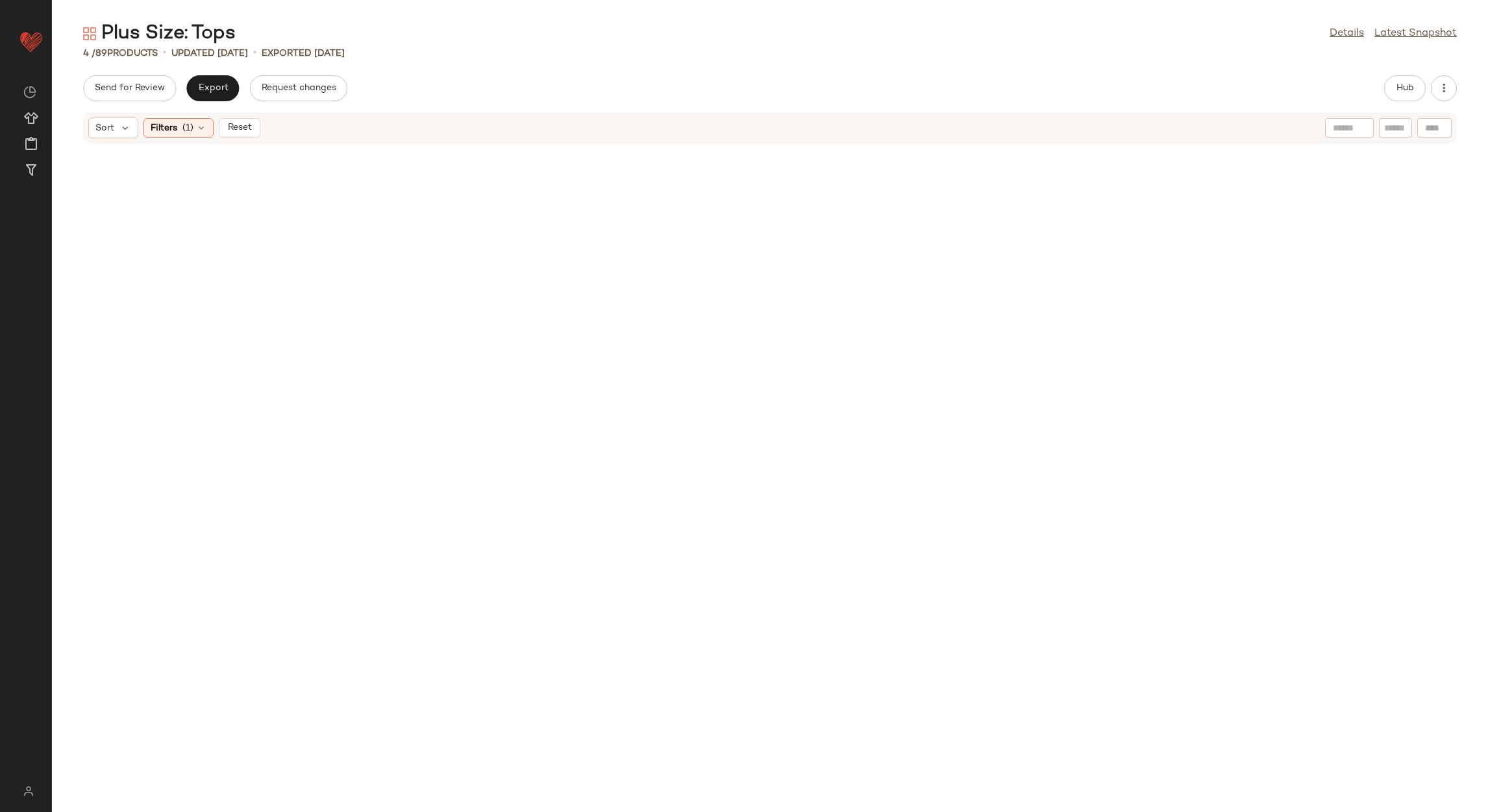
click at [232, 125] on span "Reset" at bounding box center [239, 128] width 25 height 10
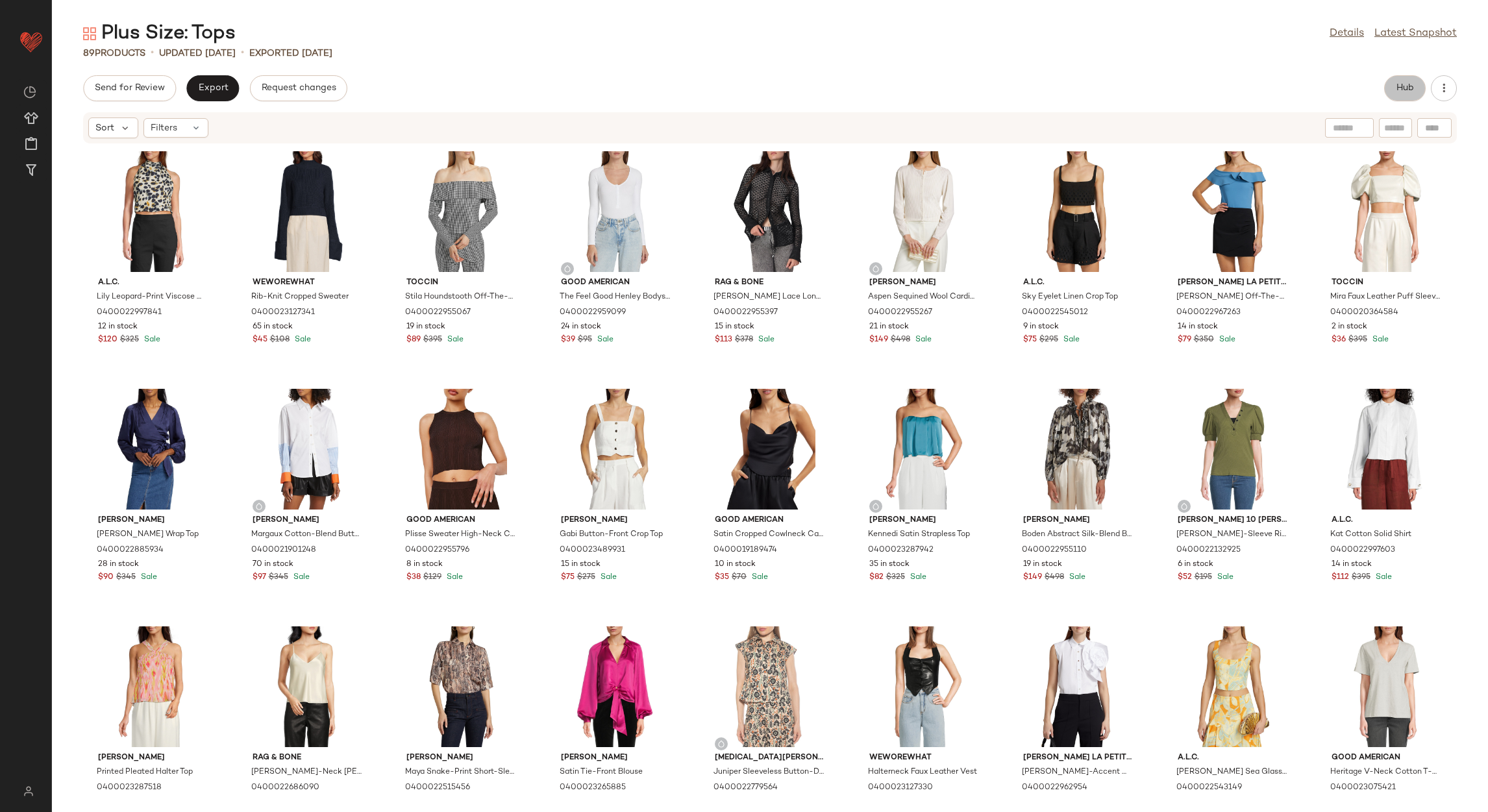
click at [1398, 97] on button "Hub" at bounding box center [1404, 88] width 41 height 26
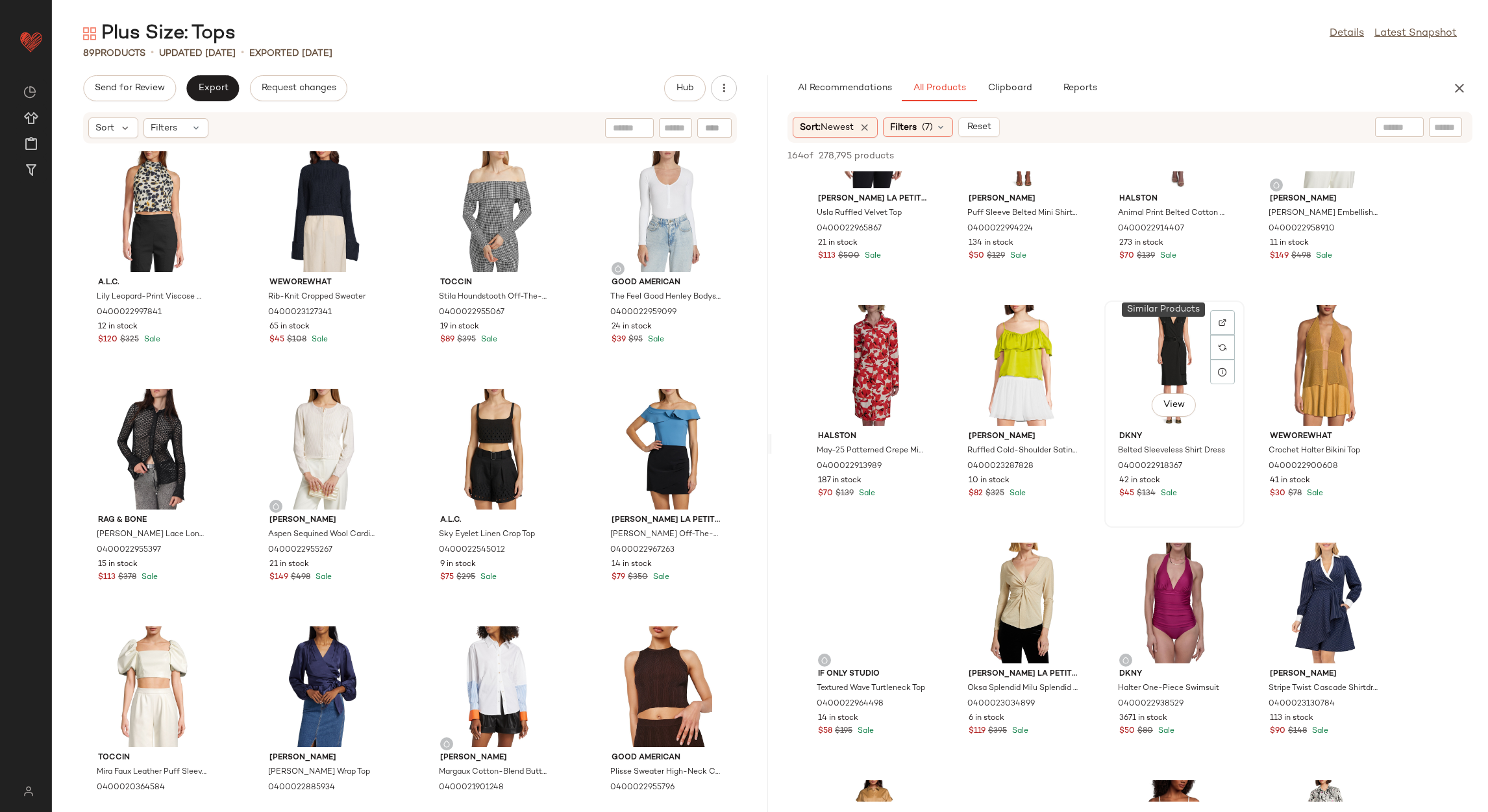
scroll to position [779, 0]
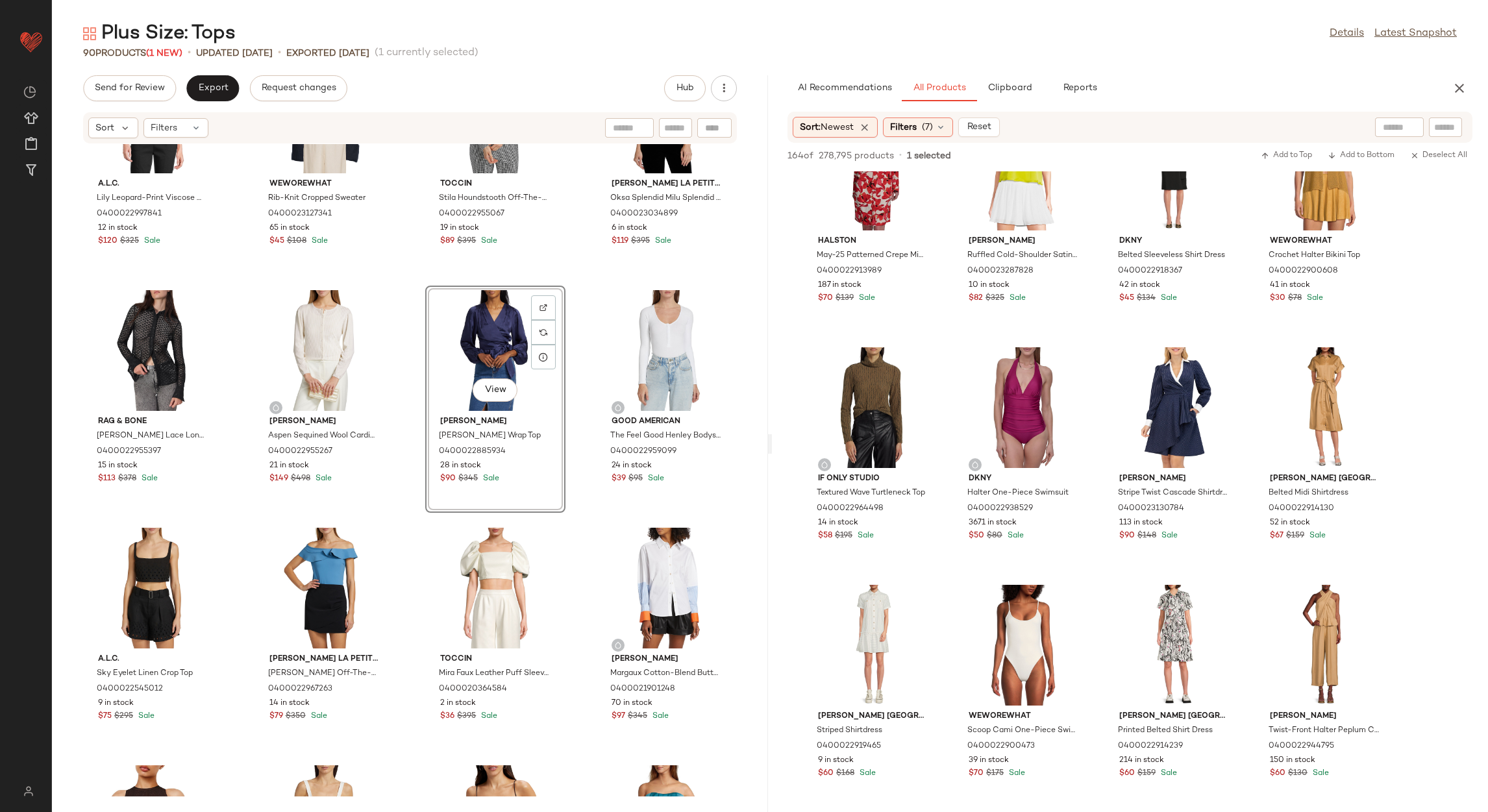
scroll to position [195, 0]
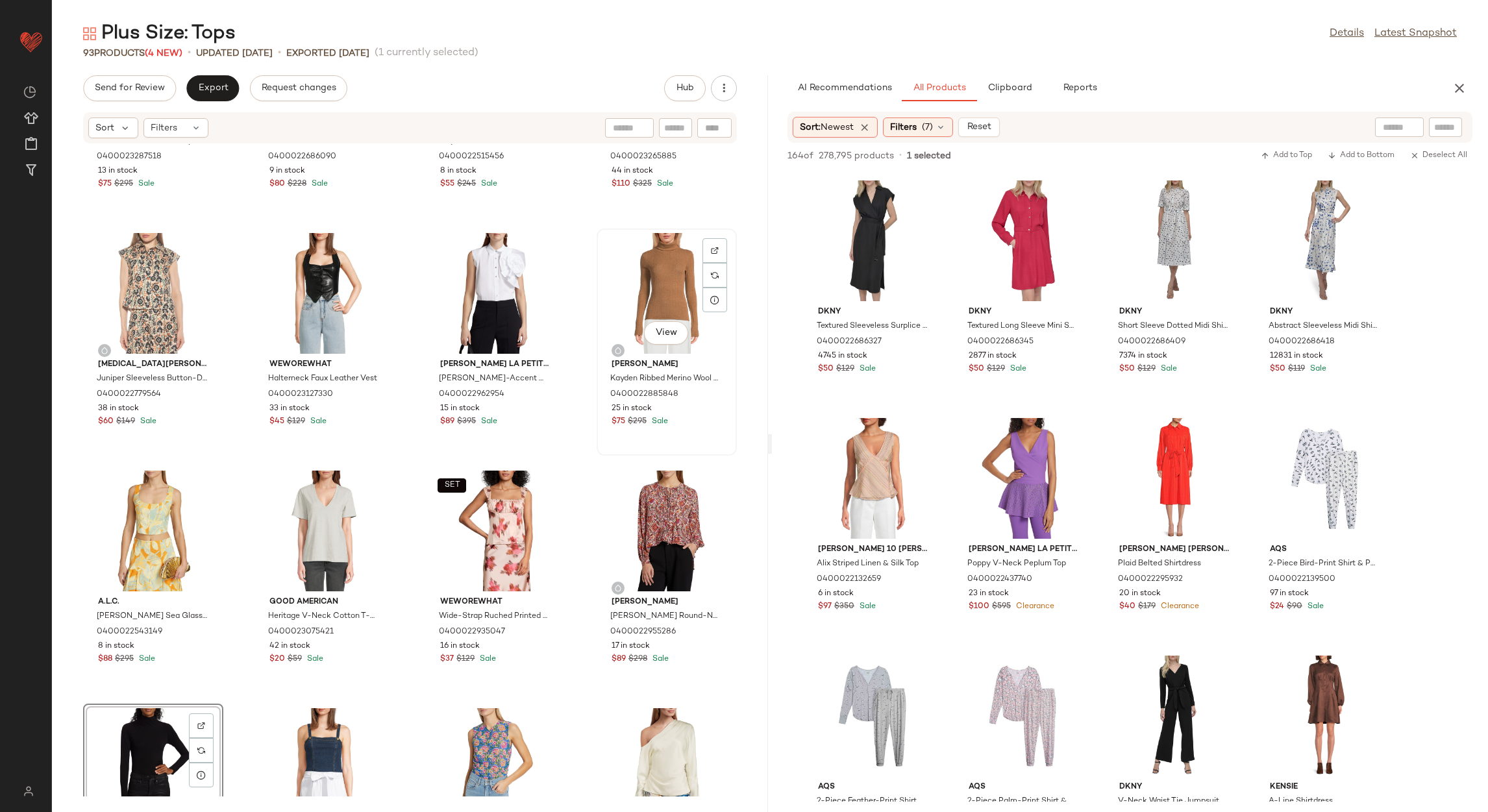
scroll to position [1471, 0]
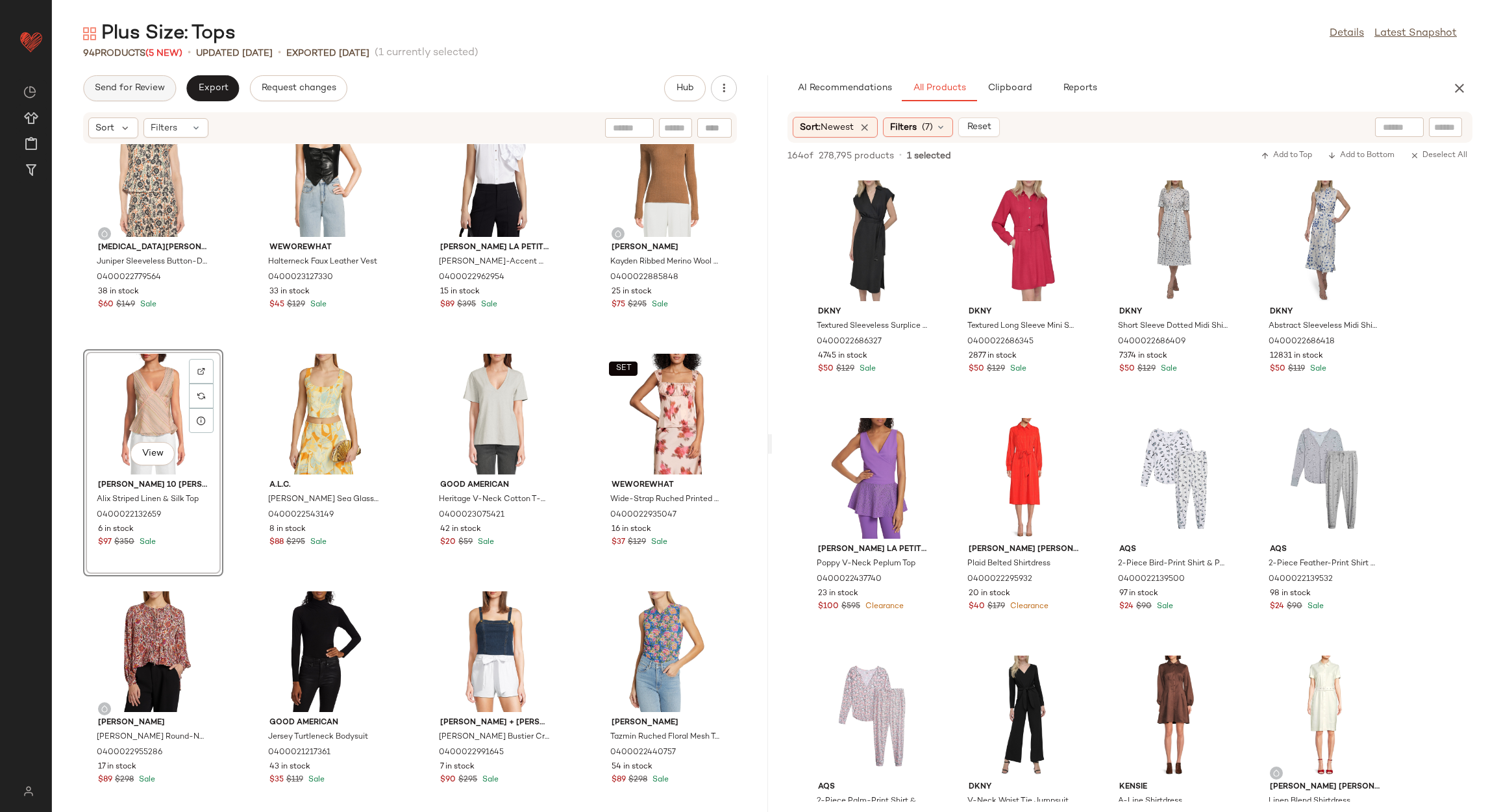
click at [100, 78] on button "Send for Review" at bounding box center [129, 88] width 93 height 26
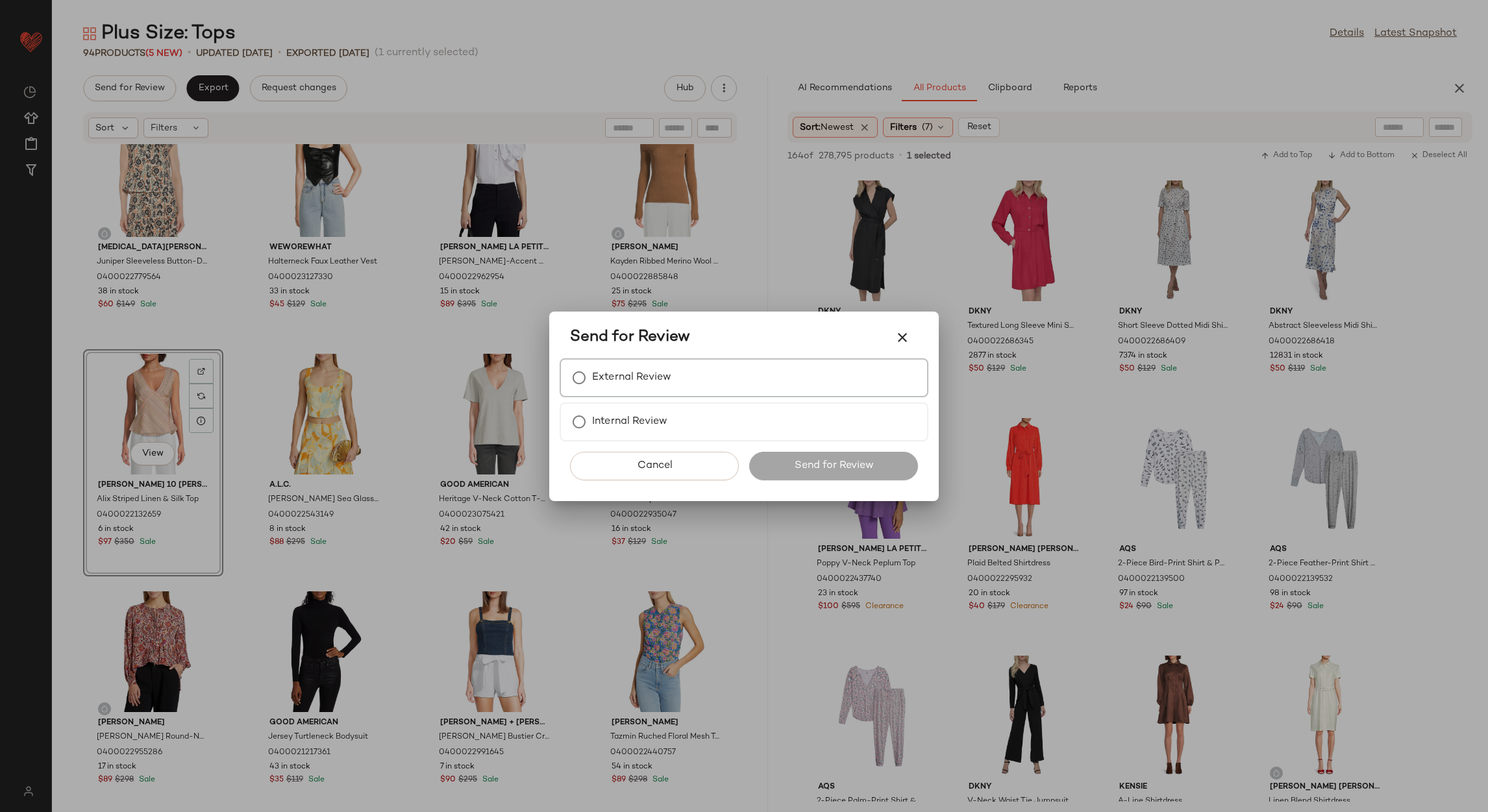
click at [630, 370] on label "External Review" at bounding box center [631, 377] width 79 height 26
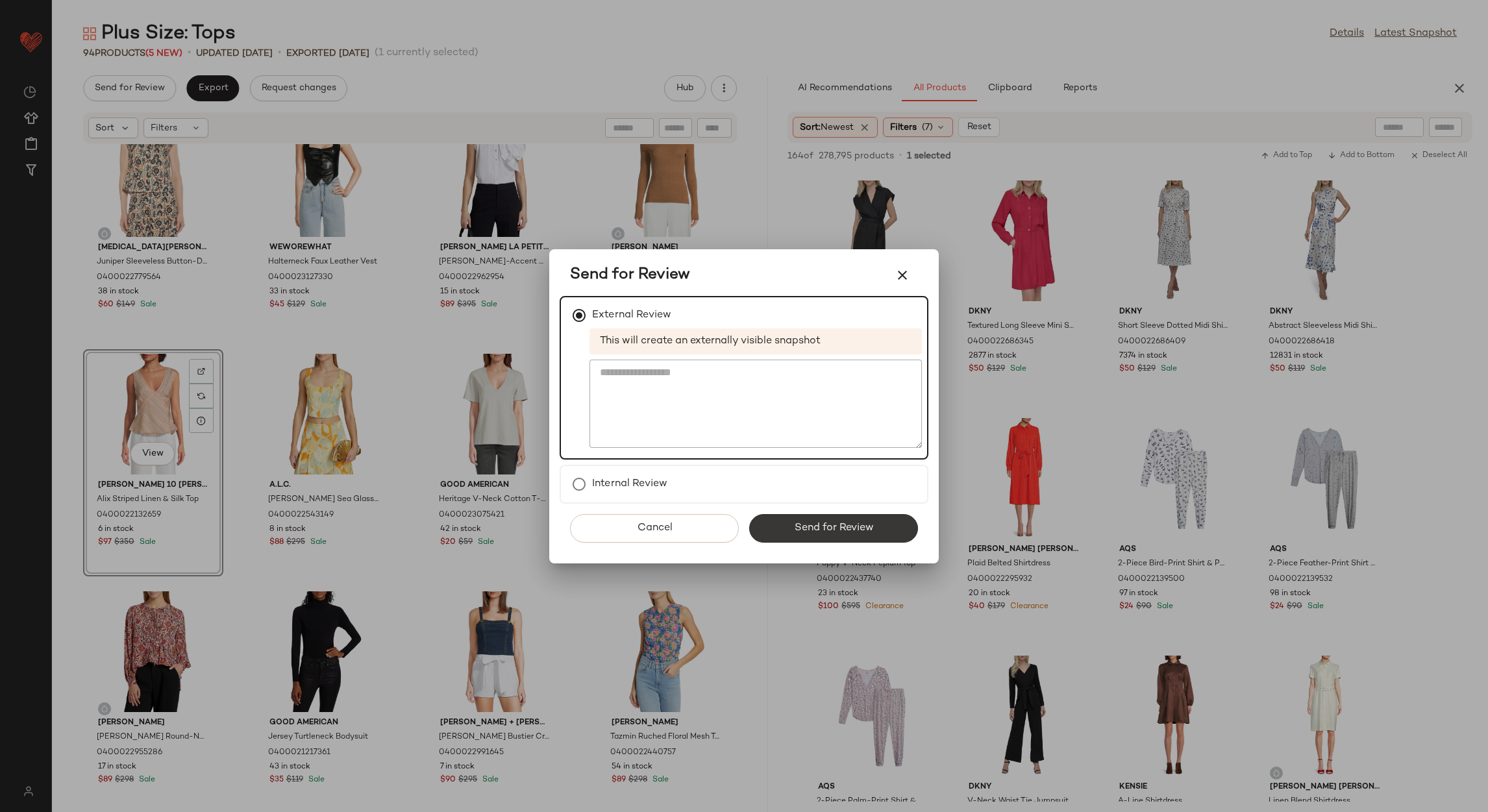
click at [776, 533] on button "Send for Review" at bounding box center [833, 528] width 169 height 29
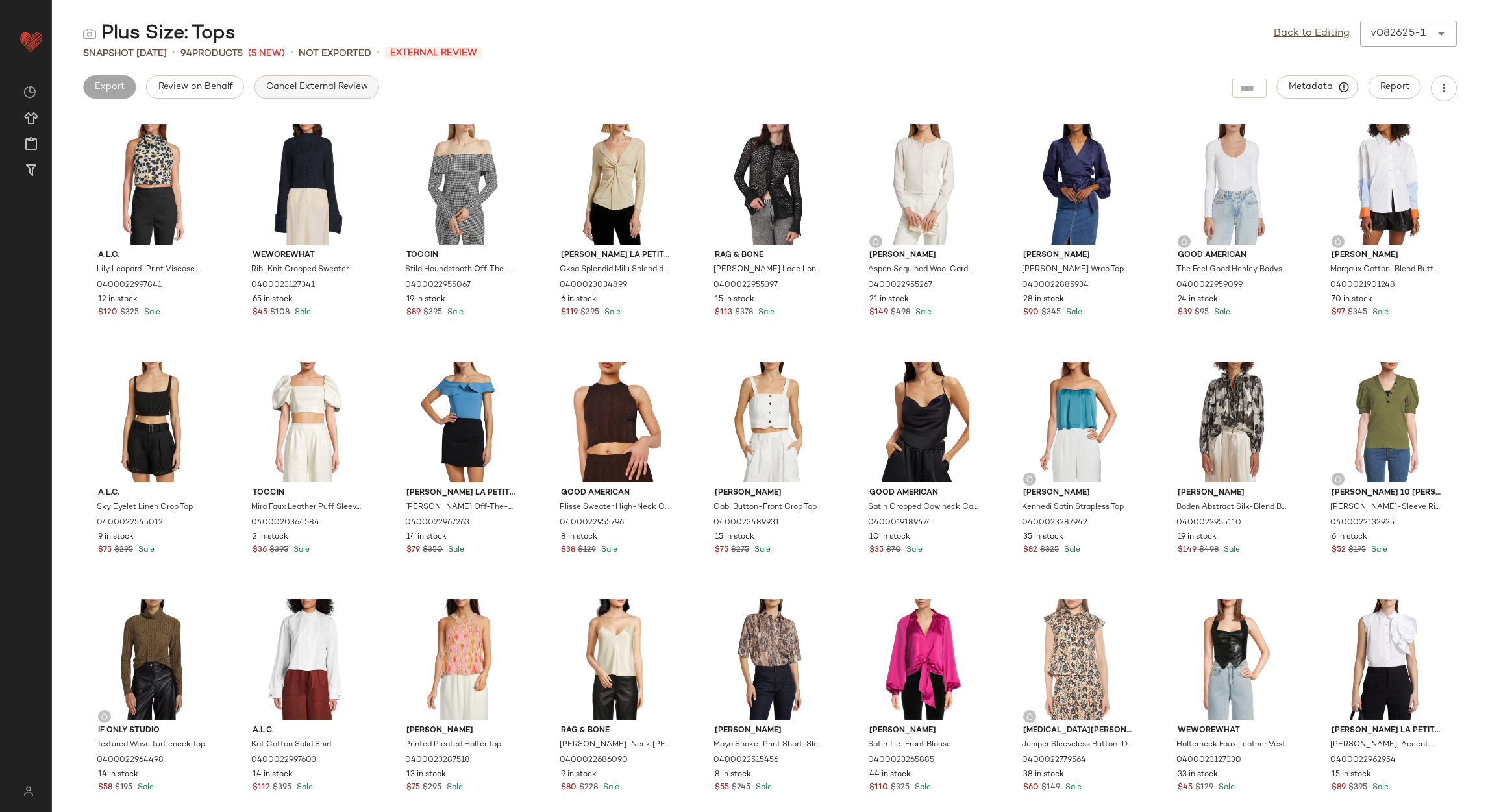
click at [270, 79] on button "Cancel External Review" at bounding box center [317, 87] width 125 height 23
click at [1289, 41] on div "Back to Editing v082625-1 ******" at bounding box center [1365, 33] width 183 height 26
click at [1285, 33] on link "Back to Editing" at bounding box center [1312, 33] width 76 height 16
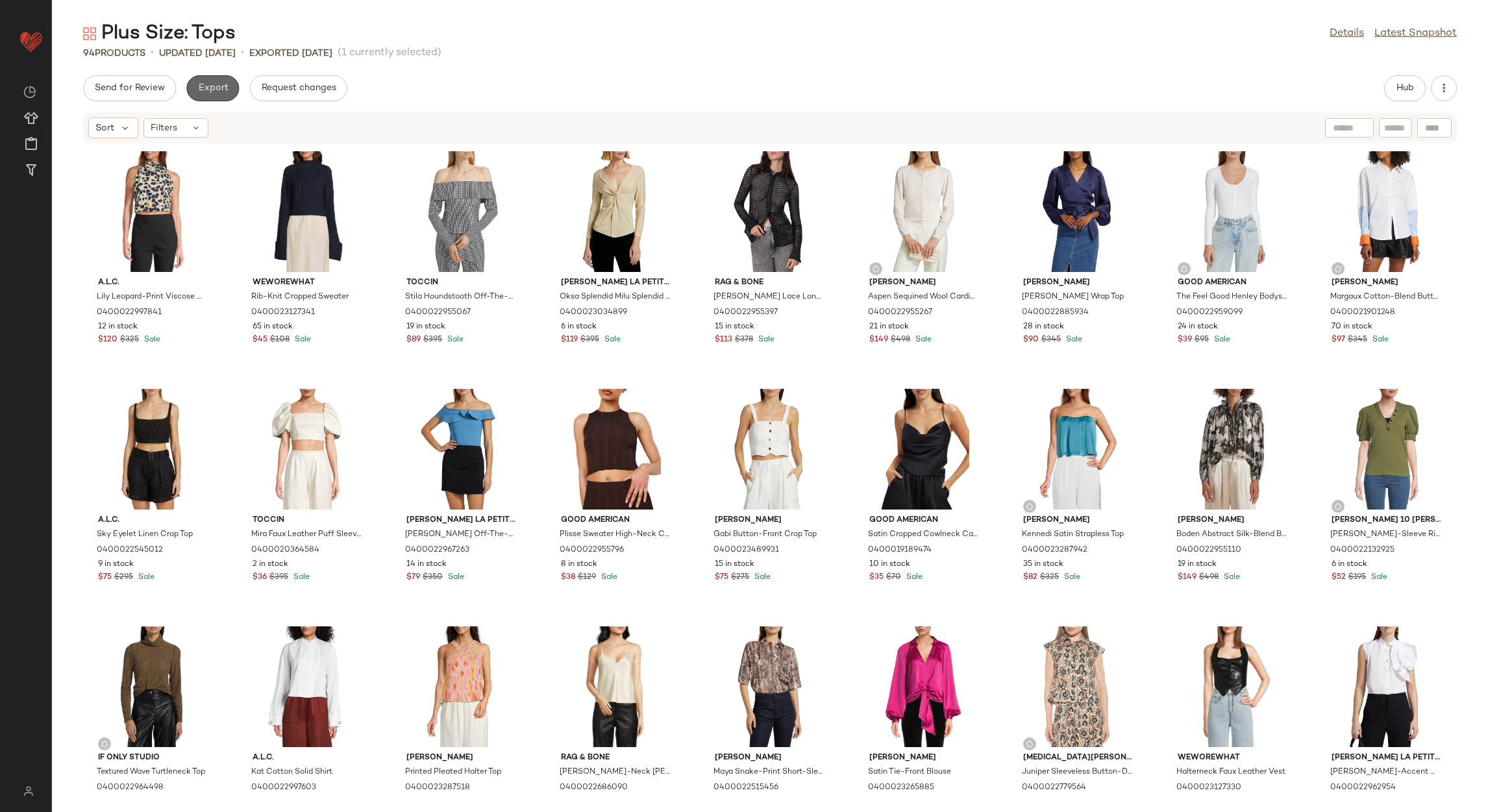
click at [205, 76] on button "Export" at bounding box center [213, 88] width 53 height 26
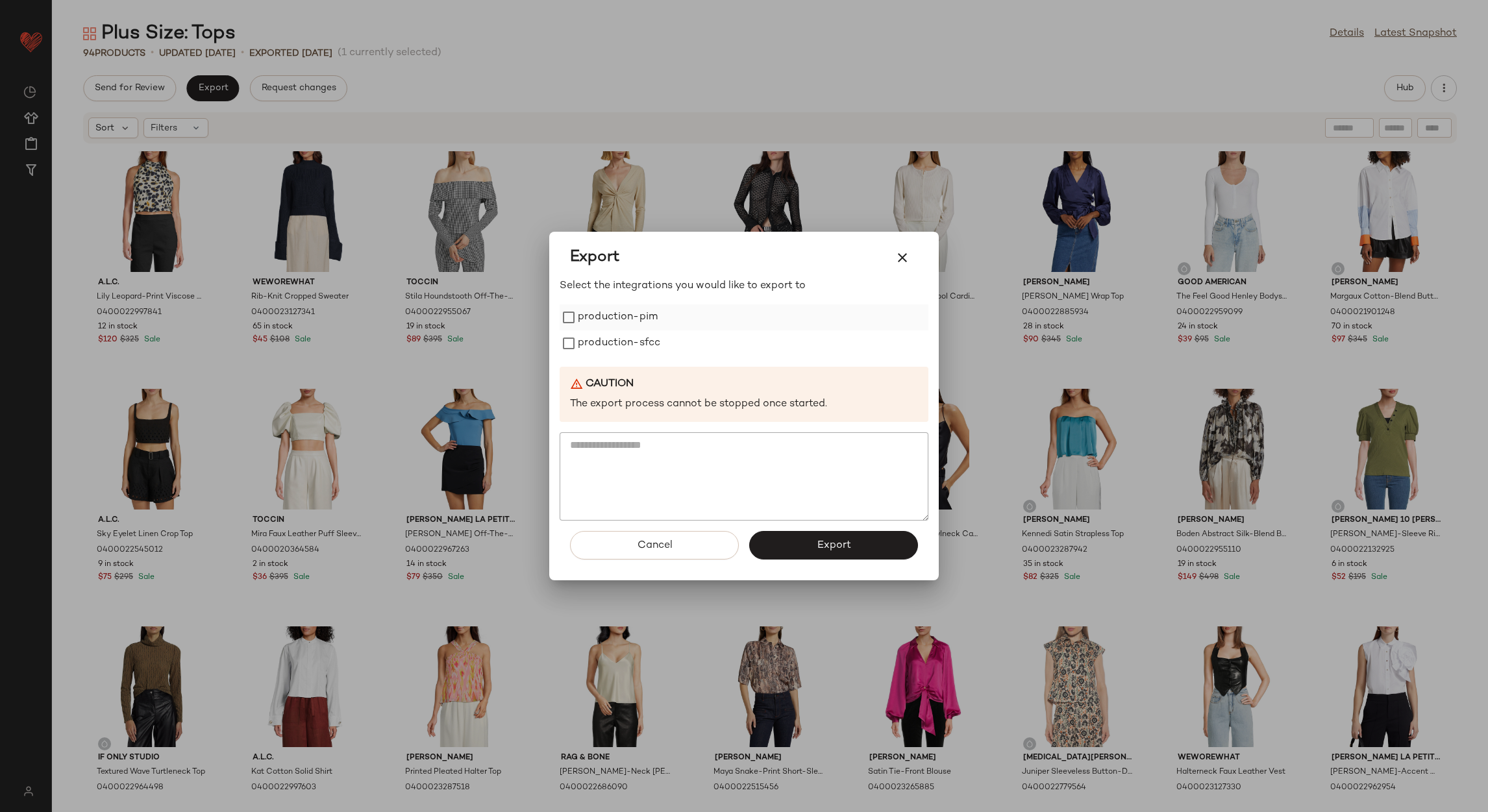
click at [591, 321] on label "production-pim" at bounding box center [617, 317] width 80 height 26
click at [595, 330] on label "production-sfcc" at bounding box center [619, 343] width 83 height 26
click at [790, 539] on button "Export" at bounding box center [833, 545] width 169 height 29
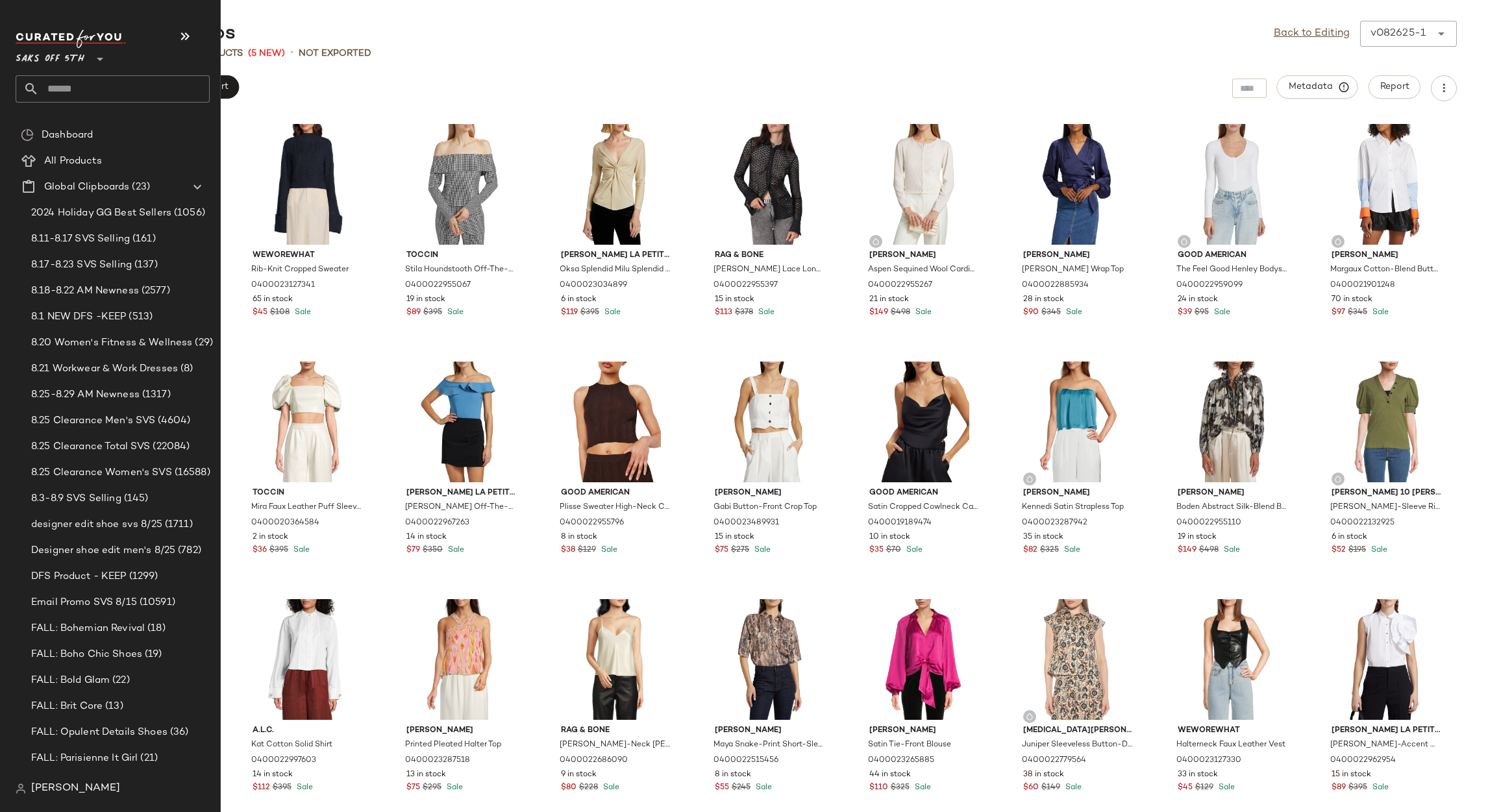
scroll to position [202, 0]
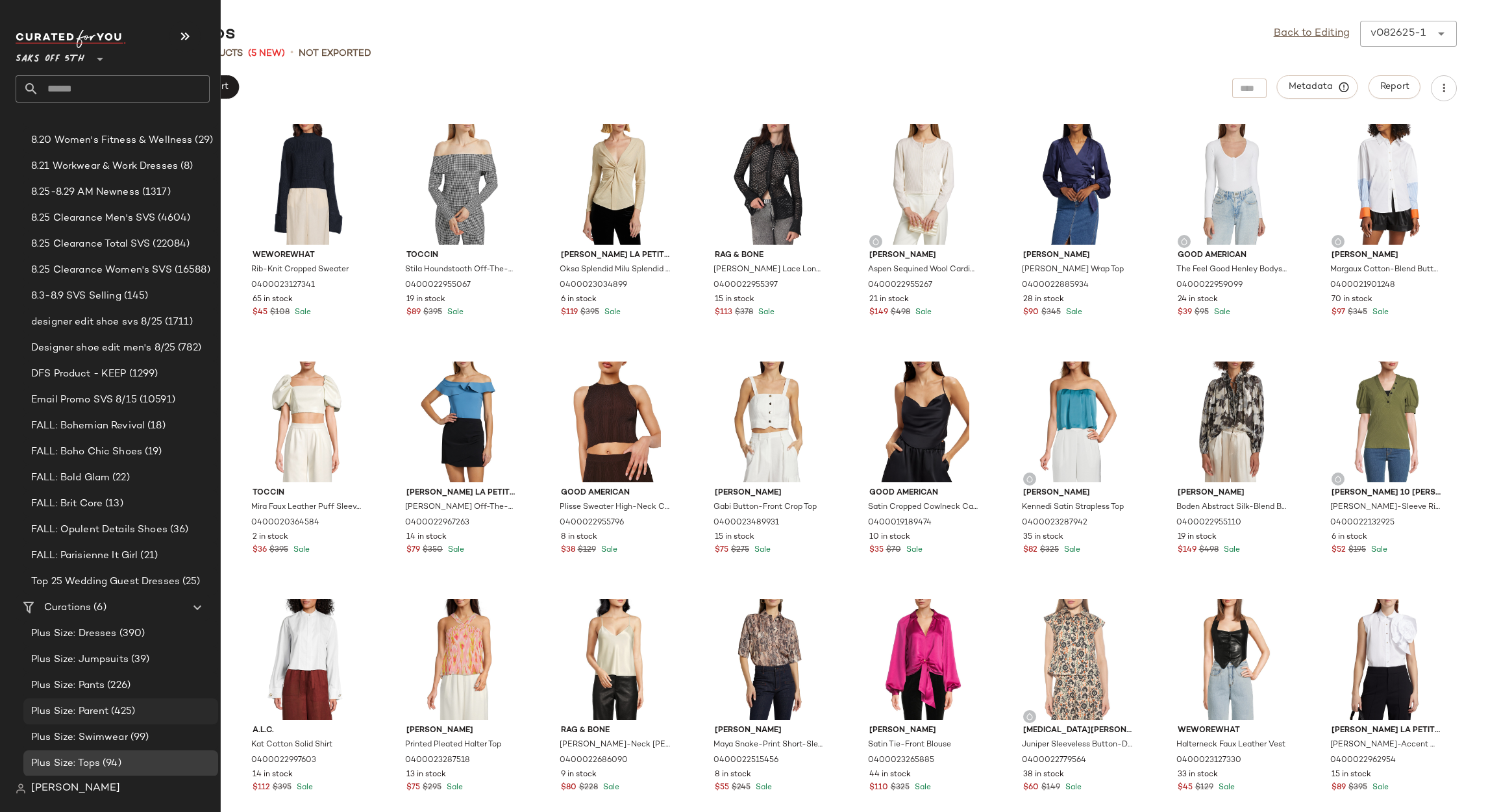
click at [110, 712] on span "(425)" at bounding box center [121, 711] width 26 height 15
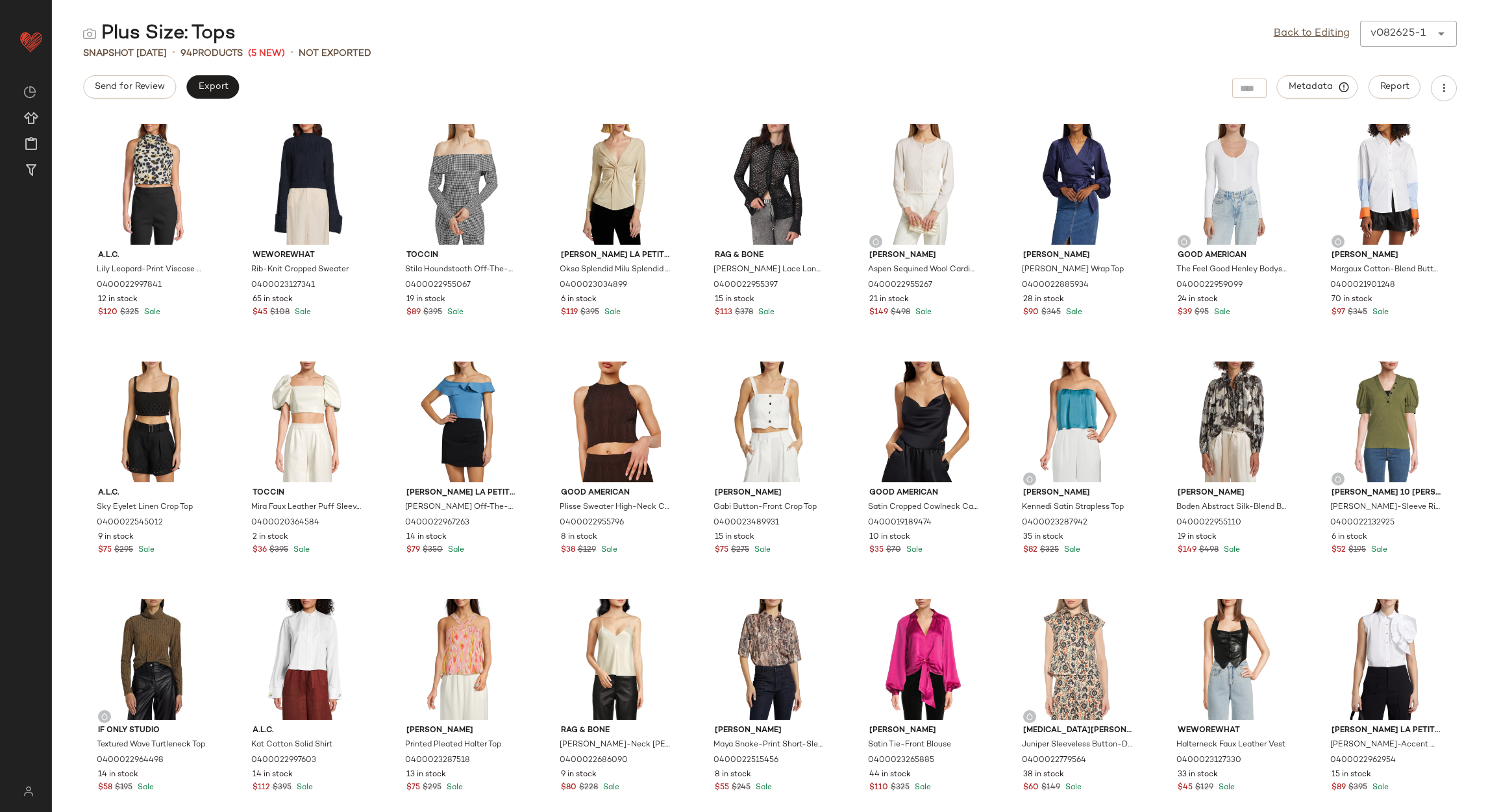
scroll to position [0, 0]
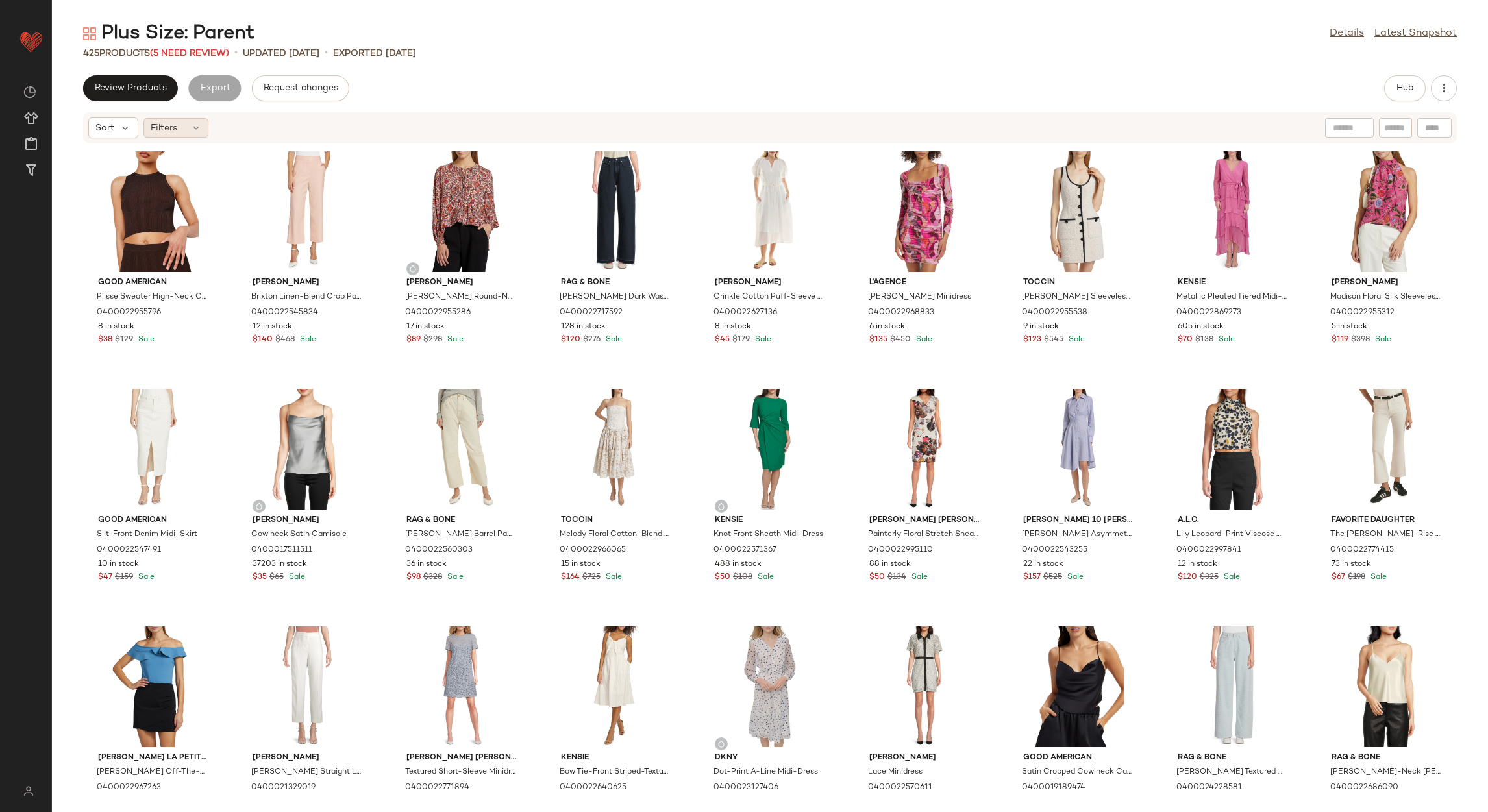
click at [167, 129] on span "Filters" at bounding box center [164, 128] width 26 height 14
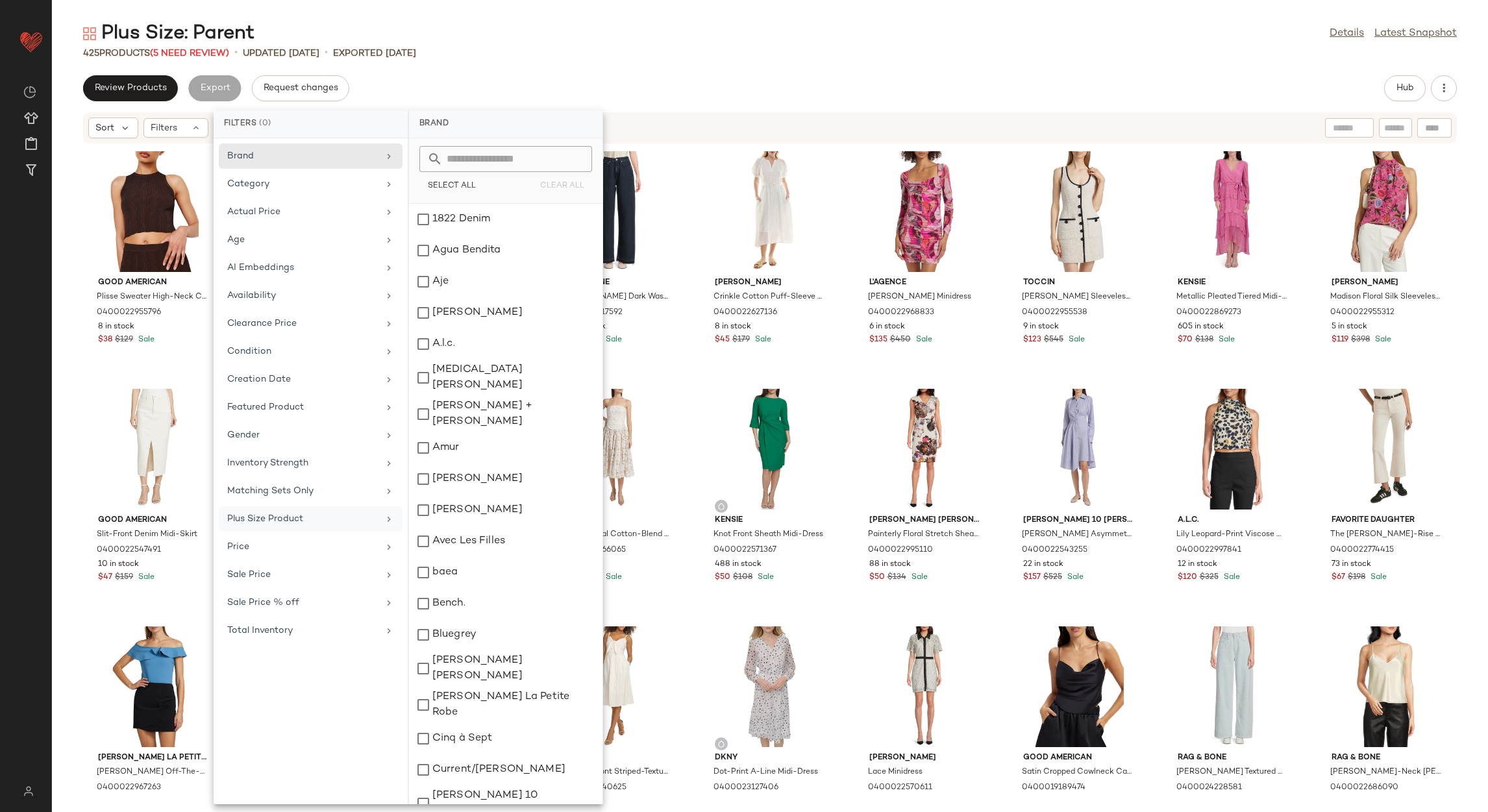
click at [277, 526] on div "Plus Size Product" at bounding box center [303, 519] width 151 height 14
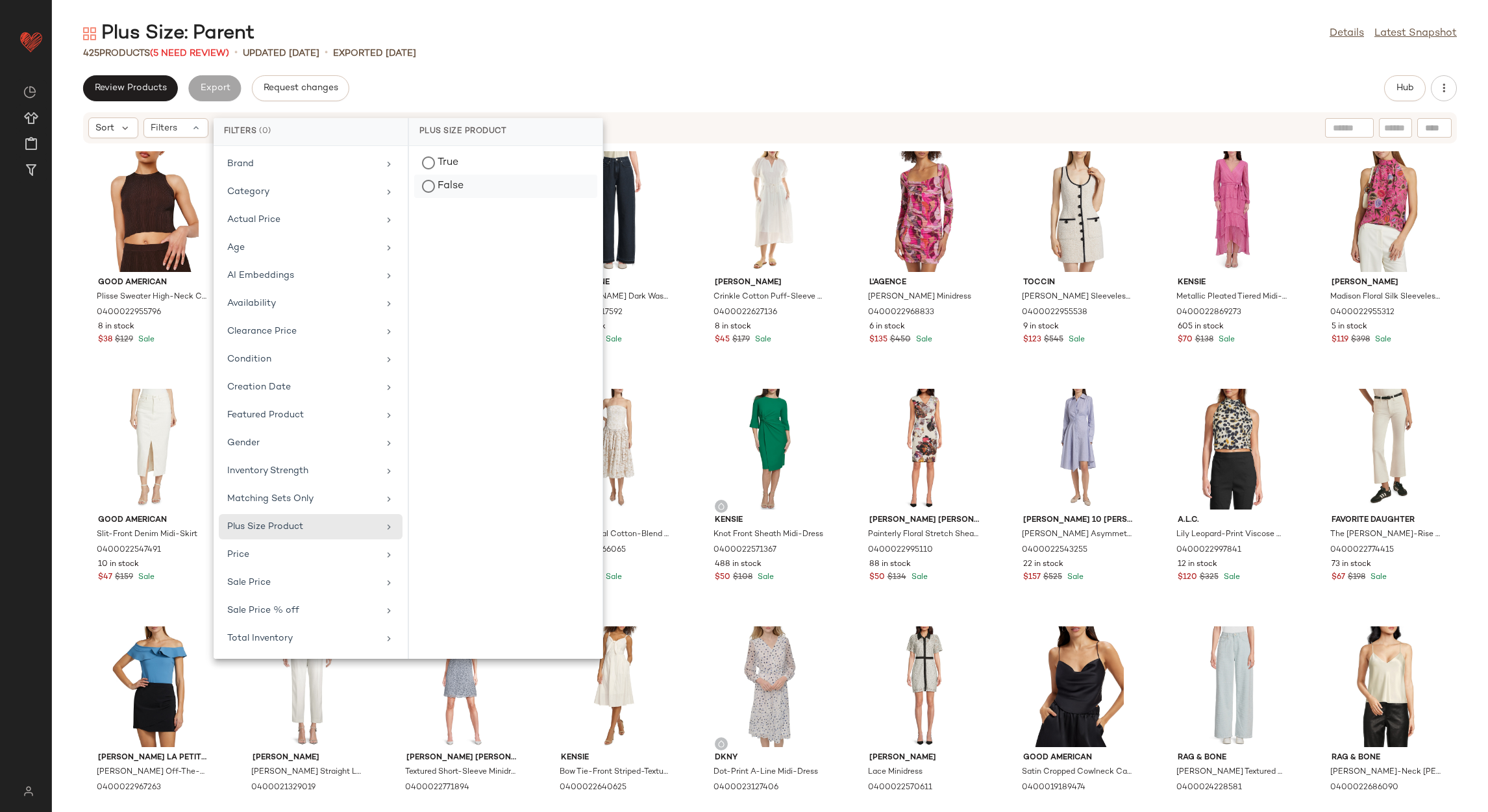
click at [504, 175] on div "False" at bounding box center [505, 186] width 183 height 23
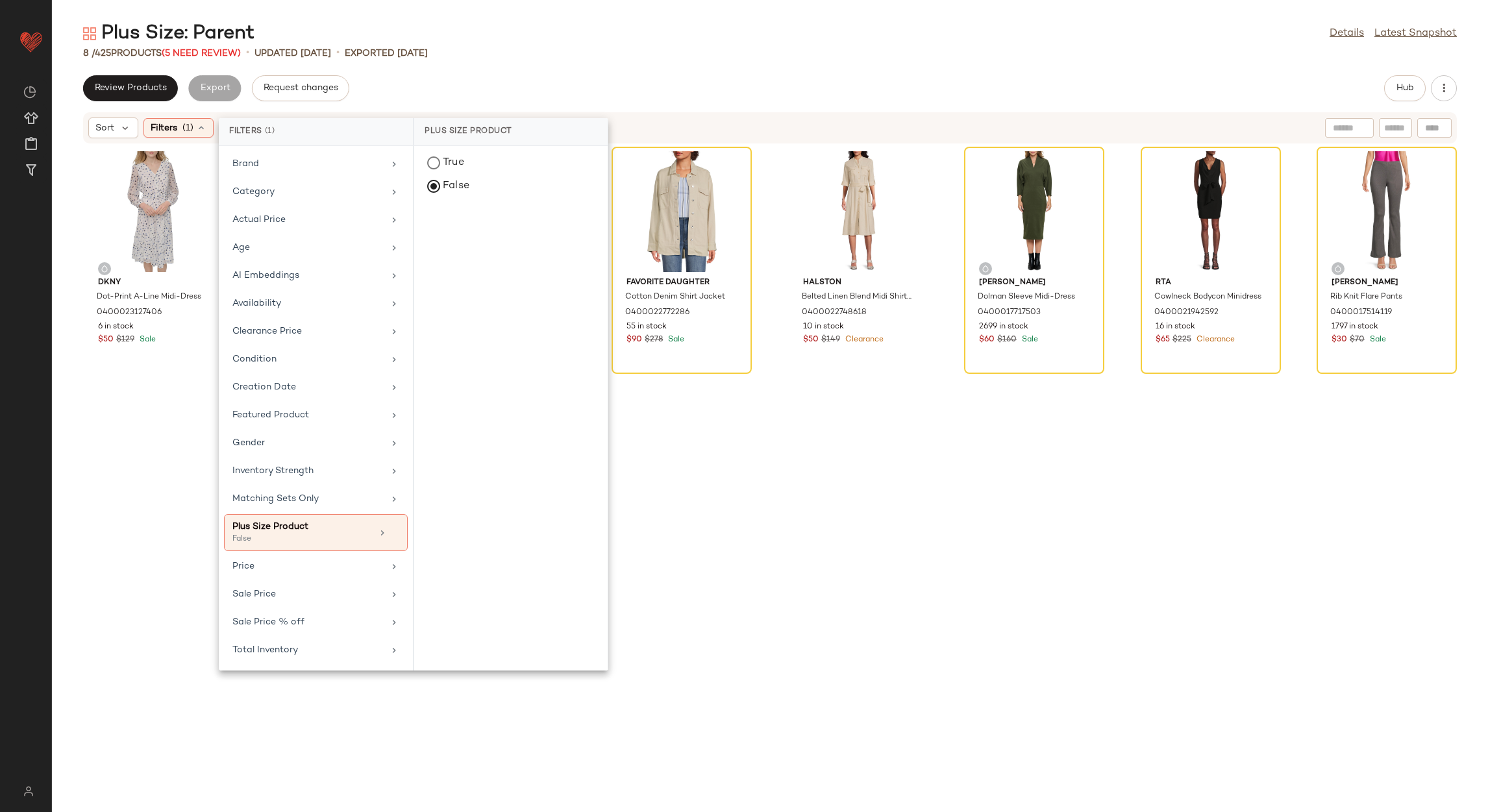
click at [546, 76] on div "Review Products Export Request changes Hub" at bounding box center [770, 88] width 1374 height 26
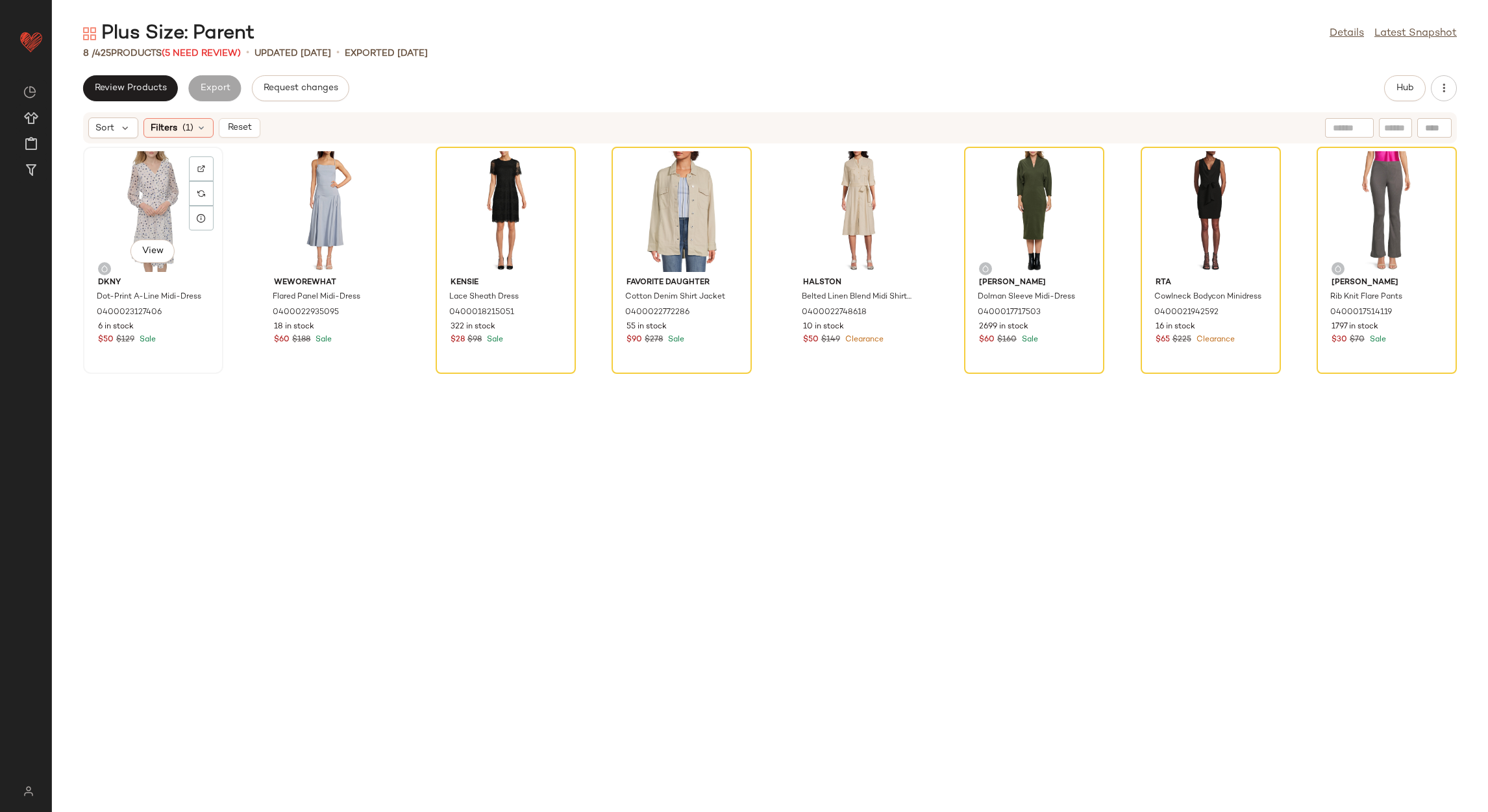
click at [162, 195] on div "View" at bounding box center [153, 211] width 131 height 121
click at [1331, 218] on div "View" at bounding box center [1386, 211] width 131 height 121
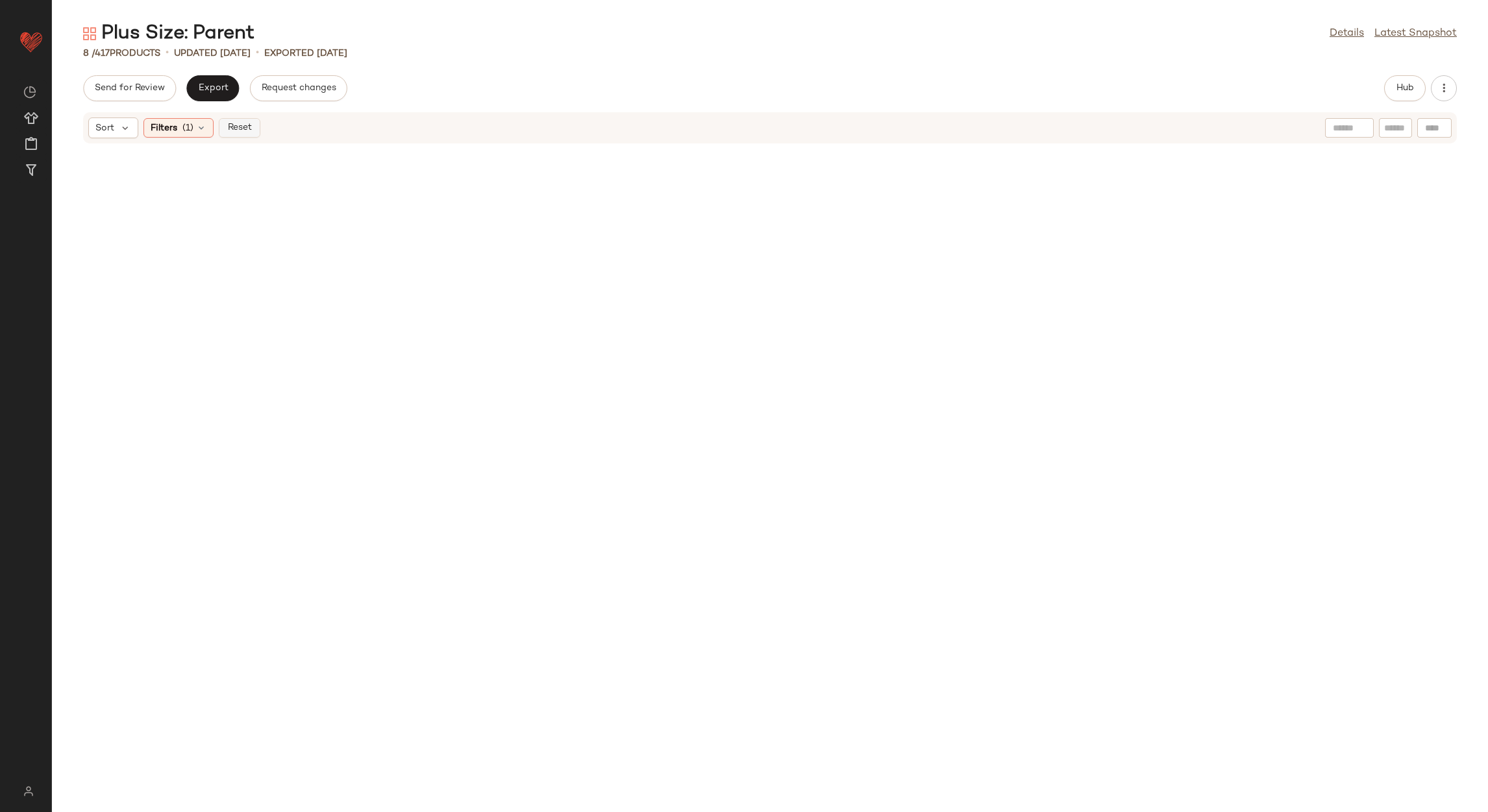
click at [227, 123] on span "Reset" at bounding box center [239, 128] width 25 height 10
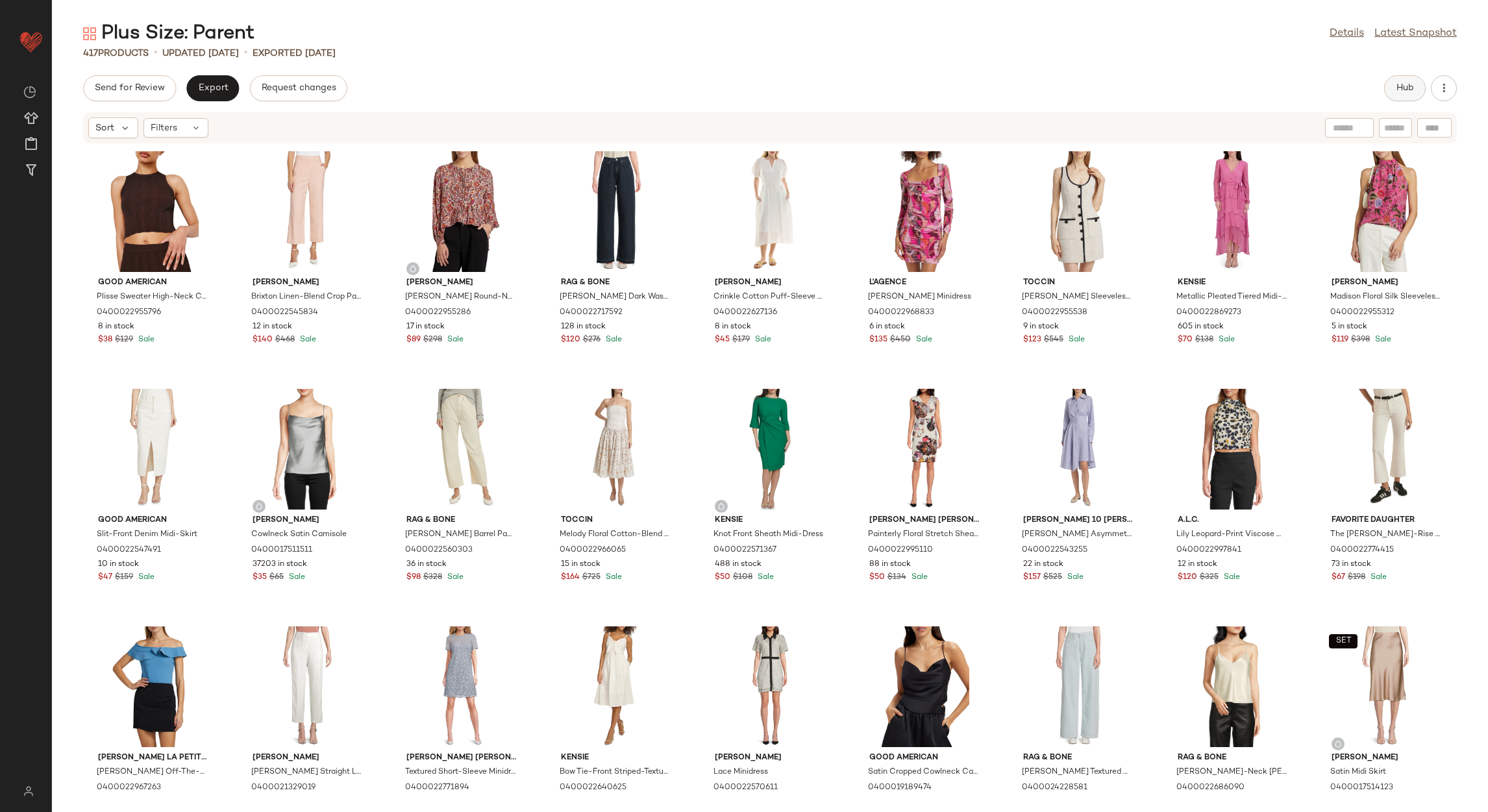
click at [1406, 81] on button "Hub" at bounding box center [1404, 88] width 41 height 26
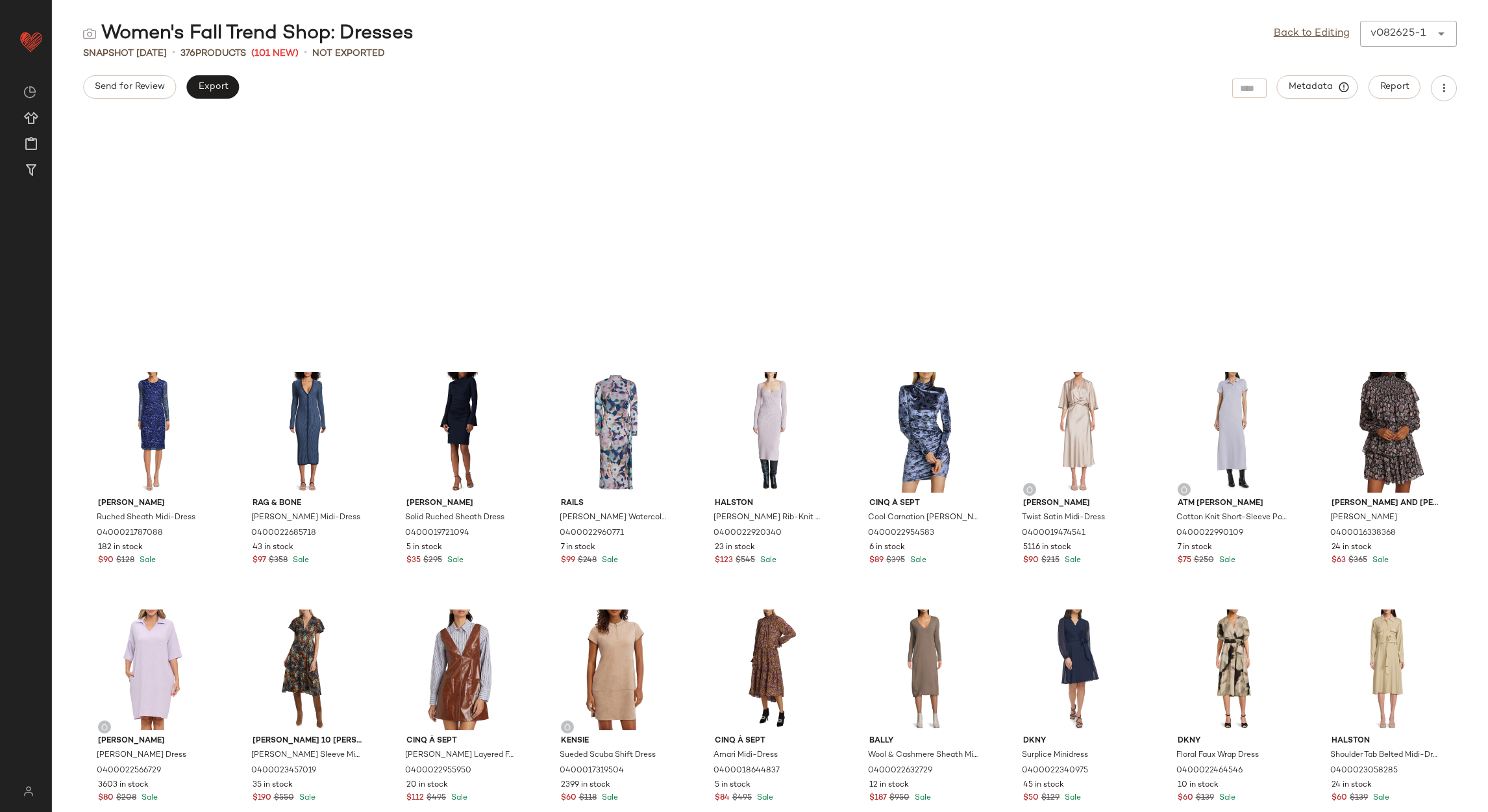
scroll to position [400, 0]
